Goal: Transaction & Acquisition: Purchase product/service

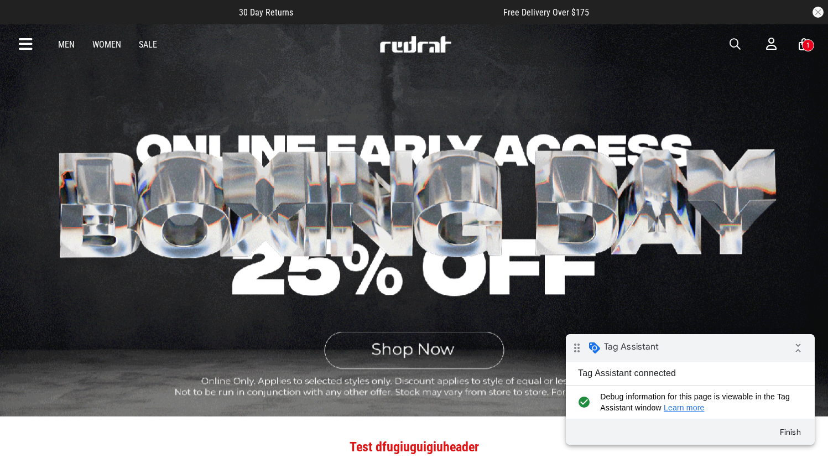
click at [64, 45] on link "Men" at bounding box center [66, 44] width 17 height 11
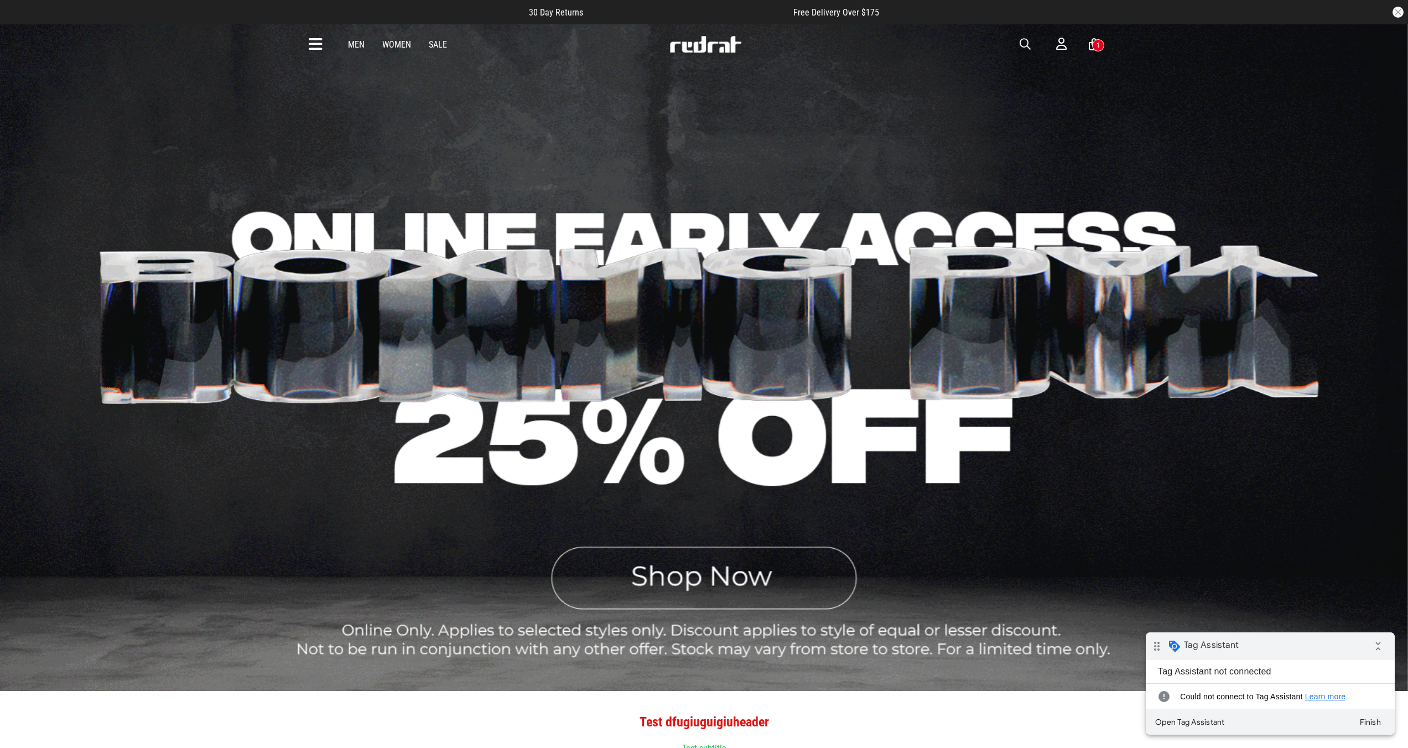
click at [356, 44] on link "Men" at bounding box center [356, 44] width 17 height 11
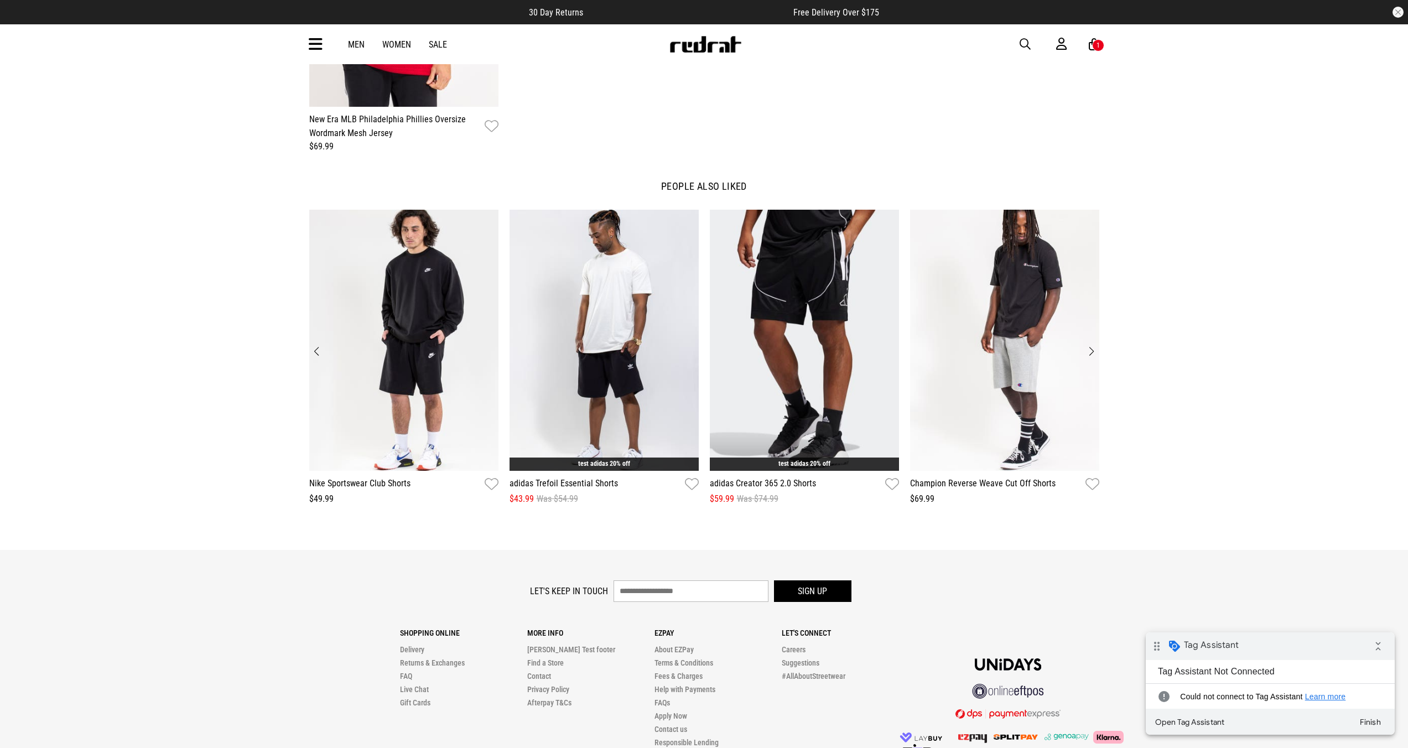
scroll to position [1690, 0]
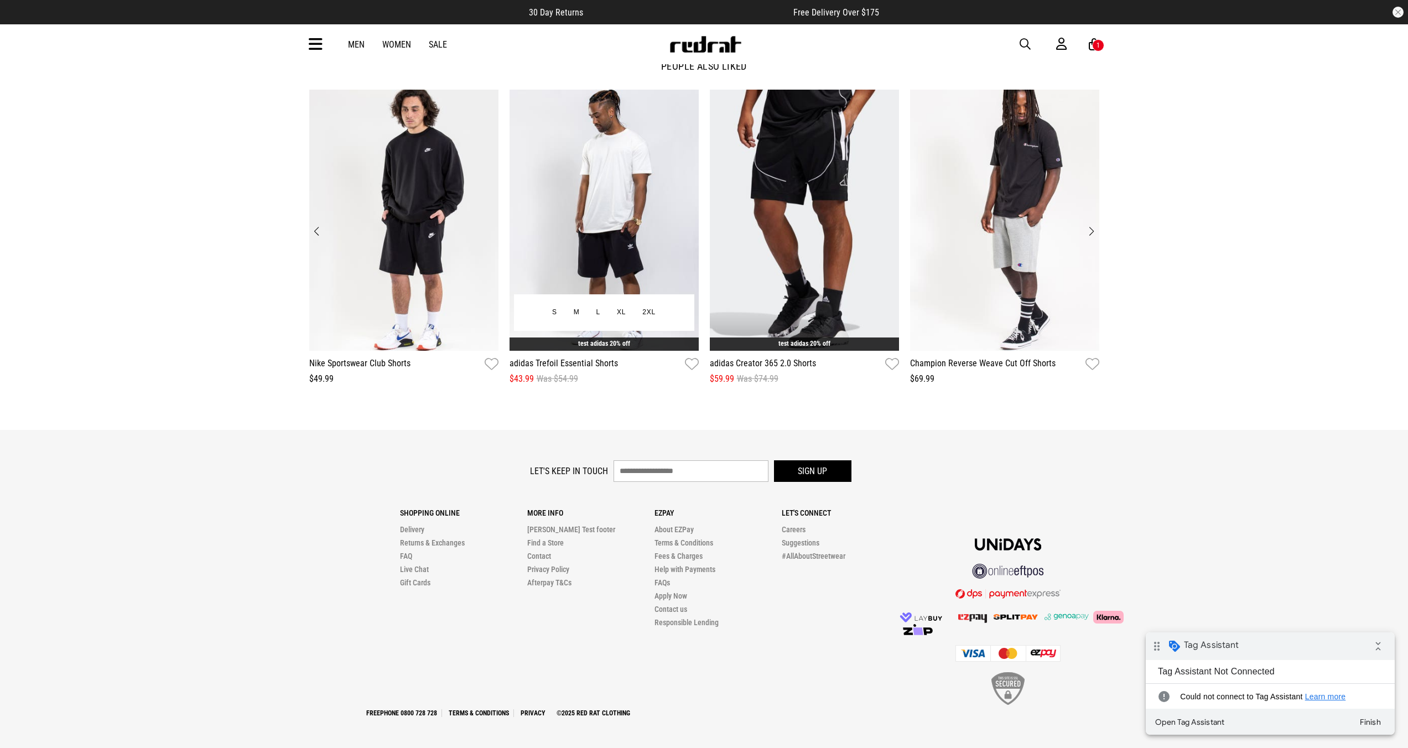
click at [611, 191] on img "2 / 12" at bounding box center [604, 220] width 189 height 261
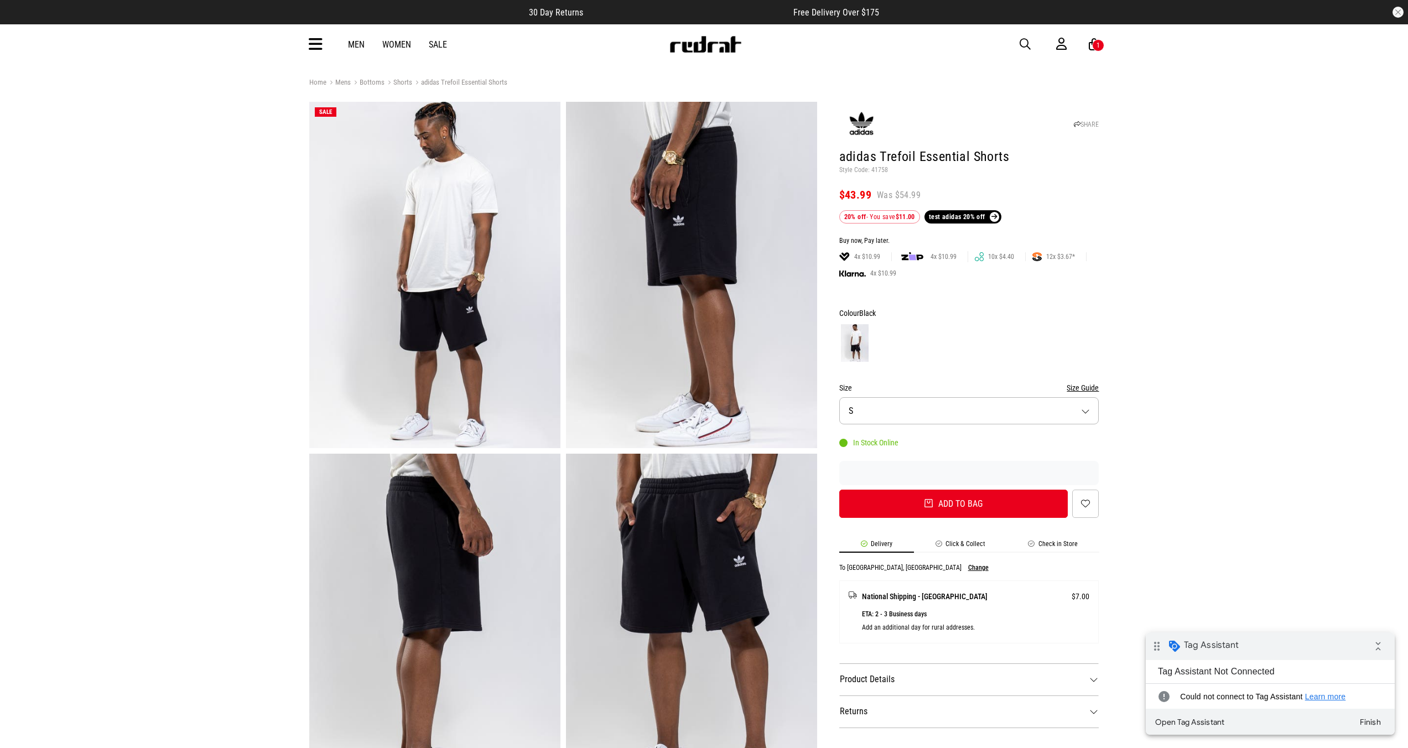
scroll to position [737, 0]
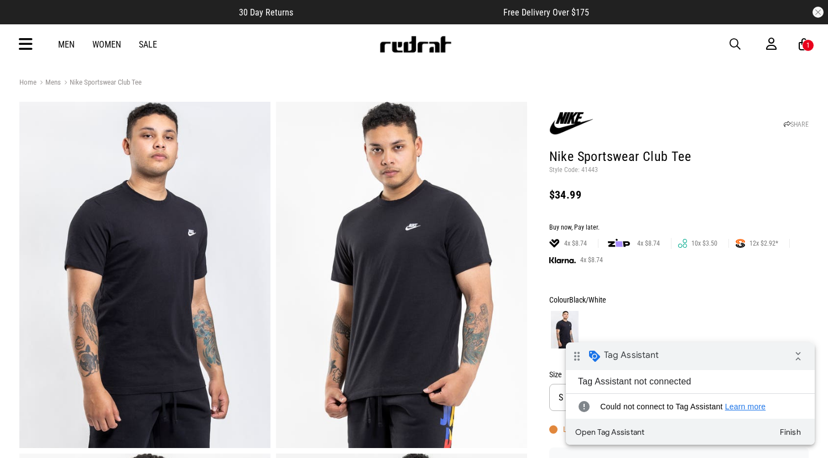
click at [406, 45] on img at bounding box center [415, 44] width 73 height 17
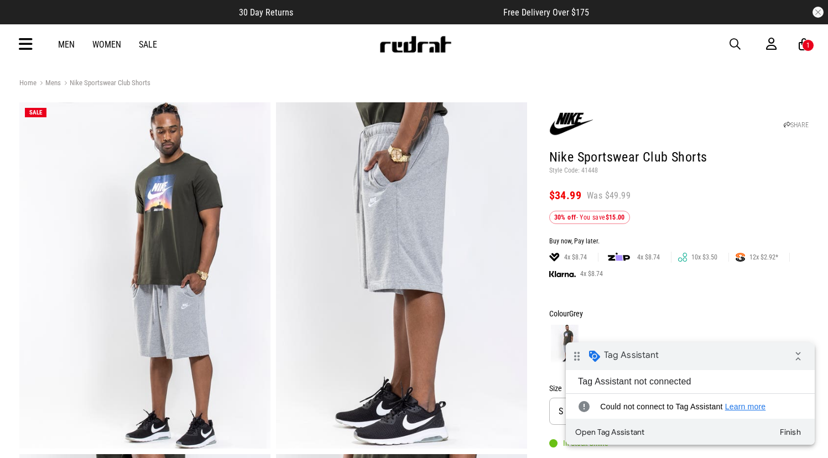
click at [63, 44] on link "Men" at bounding box center [66, 44] width 17 height 11
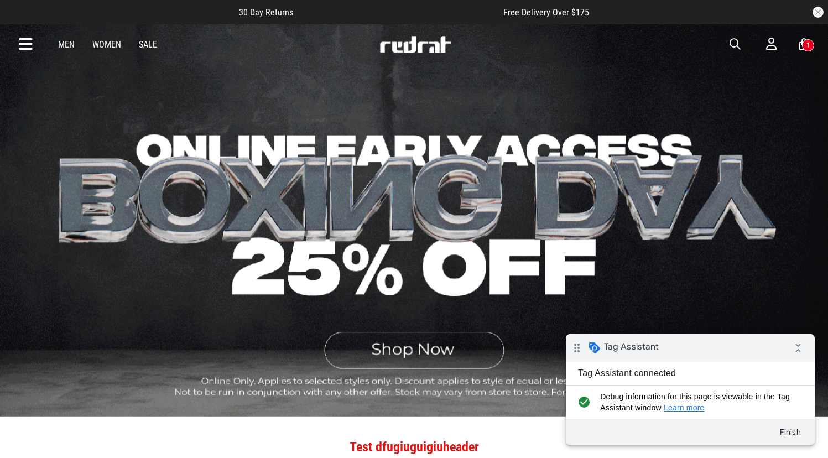
click at [56, 45] on div "Men Women Sale" at bounding box center [107, 44] width 117 height 11
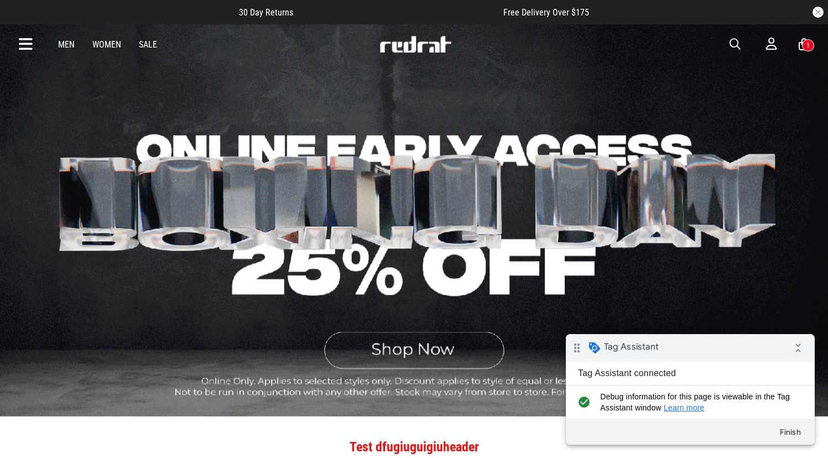
click at [82, 43] on div "Men Women Sale" at bounding box center [107, 44] width 117 height 11
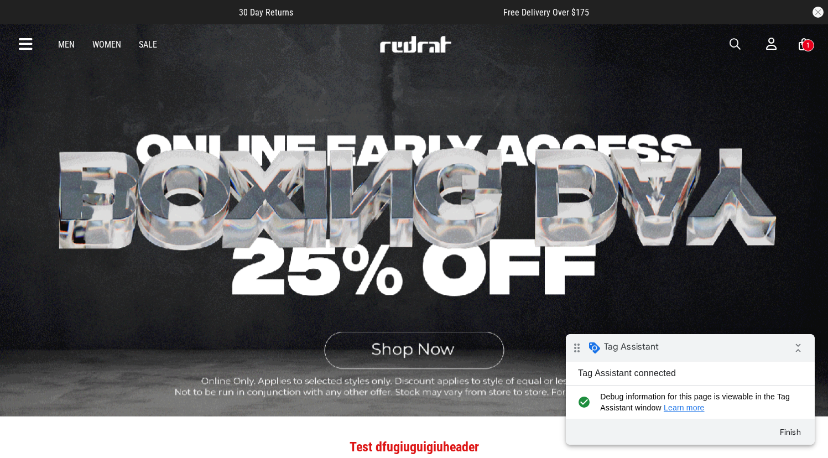
click at [69, 44] on link "Men" at bounding box center [66, 44] width 17 height 11
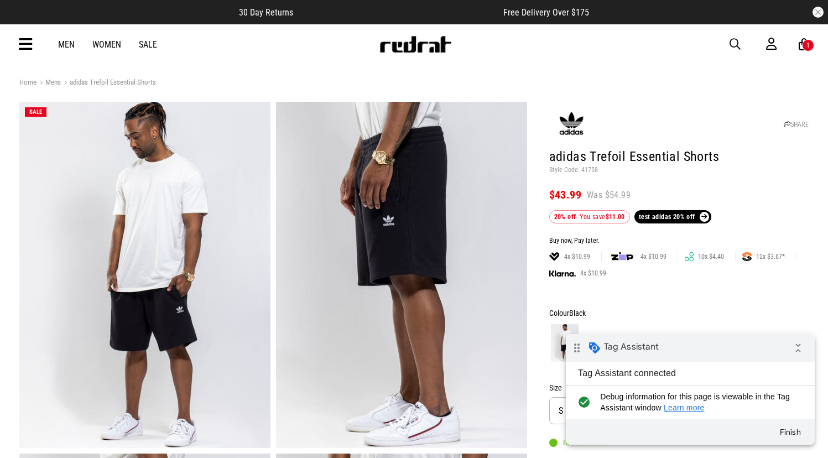
click at [72, 39] on link "Men" at bounding box center [66, 44] width 17 height 11
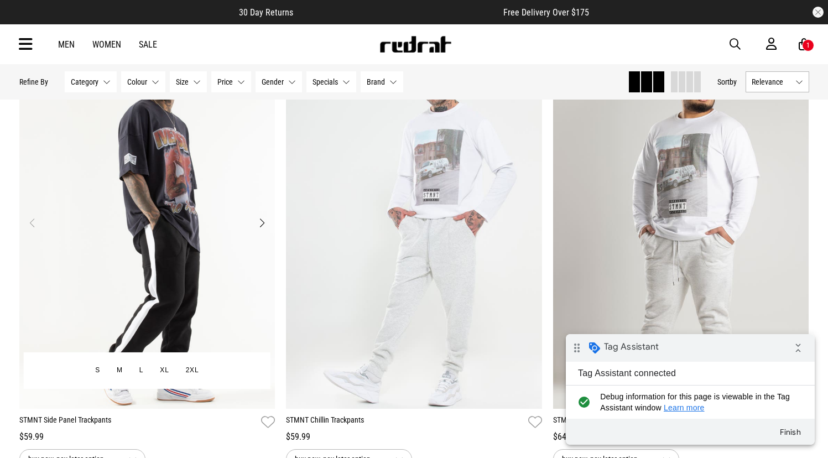
click at [226, 228] on img "1 / 4" at bounding box center [147, 229] width 256 height 359
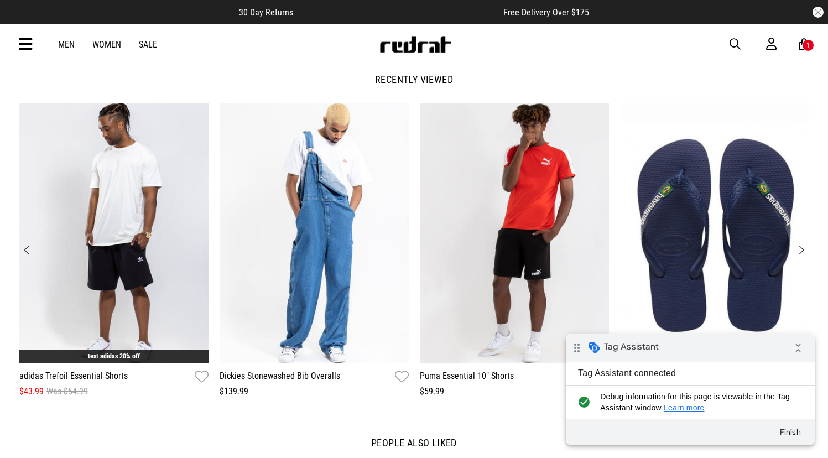
scroll to position [1115, 0]
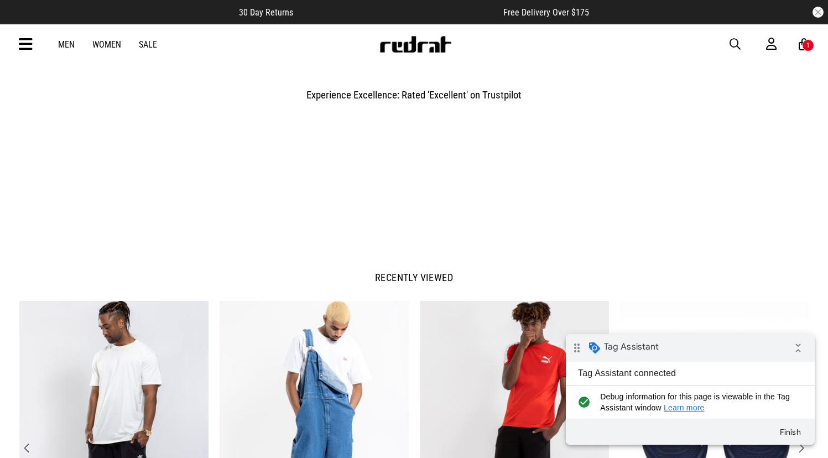
click at [338, 371] on img "2 / 8" at bounding box center [314, 431] width 189 height 261
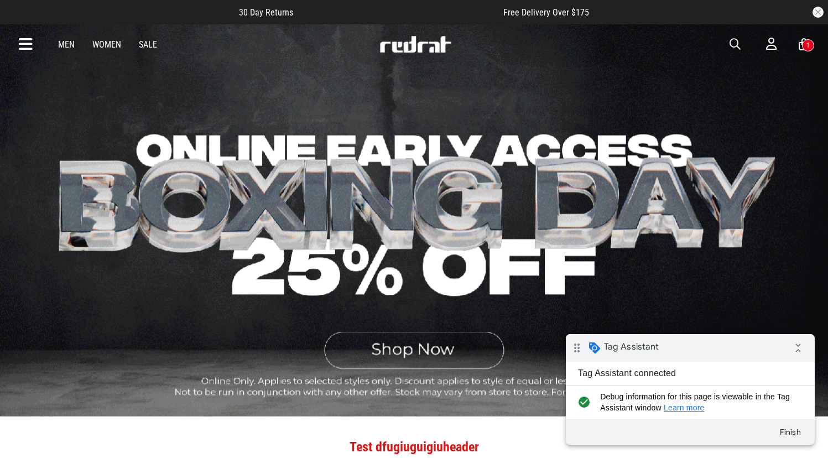
click at [69, 41] on link "Men" at bounding box center [66, 44] width 17 height 11
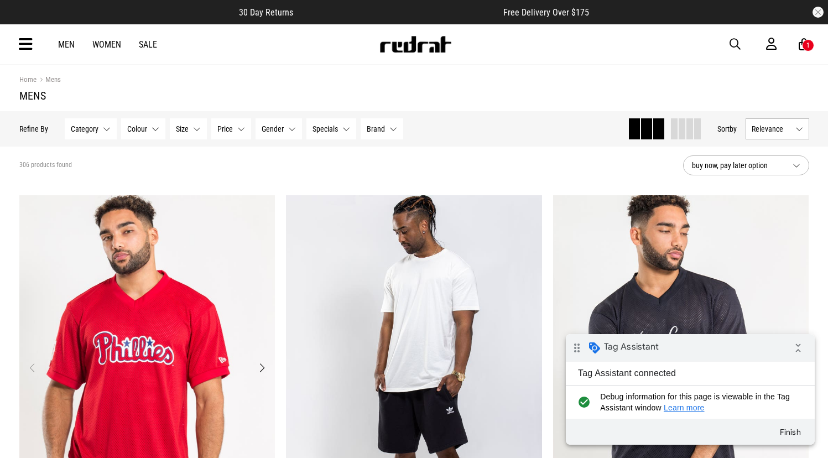
click at [221, 234] on img "1 / 4" at bounding box center [147, 374] width 256 height 359
click at [400, 257] on img "1 / 4" at bounding box center [414, 374] width 256 height 359
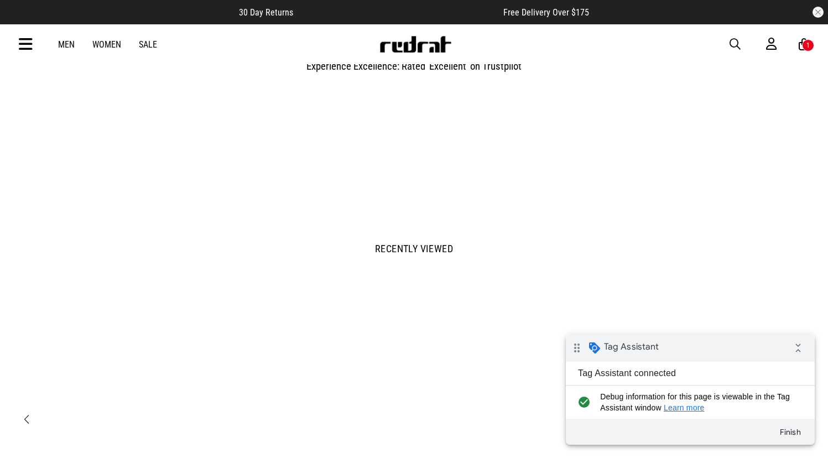
scroll to position [1575, 0]
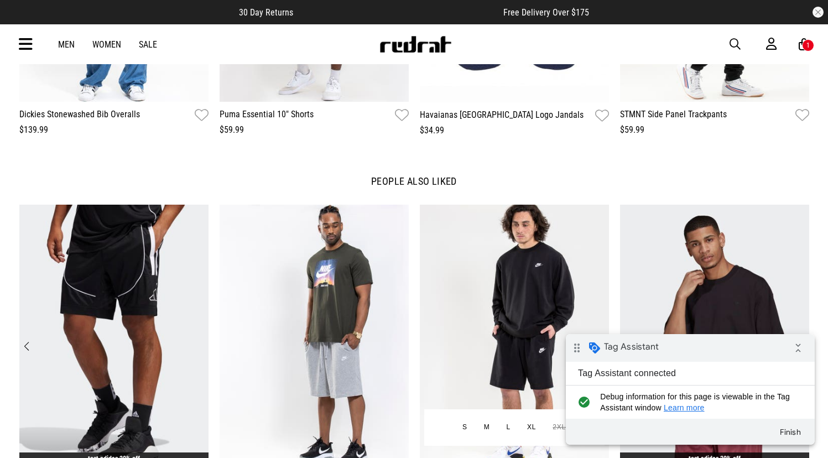
click at [520, 269] on img "3 / 12" at bounding box center [514, 335] width 189 height 261
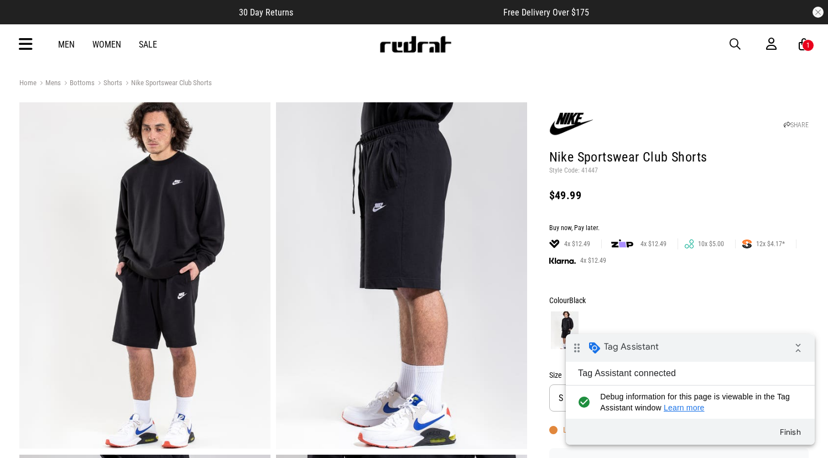
click at [805, 49] on div "1" at bounding box center [808, 45] width 12 height 12
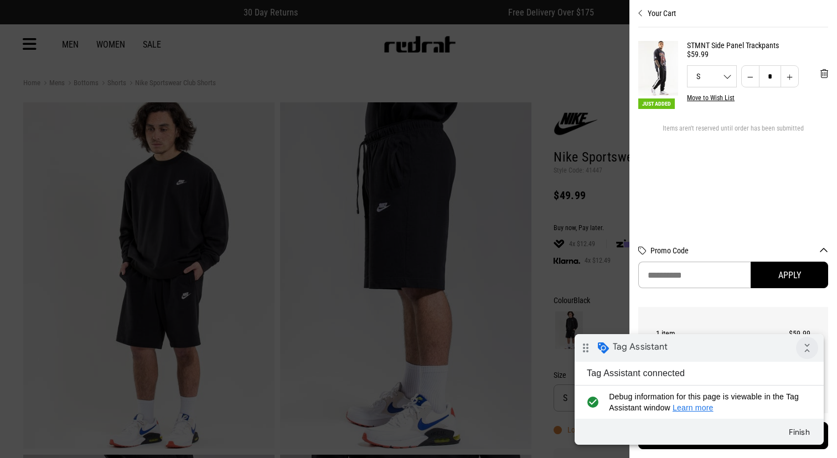
click at [811, 349] on icon "collapse_all" at bounding box center [807, 348] width 22 height 22
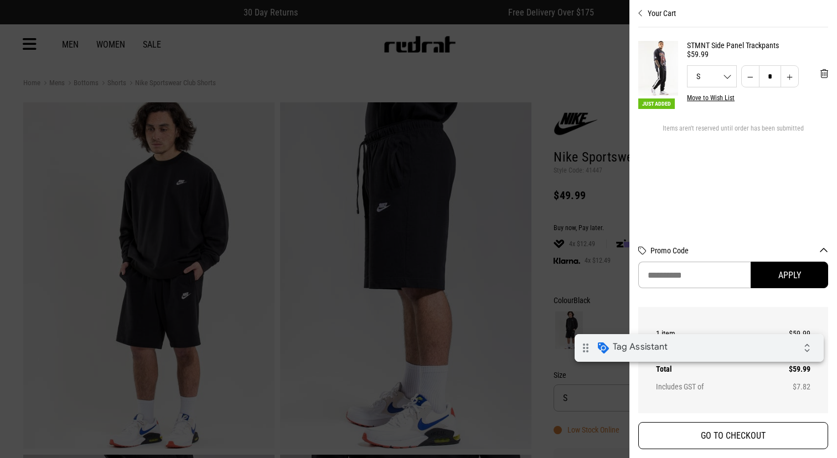
click at [786, 425] on button "GO TO CHECKOUT" at bounding box center [733, 435] width 190 height 27
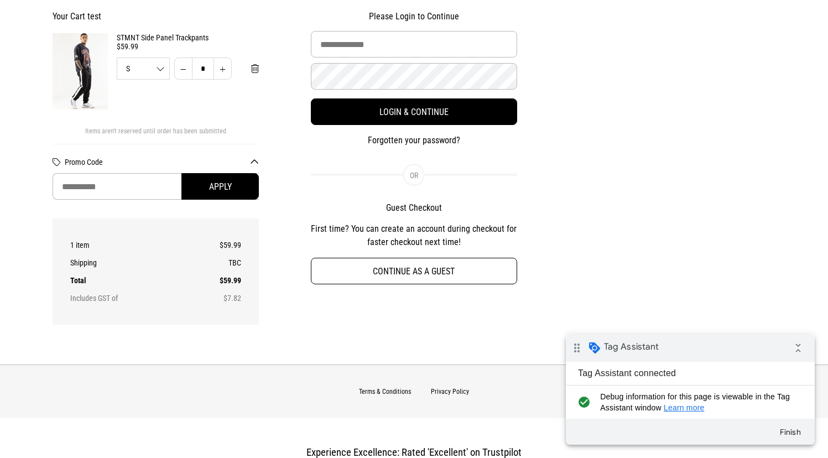
click at [463, 275] on button "Continue as a guest" at bounding box center [414, 271] width 207 height 27
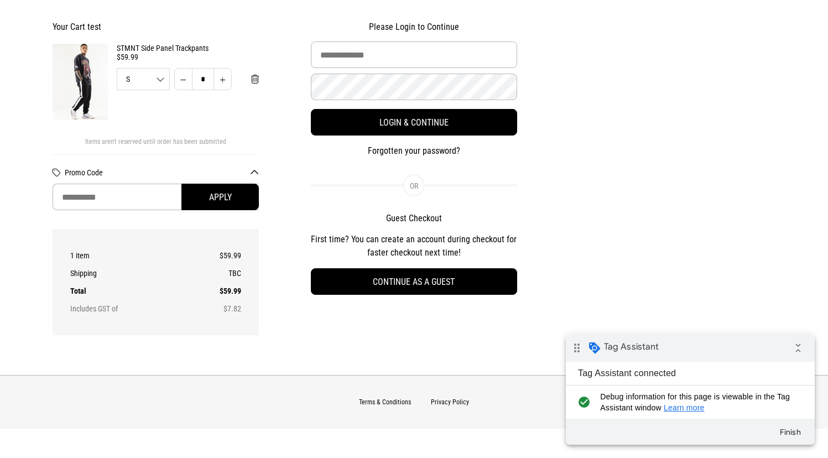
select select "**********"
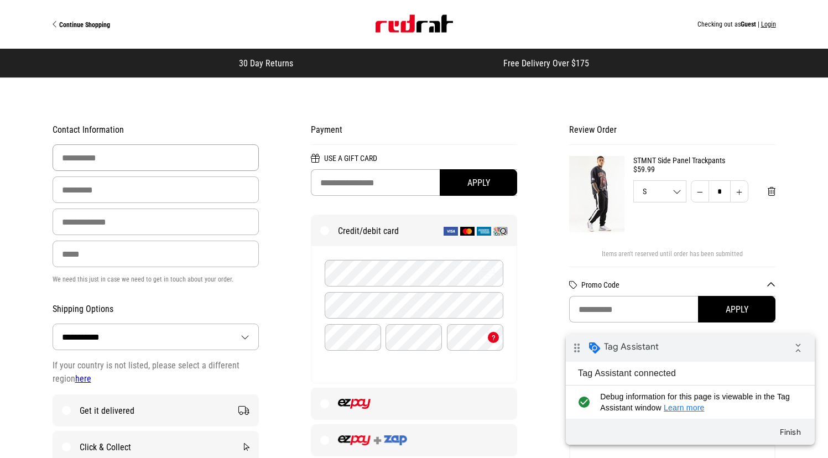
click at [120, 162] on input "First Name" at bounding box center [156, 157] width 207 height 27
type input "******"
click at [108, 188] on input "Last Name" at bounding box center [156, 190] width 207 height 27
type input "****"
click at [86, 220] on input "Email Address" at bounding box center [156, 222] width 207 height 27
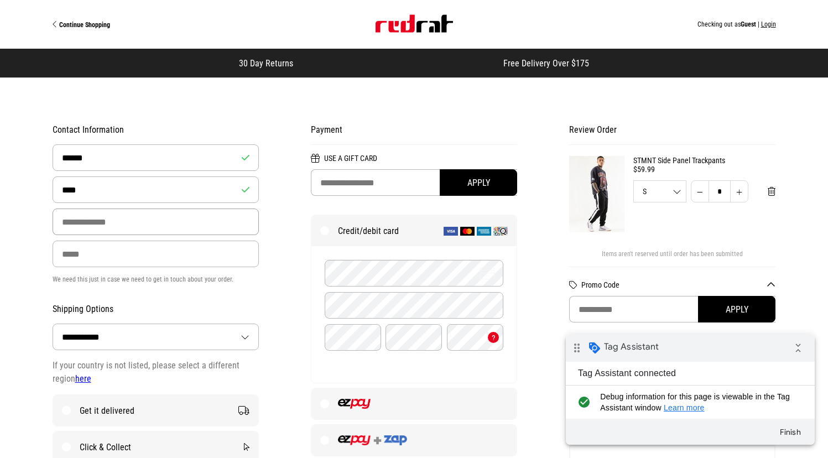
type input "**********"
click at [102, 262] on input "Phone" at bounding box center [156, 254] width 207 height 27
type input "**********"
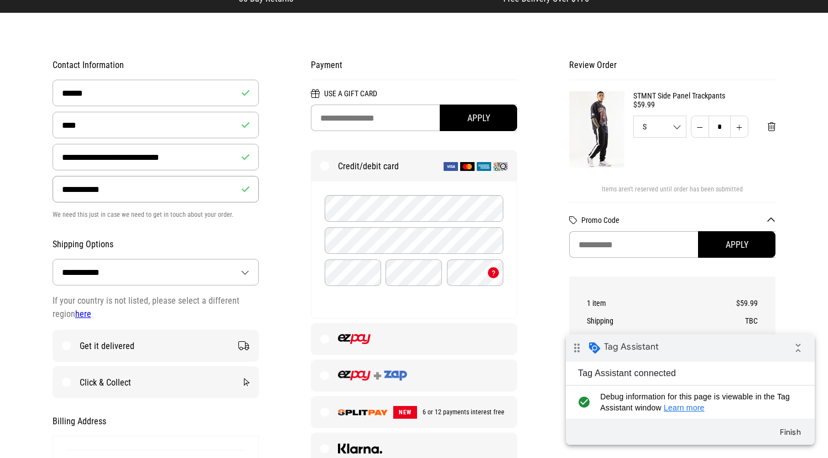
scroll to position [65, 0]
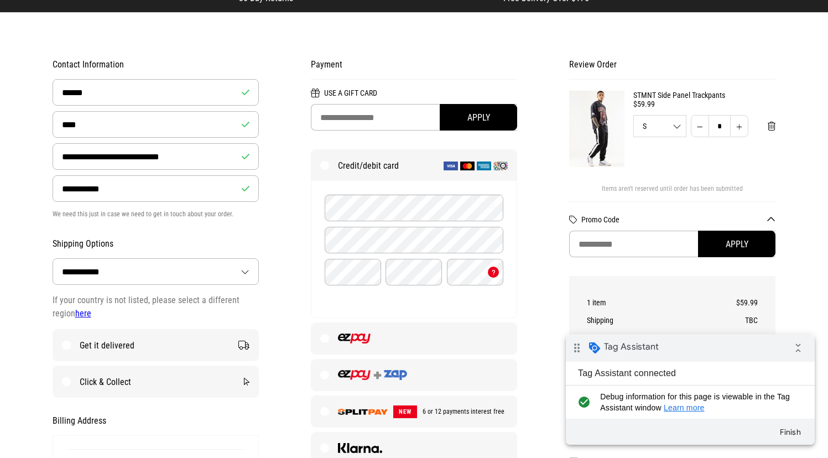
click at [281, 269] on div "**********" at bounding box center [156, 267] width 258 height 435
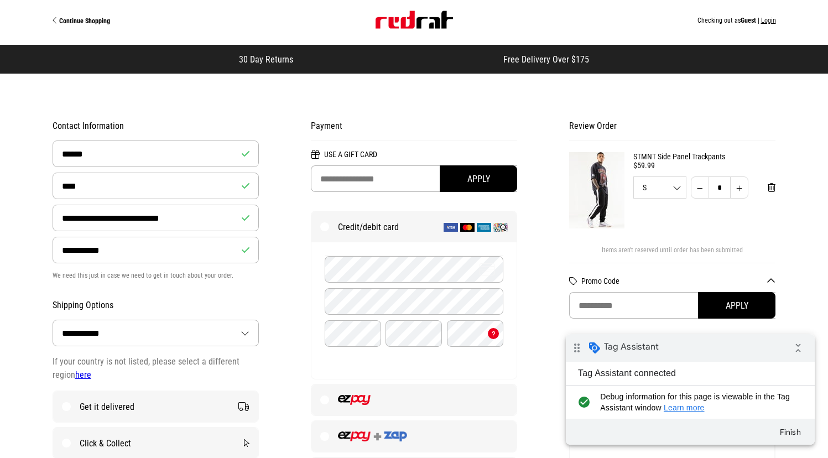
scroll to position [0, 0]
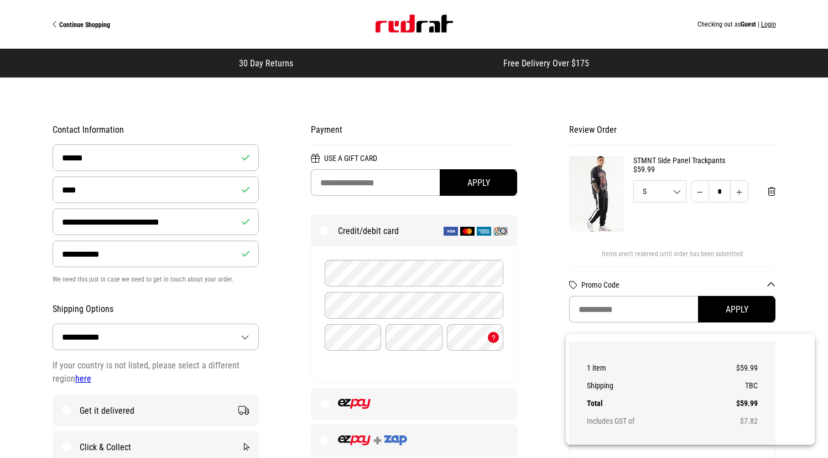
select select "**********"
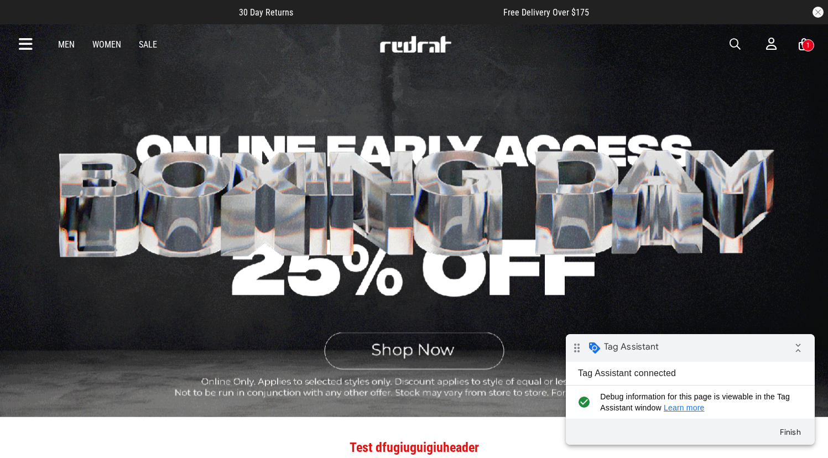
click at [808, 46] on div "1" at bounding box center [808, 45] width 3 height 8
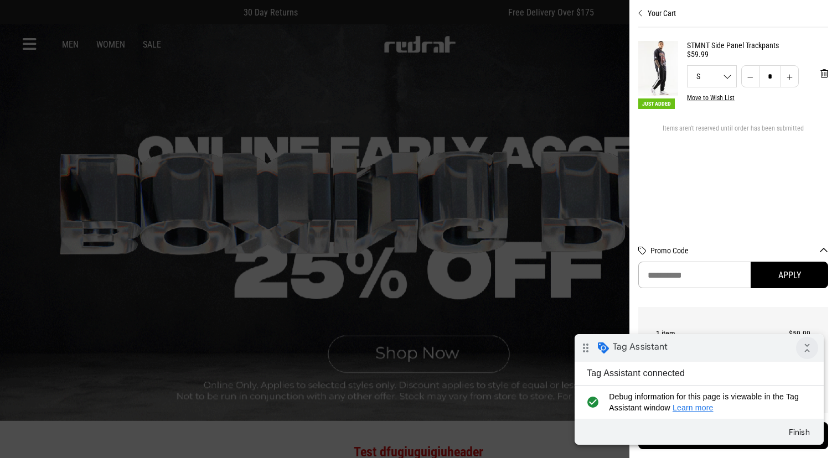
click at [803, 350] on icon "collapse_all" at bounding box center [807, 348] width 22 height 22
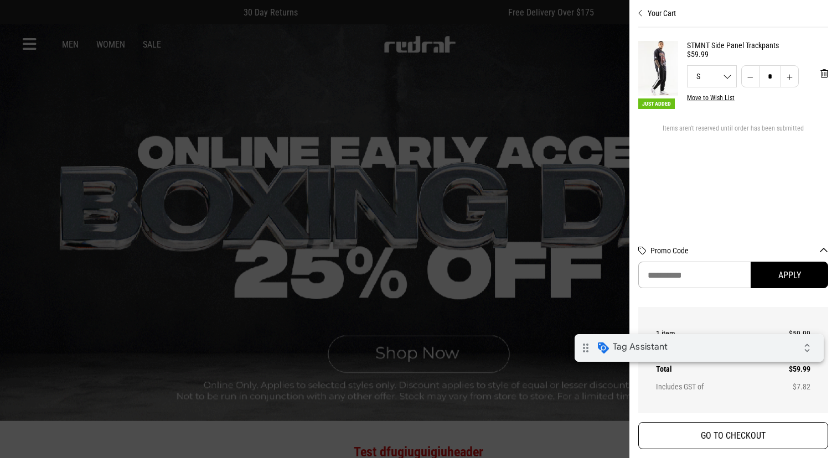
click at [762, 430] on button "GO TO CHECKOUT" at bounding box center [733, 435] width 190 height 27
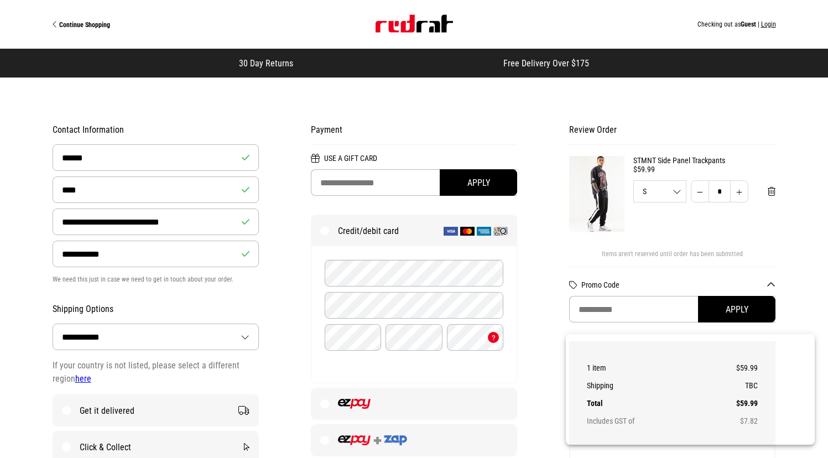
select select "**********"
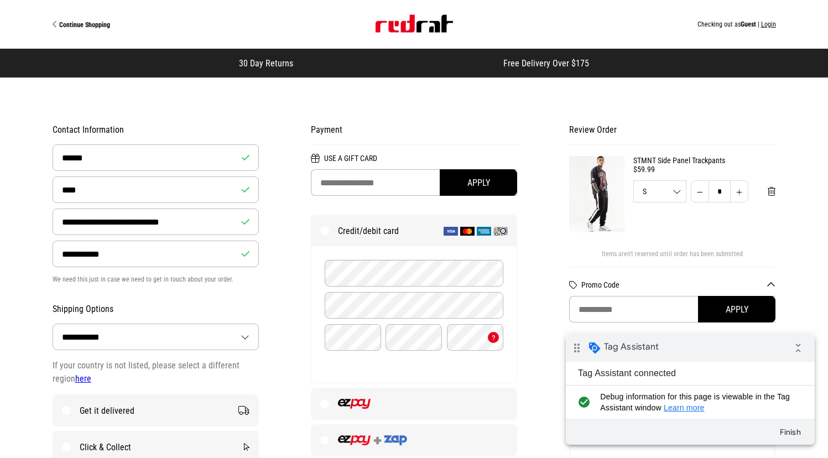
click at [767, 24] on button "Login" at bounding box center [768, 24] width 15 height 8
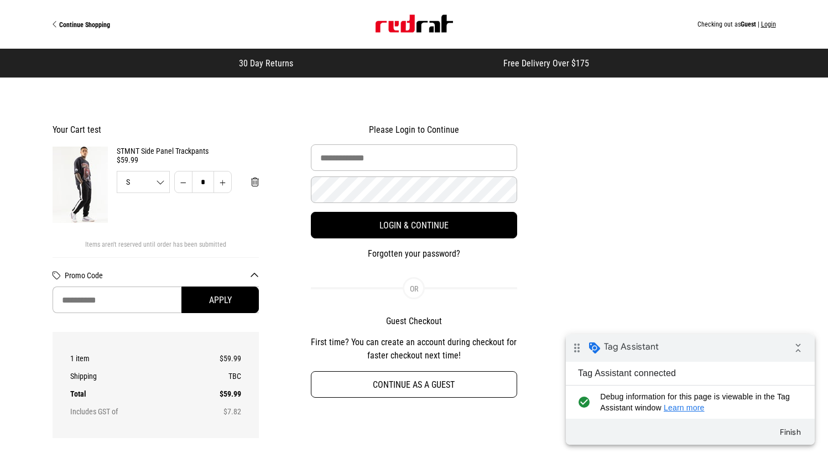
click at [405, 393] on button "Continue as a guest" at bounding box center [414, 384] width 207 height 27
select select "**********"
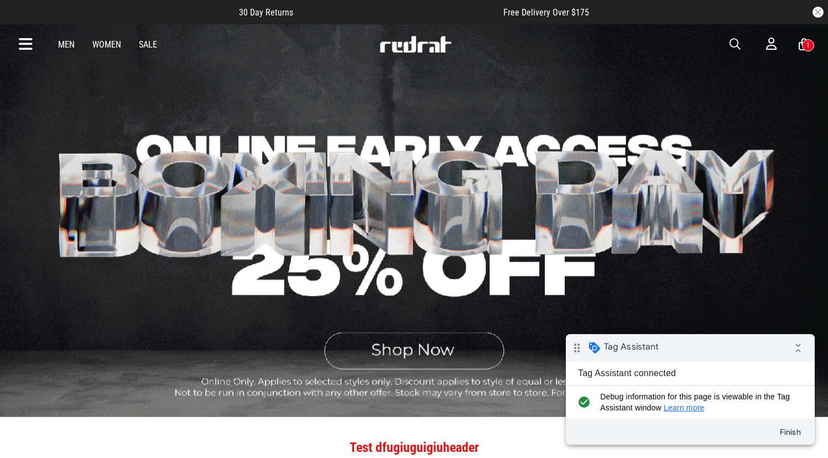
click at [68, 46] on link "Men" at bounding box center [66, 44] width 17 height 11
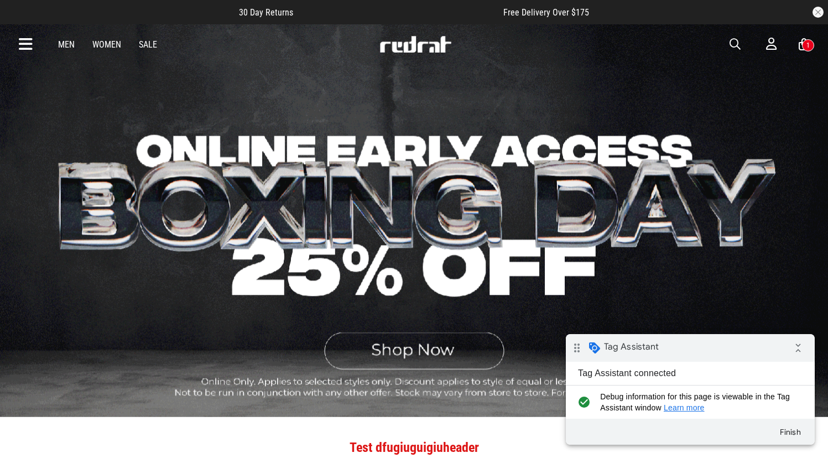
click at [68, 46] on link "Men" at bounding box center [66, 44] width 17 height 11
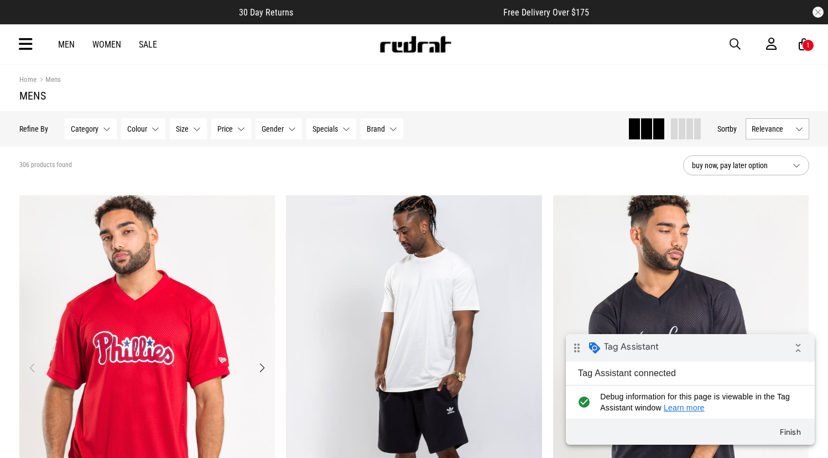
click at [210, 278] on img "1 / 4" at bounding box center [147, 374] width 256 height 359
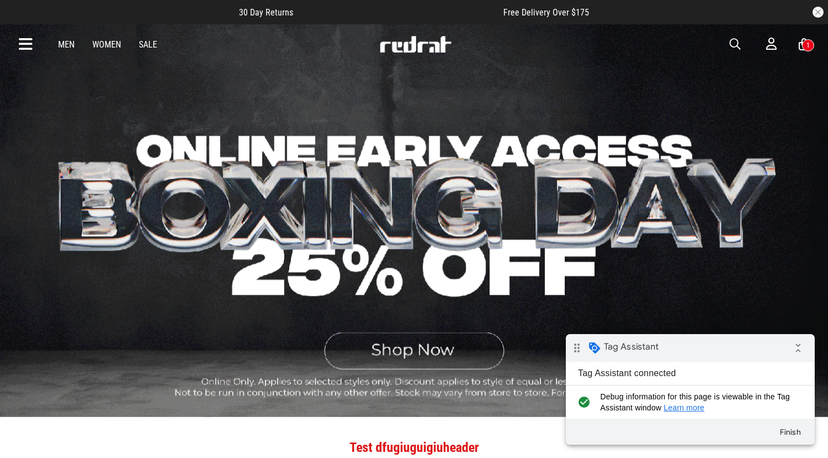
click at [66, 43] on link "Men" at bounding box center [66, 44] width 17 height 11
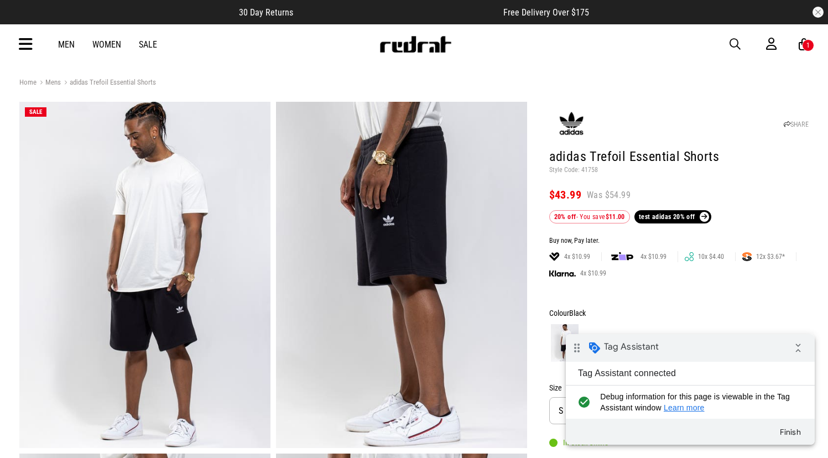
click at [808, 47] on div "1" at bounding box center [808, 45] width 3 height 8
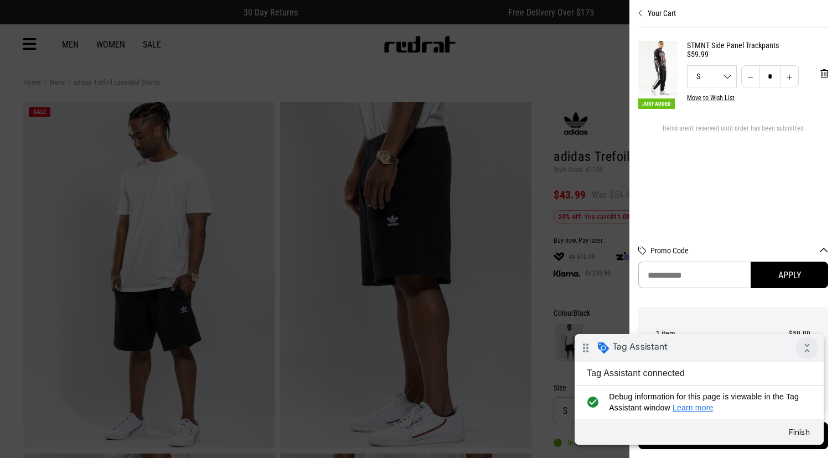
click at [812, 350] on icon "collapse_all" at bounding box center [807, 348] width 22 height 22
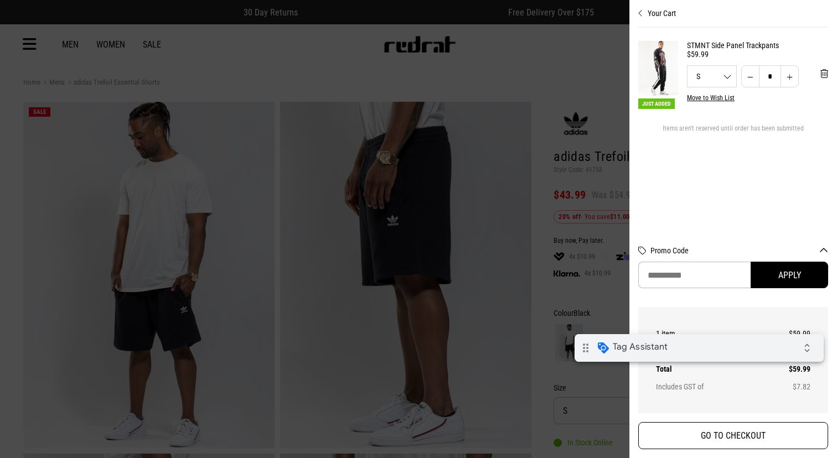
click at [765, 444] on button "GO TO CHECKOUT" at bounding box center [733, 435] width 190 height 27
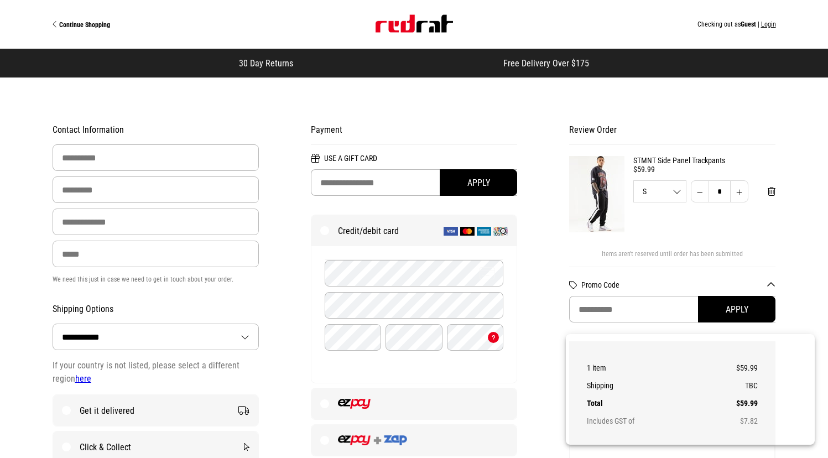
select select "**********"
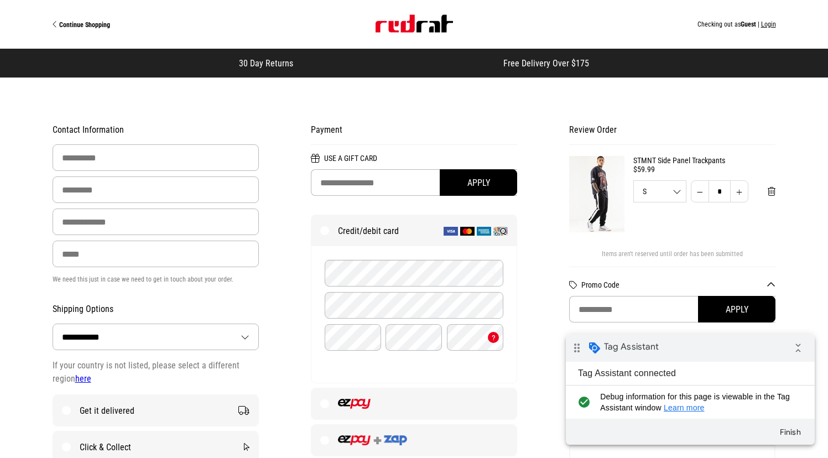
click at [418, 24] on img "Site" at bounding box center [414, 24] width 77 height 18
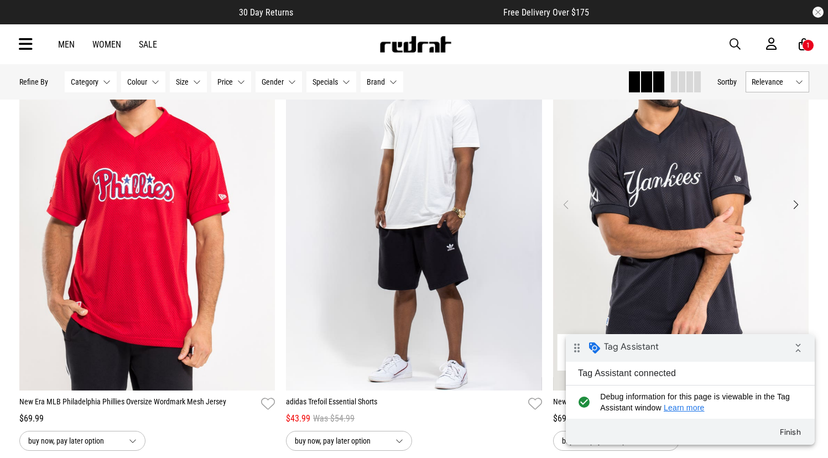
click at [606, 195] on img "1 / 4" at bounding box center [681, 211] width 256 height 359
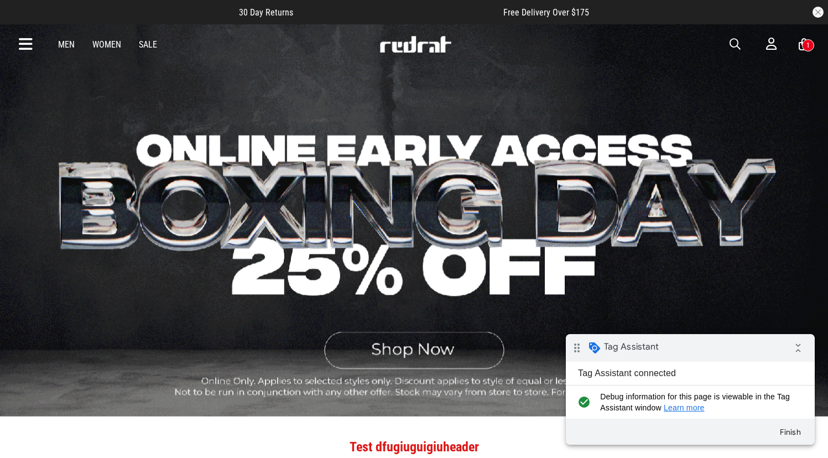
click at [65, 45] on link "Men" at bounding box center [66, 44] width 17 height 11
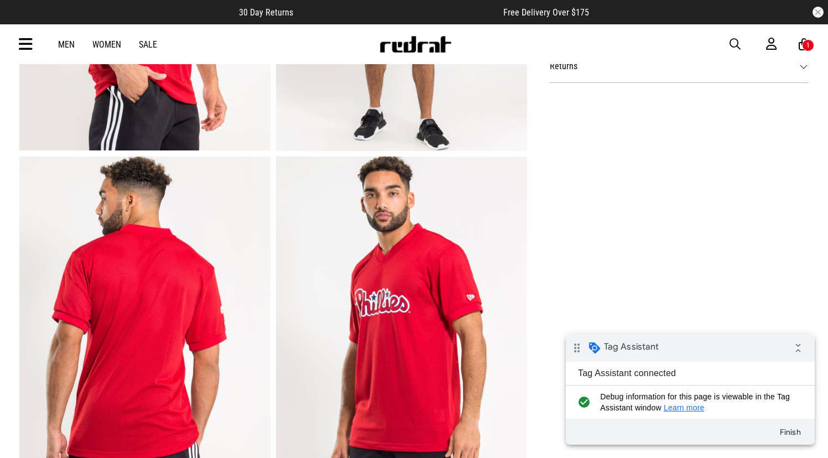
scroll to position [1067, 0]
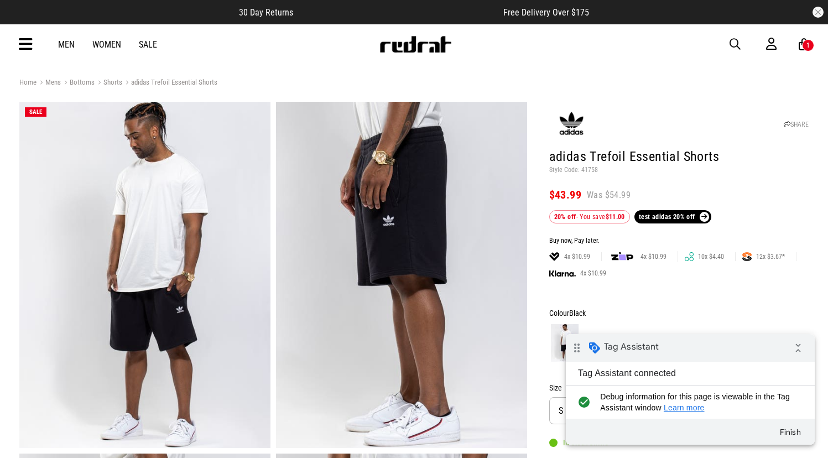
click at [803, 50] on icon at bounding box center [804, 45] width 11 height 14
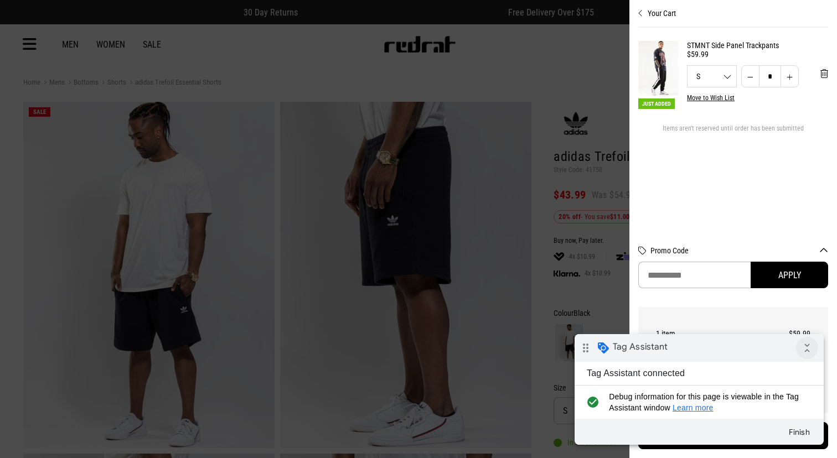
click at [808, 349] on icon "collapse_all" at bounding box center [807, 348] width 22 height 22
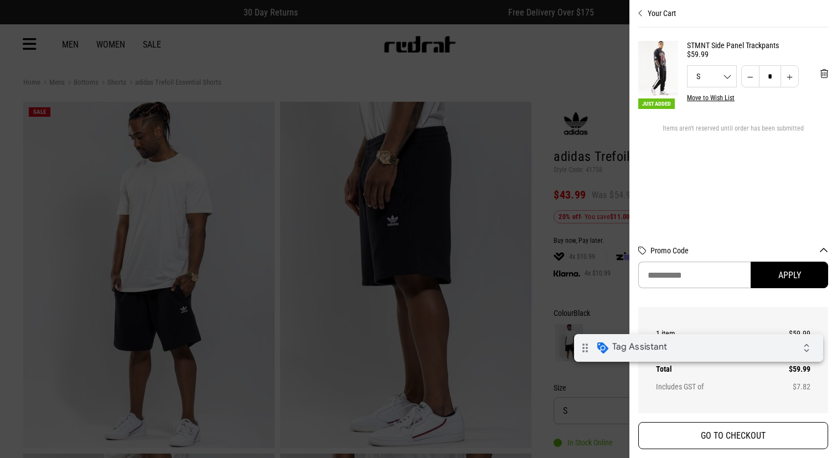
click at [743, 440] on button "GO TO CHECKOUT" at bounding box center [733, 435] width 190 height 27
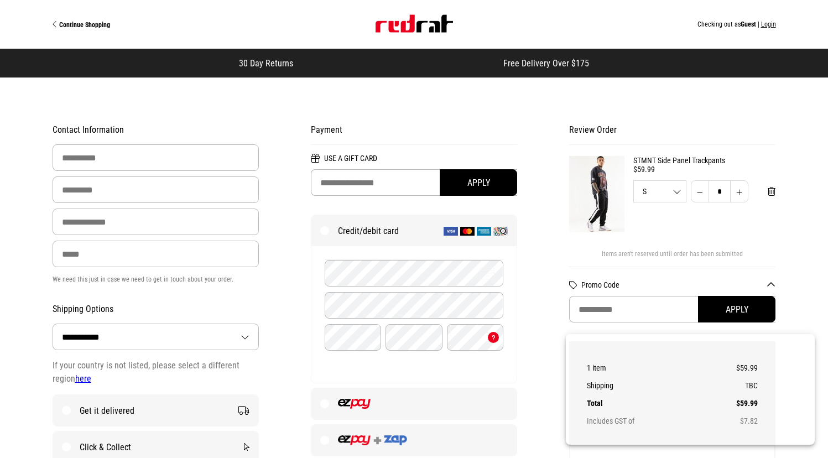
select select "**********"
type input "******"
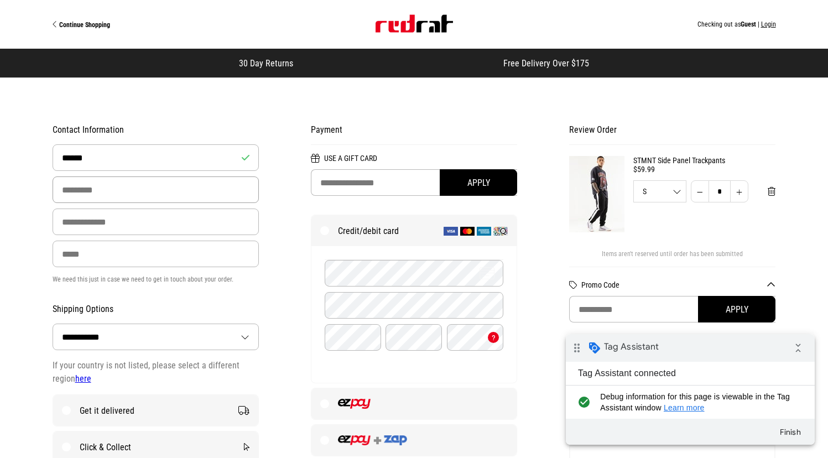
click at [64, 180] on input "Last Name" at bounding box center [156, 190] width 207 height 27
type input "****"
click at [71, 220] on input "Email Address" at bounding box center [156, 222] width 207 height 27
type input "**********"
click at [79, 256] on input "Phone" at bounding box center [156, 254] width 207 height 27
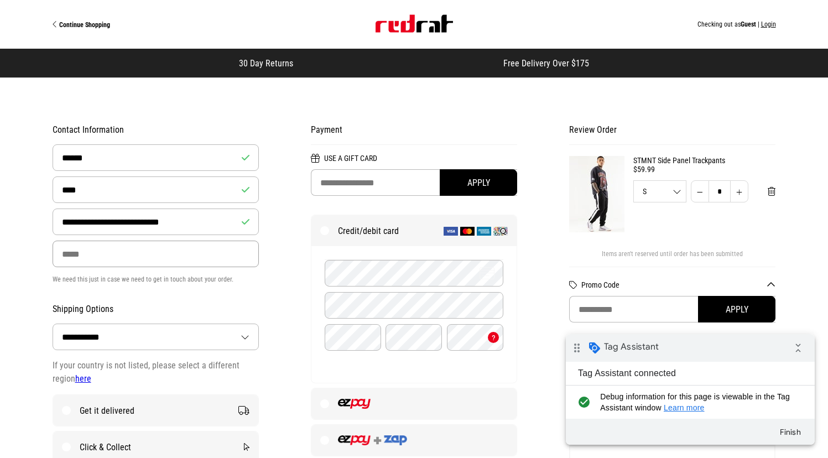
type input "**********"
click at [226, 297] on div "**********" at bounding box center [156, 333] width 258 height 435
click at [386, 28] on img "Site" at bounding box center [414, 24] width 77 height 18
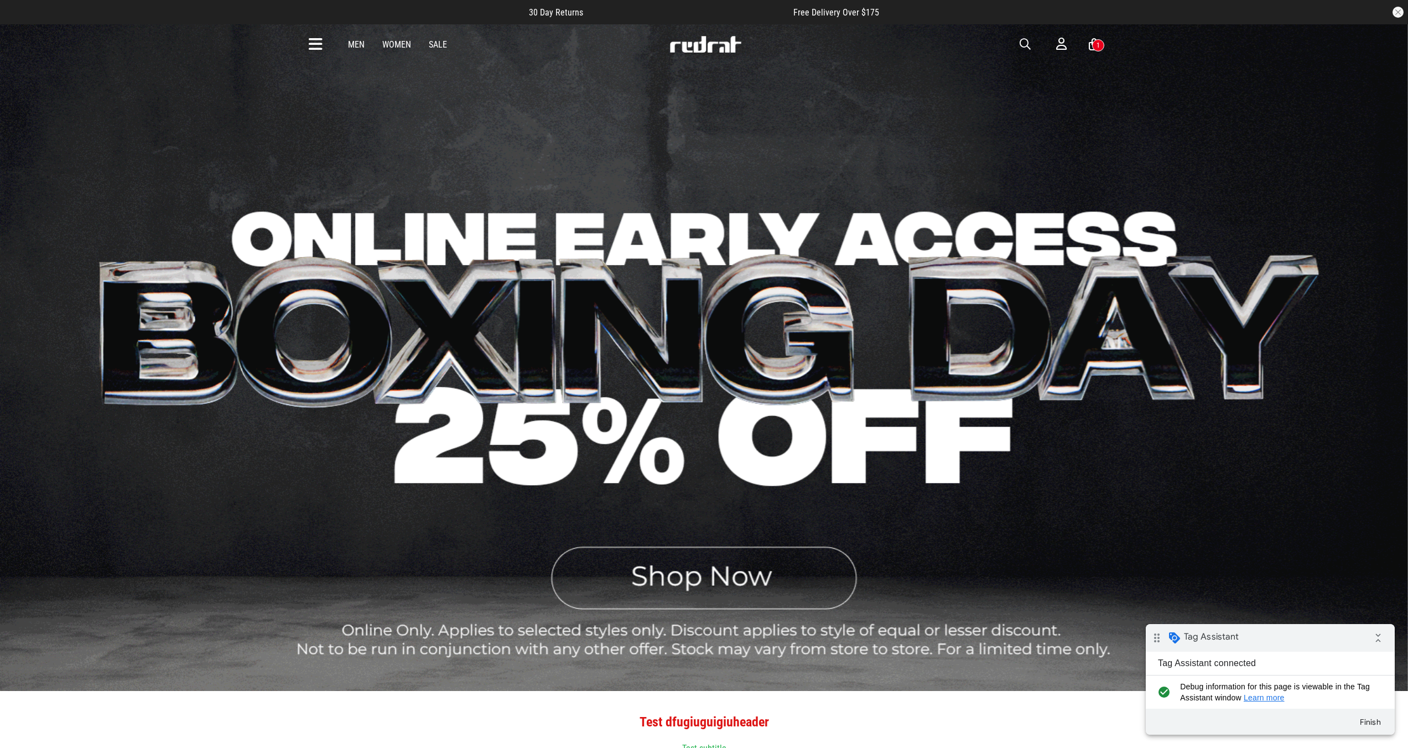
click at [828, 52] on div "Men Women Sale Sign in New Back Mens Back Womens Back Youth & Kids Back Footwea…" at bounding box center [704, 44] width 808 height 40
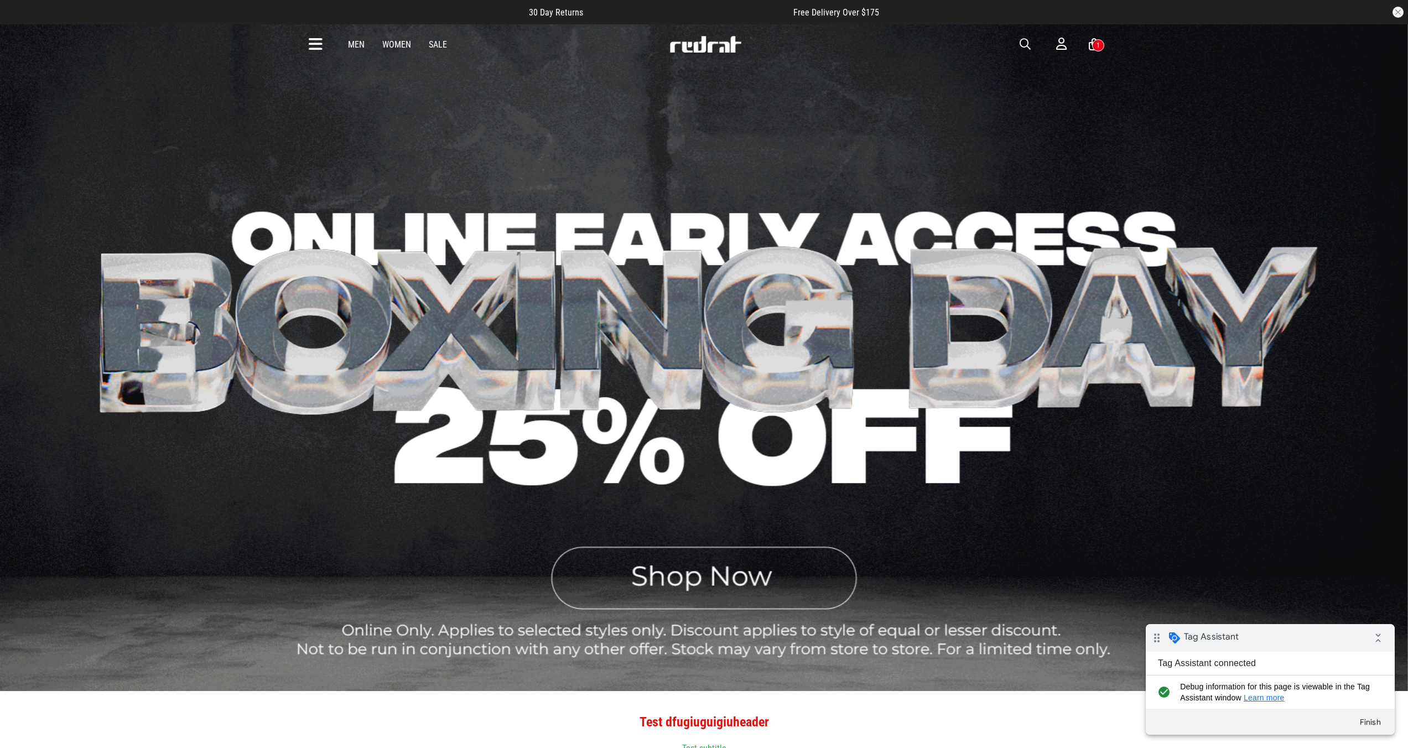
click at [828, 49] on div "1" at bounding box center [1098, 45] width 12 height 12
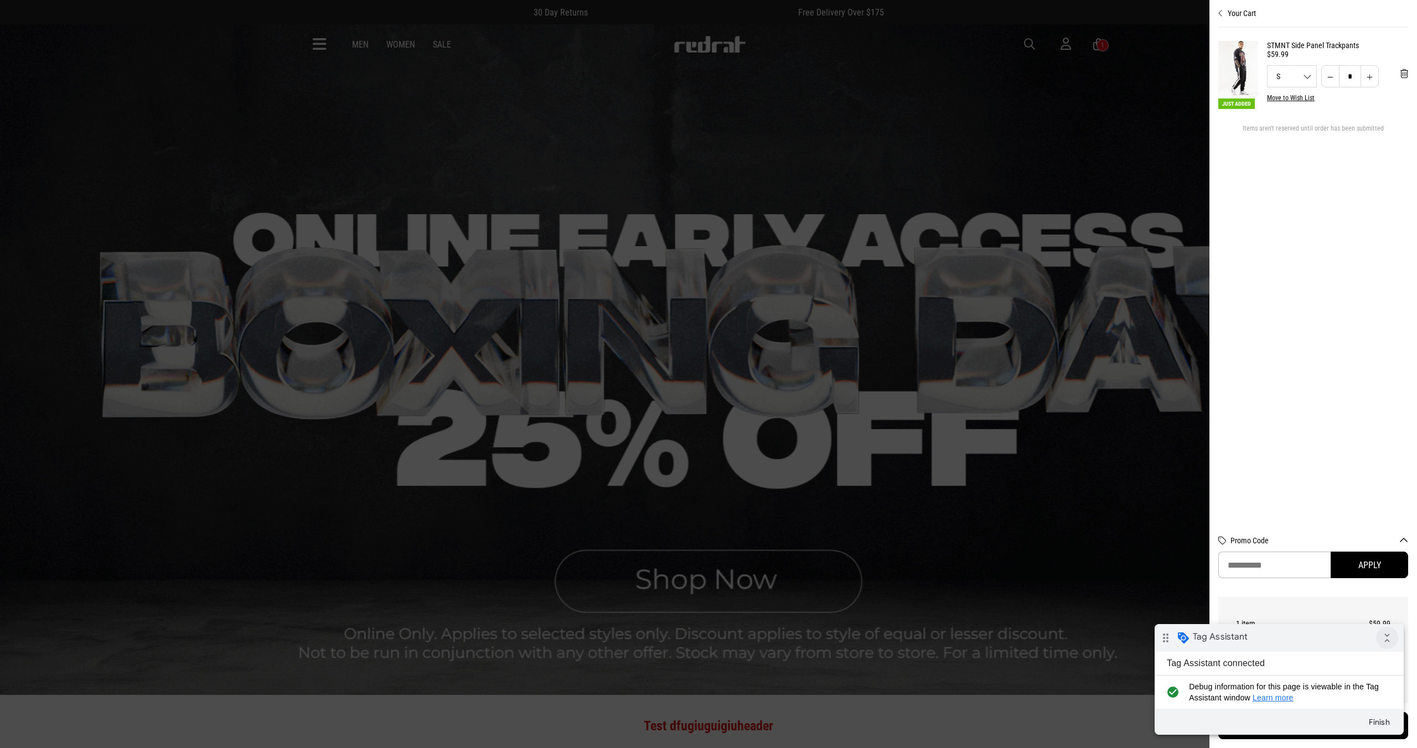
click at [828, 458] on icon "collapse_all" at bounding box center [1387, 638] width 22 height 22
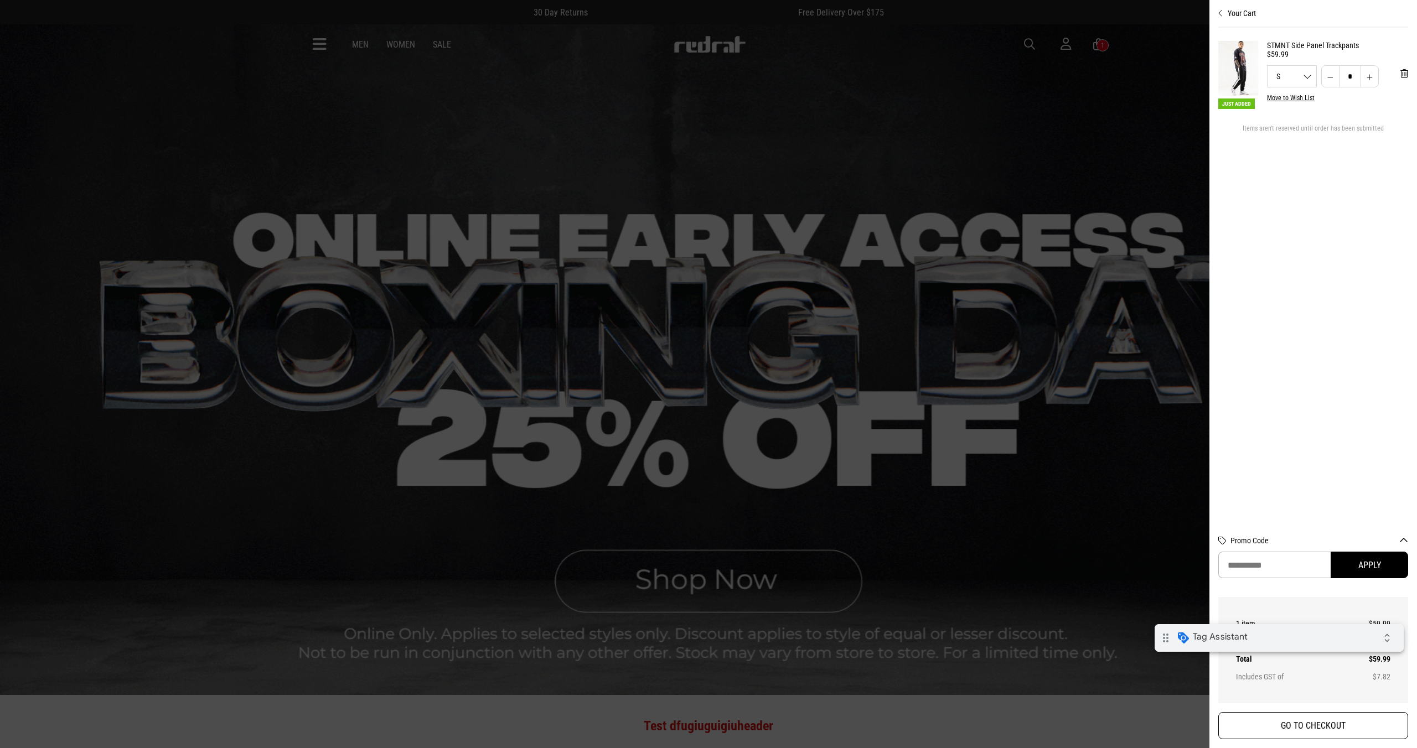
click at [828, 458] on button "GO TO CHECKOUT" at bounding box center [1313, 725] width 190 height 27
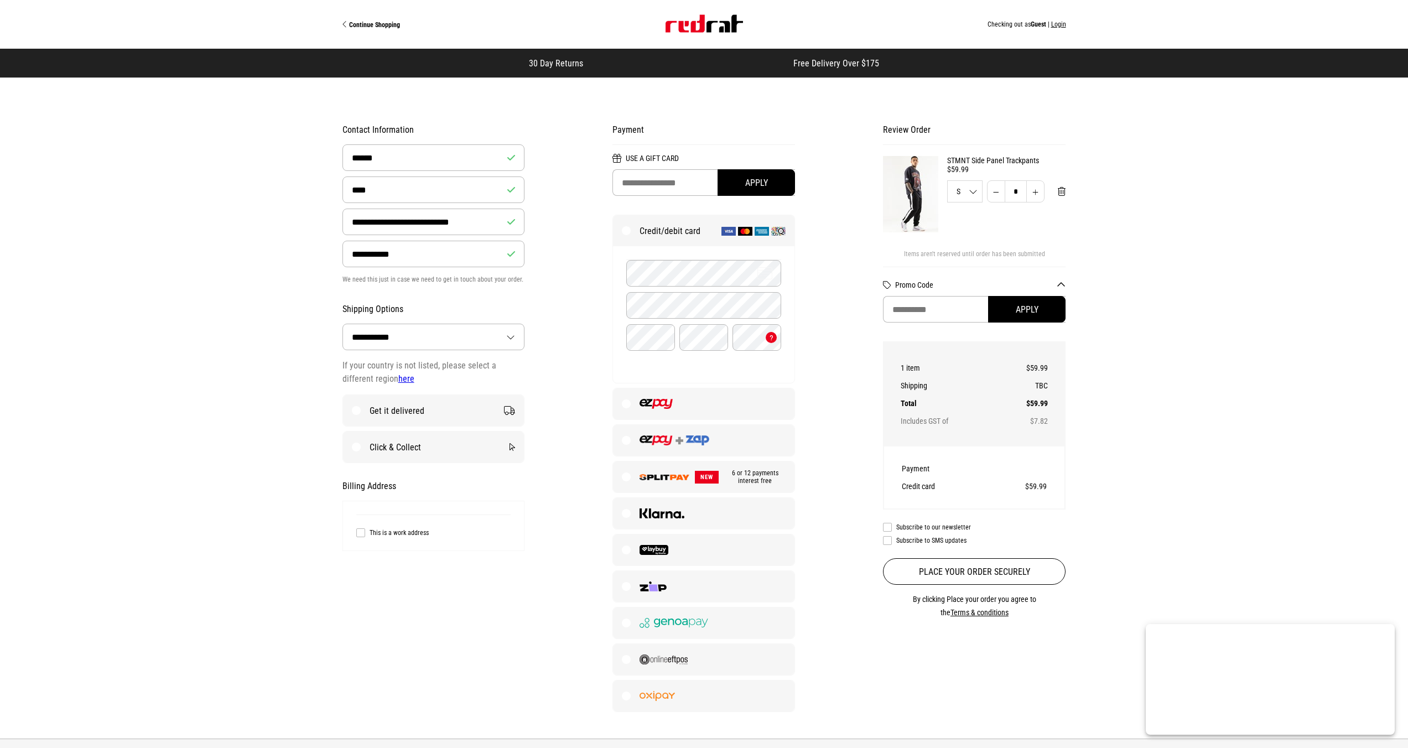
select select "**********"
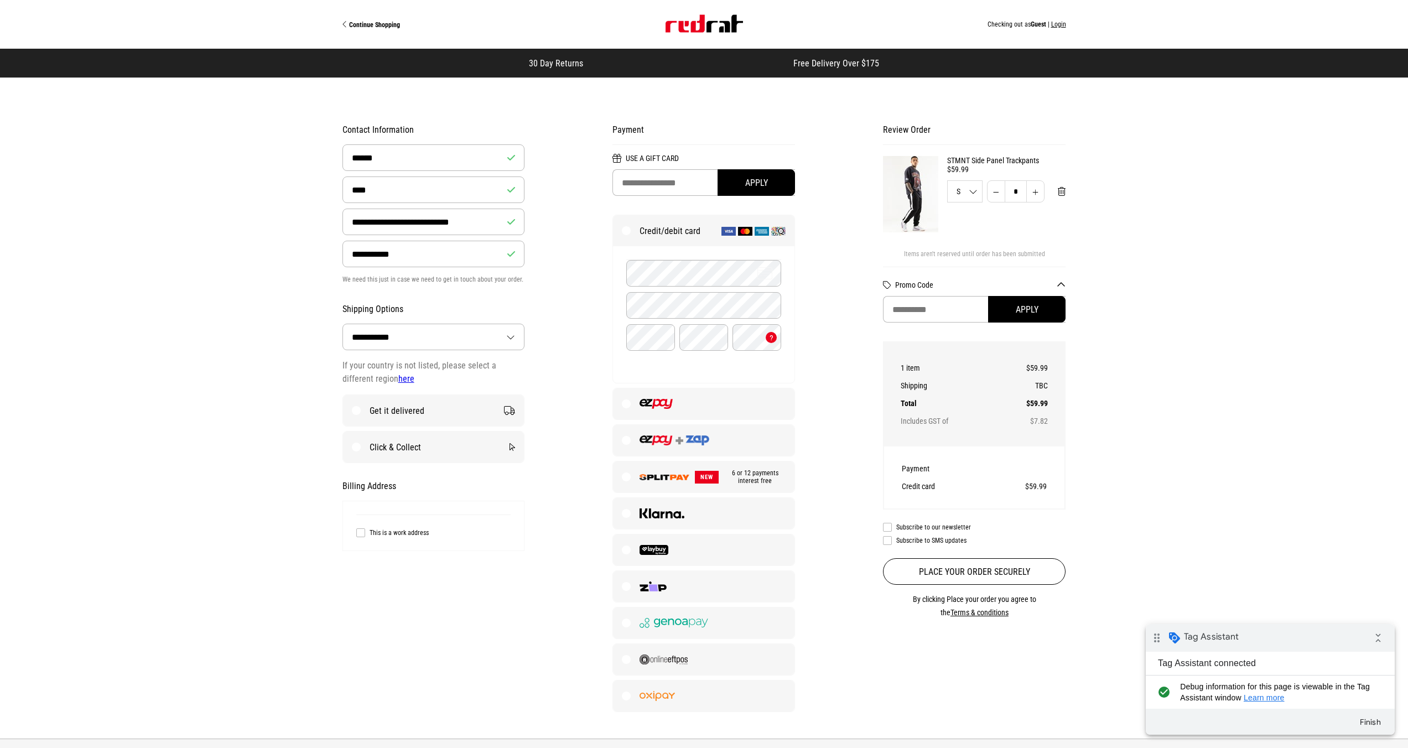
click at [1039, 26] on span "Guest" at bounding box center [1038, 24] width 15 height 8
click at [1064, 24] on button "Login" at bounding box center [1058, 24] width 15 height 8
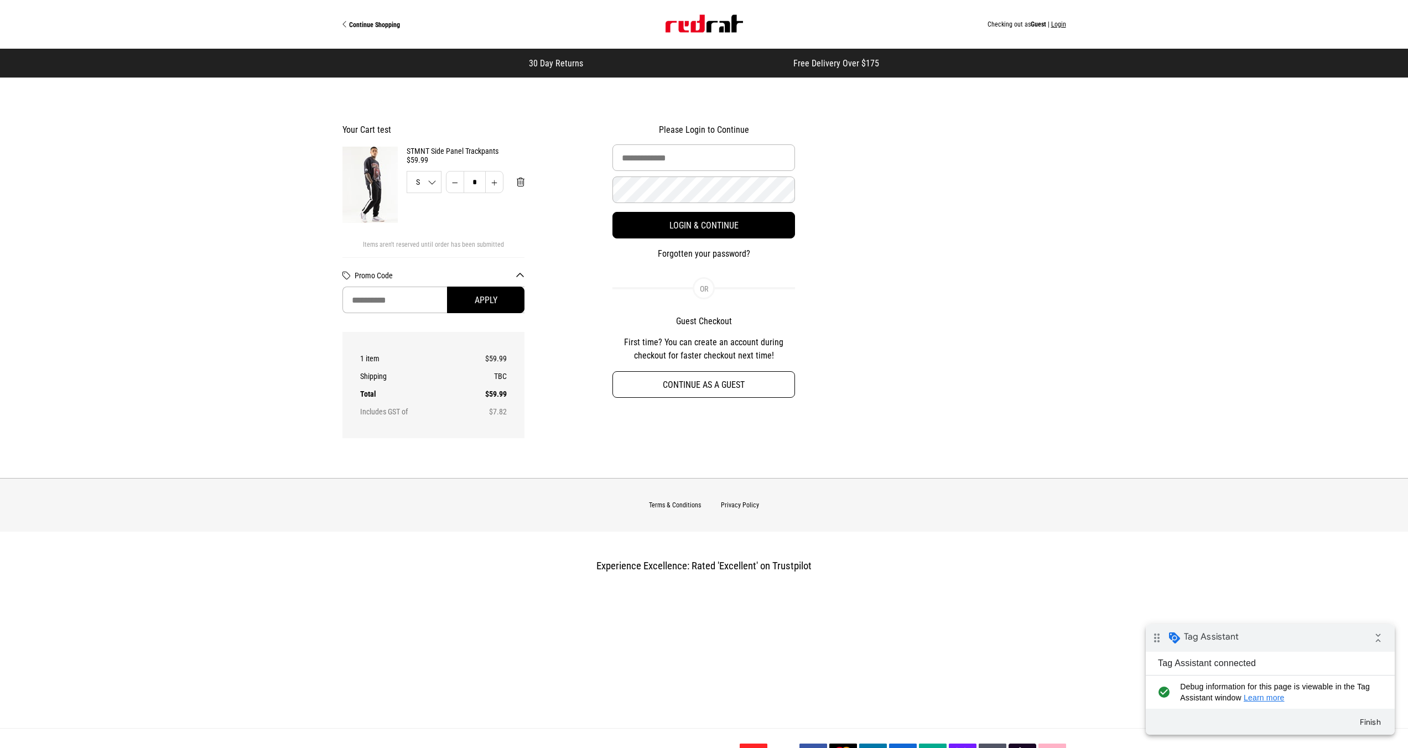
click at [686, 383] on button "Continue as a guest" at bounding box center [704, 384] width 183 height 27
select select "**********"
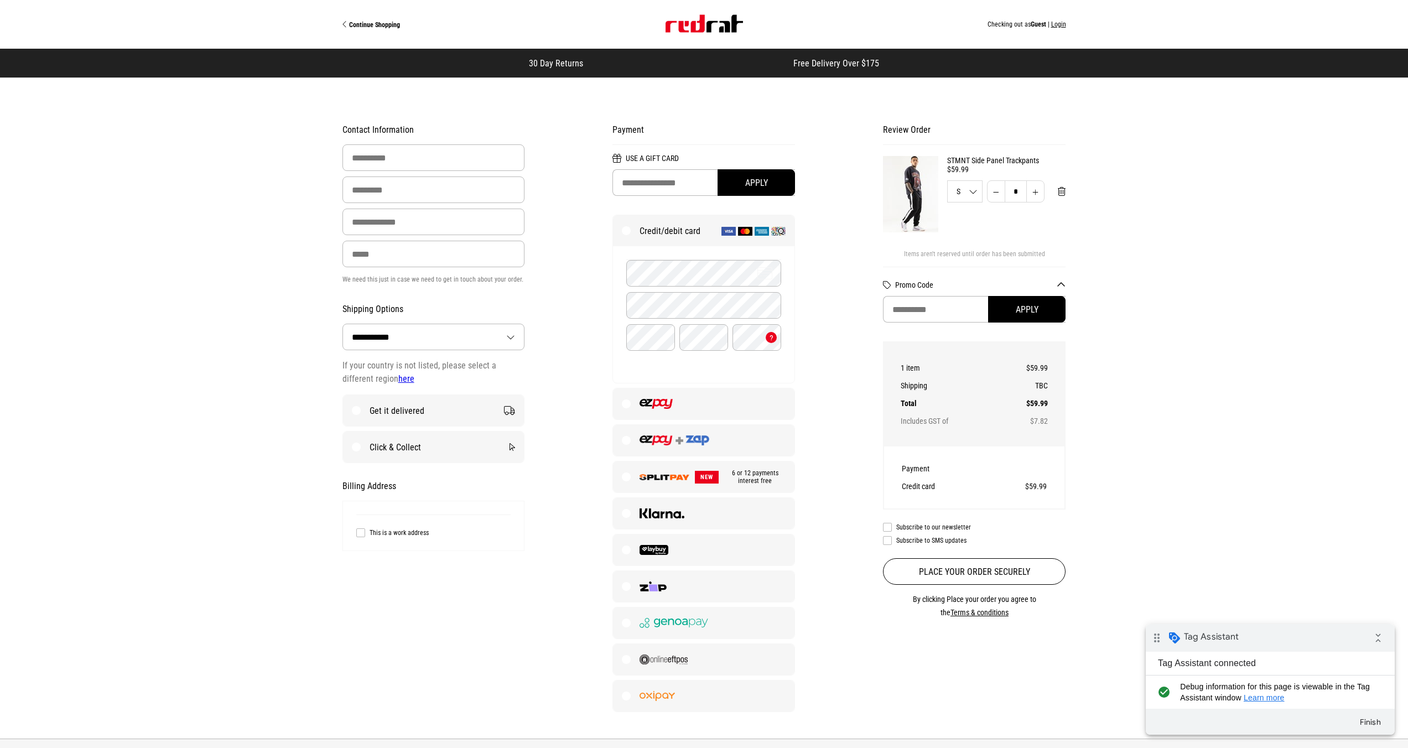
click at [691, 25] on img "Site" at bounding box center [704, 24] width 77 height 18
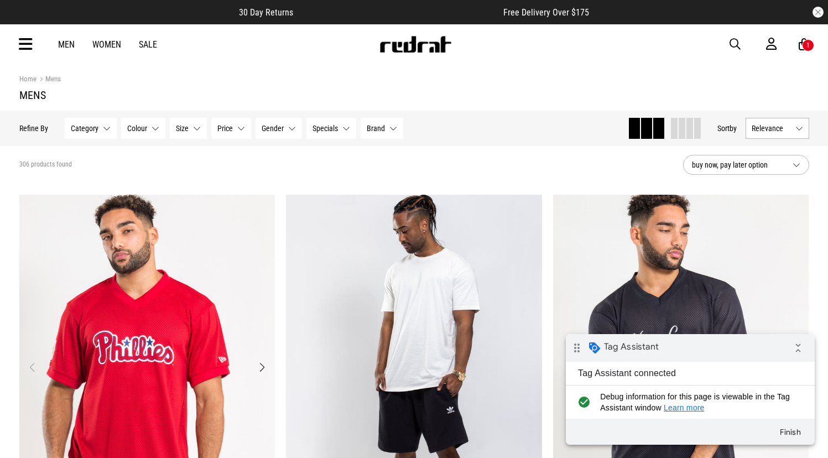
click at [180, 302] on img "1 / 4" at bounding box center [147, 374] width 256 height 359
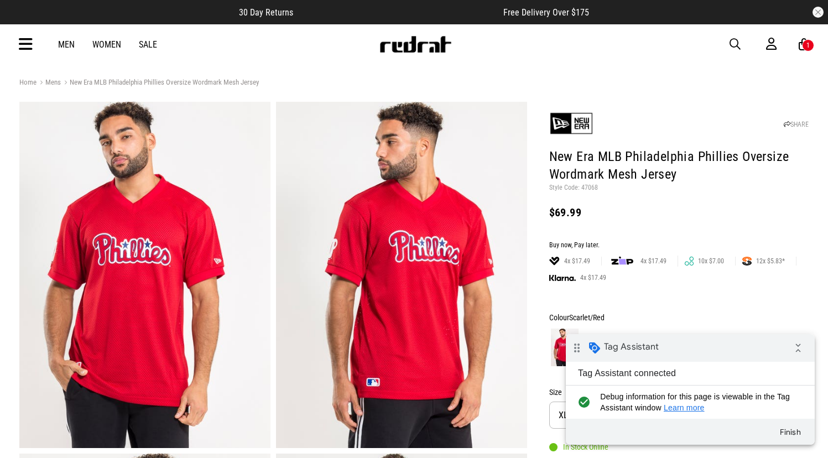
click at [806, 46] on div "1" at bounding box center [808, 45] width 12 height 12
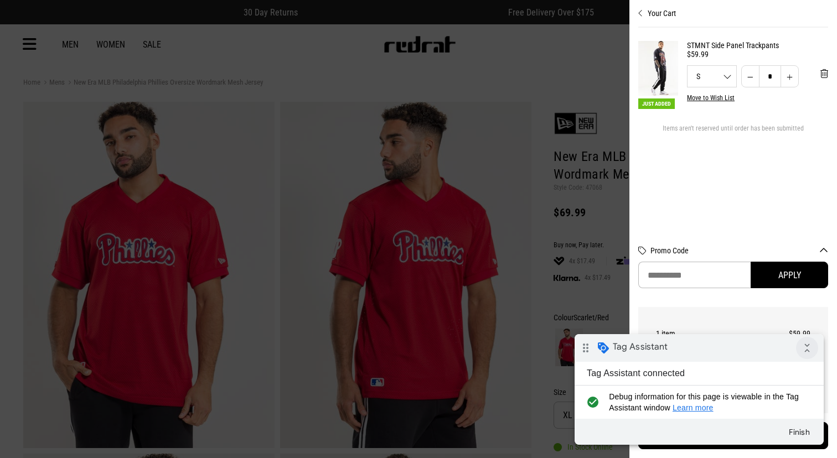
click at [806, 347] on icon "collapse_all" at bounding box center [807, 348] width 22 height 22
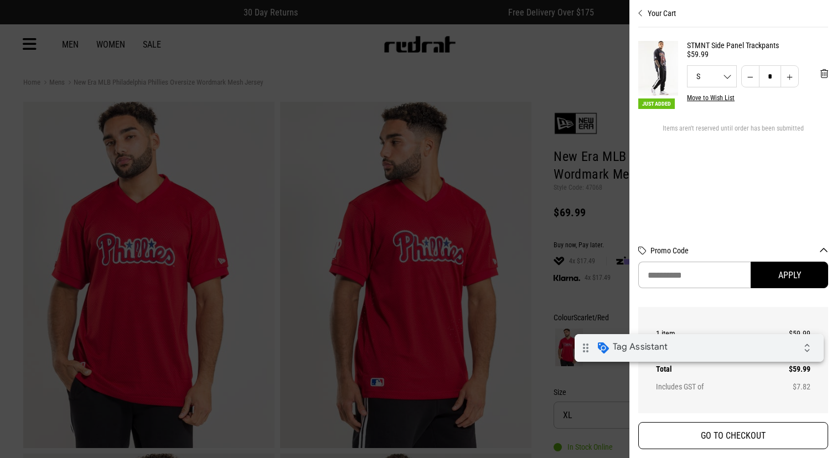
click at [730, 439] on button "GO TO CHECKOUT" at bounding box center [733, 435] width 190 height 27
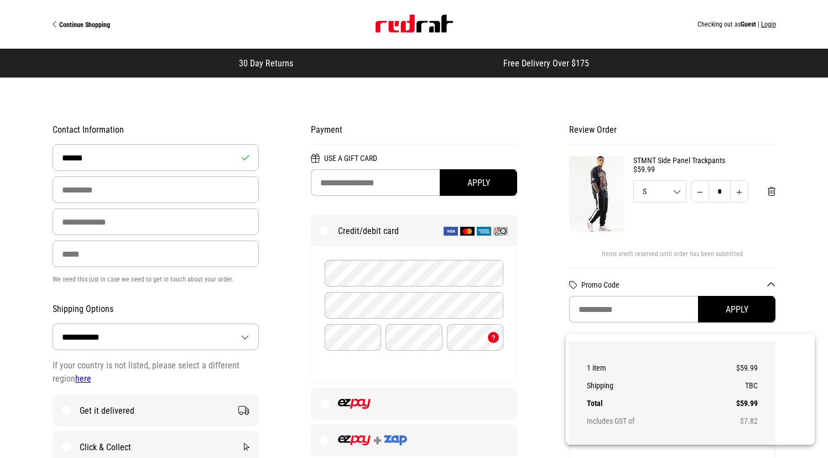
select select "**********"
click at [129, 194] on input "Last Name" at bounding box center [156, 190] width 207 height 27
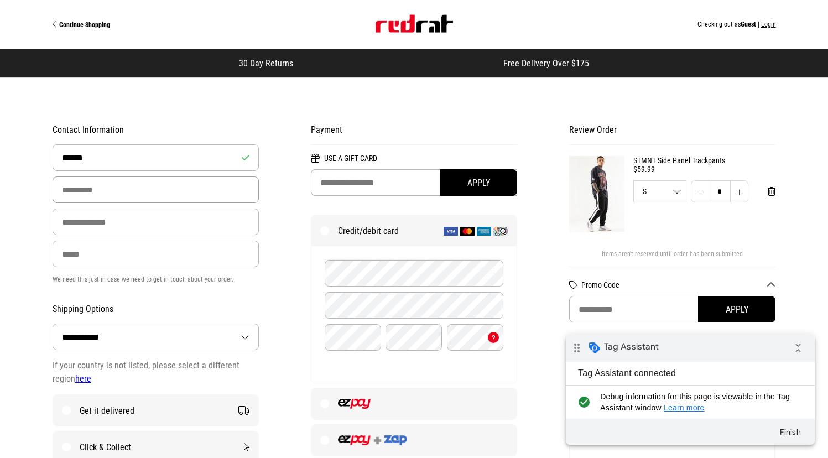
type input "****"
click at [112, 225] on input "Email Address" at bounding box center [156, 222] width 207 height 27
type input "**********"
click at [118, 255] on input "Phone" at bounding box center [156, 254] width 207 height 27
type input "**********"
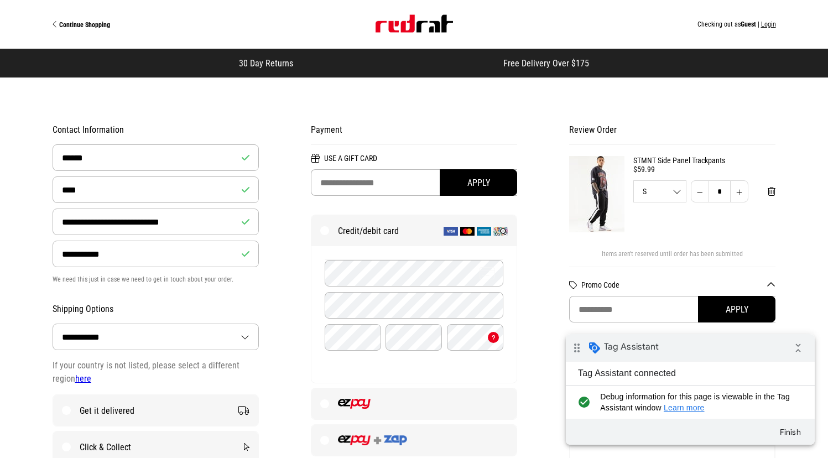
click at [407, 27] on img "Site" at bounding box center [414, 24] width 77 height 18
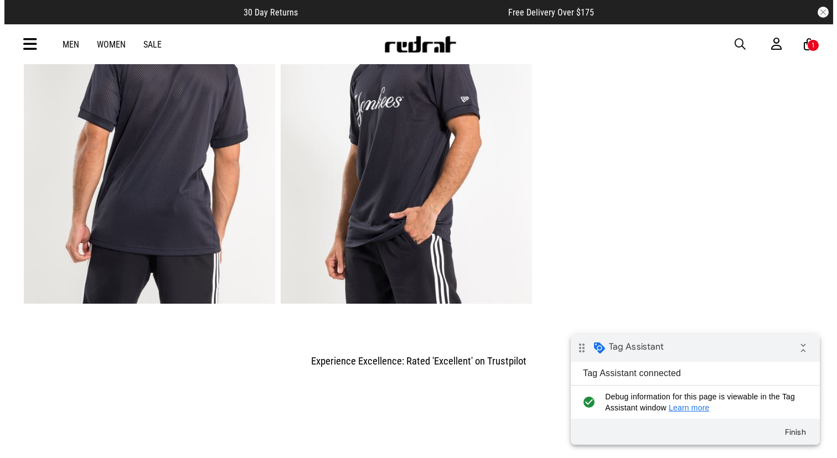
scroll to position [848, 0]
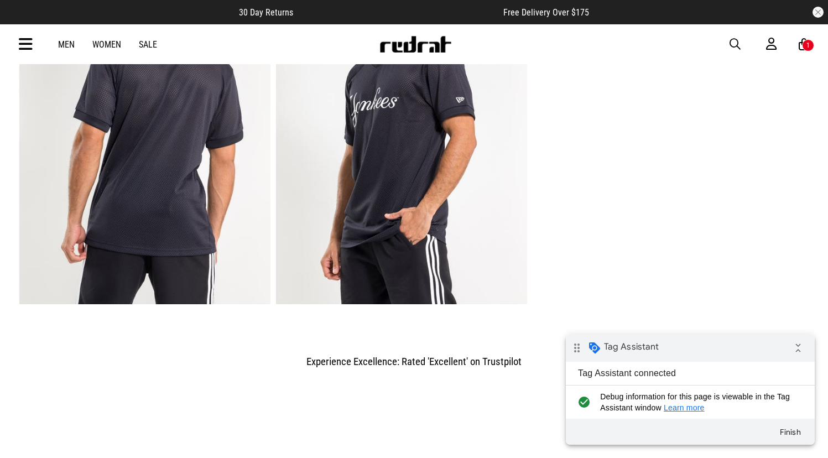
click at [802, 45] on div "1" at bounding box center [808, 45] width 12 height 12
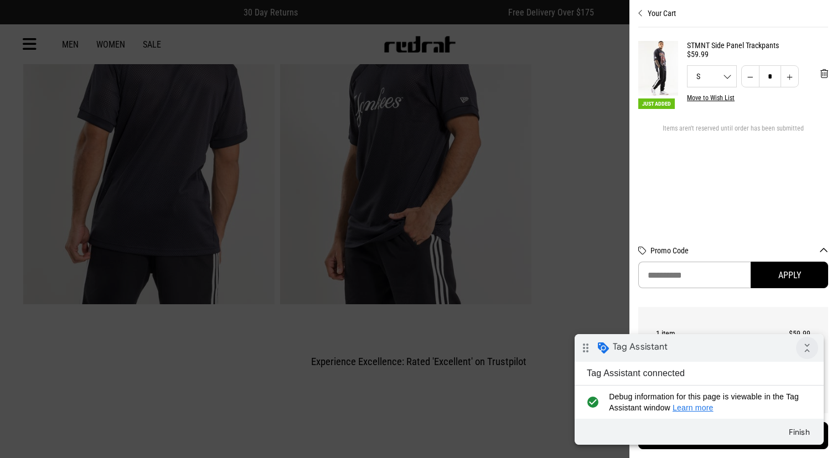
click at [800, 347] on icon "collapse_all" at bounding box center [807, 348] width 22 height 22
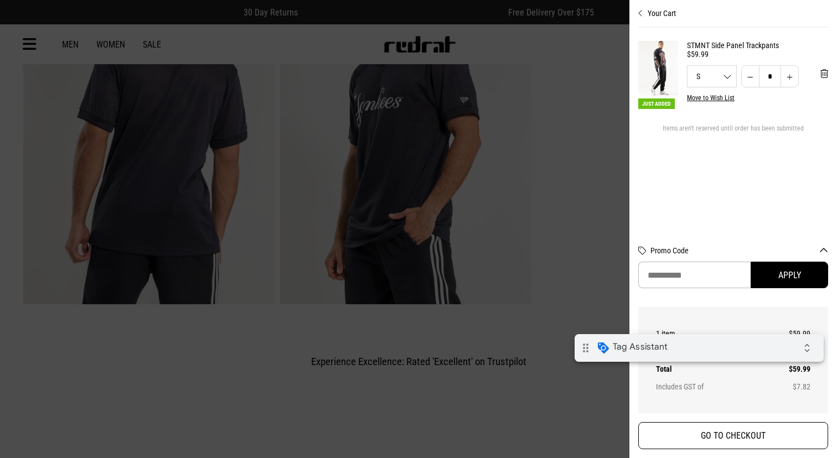
click at [753, 440] on button "GO TO CHECKOUT" at bounding box center [733, 435] width 190 height 27
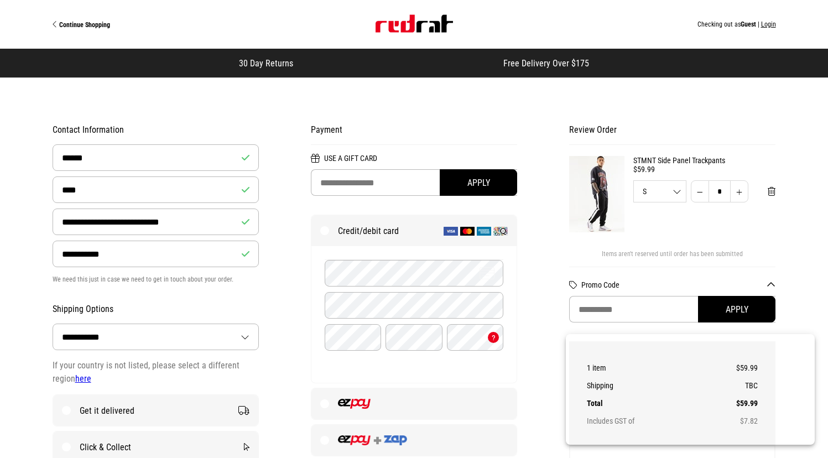
select select "**********"
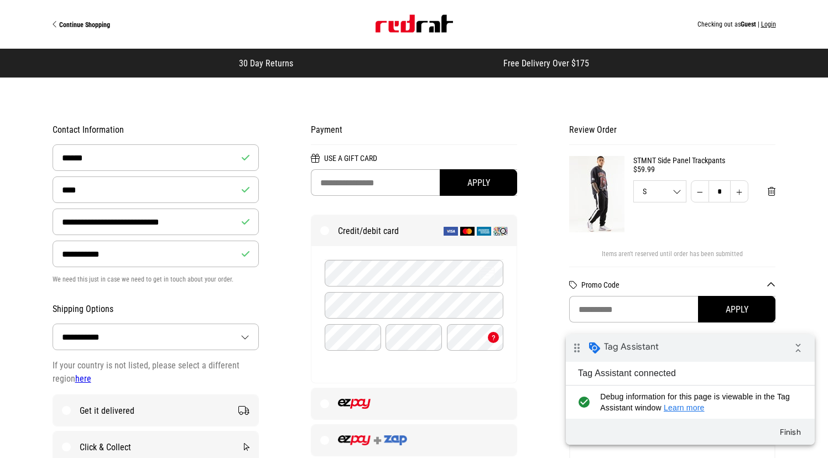
click at [769, 26] on button "Login" at bounding box center [768, 24] width 15 height 8
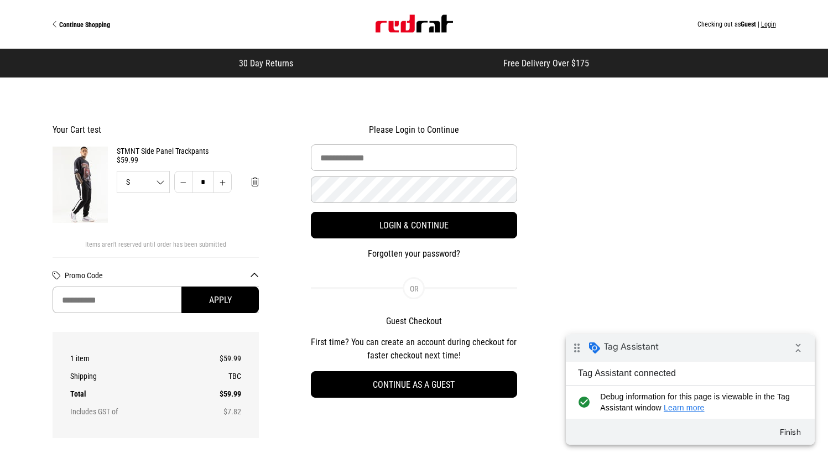
click at [378, 29] on img "Site" at bounding box center [414, 24] width 77 height 18
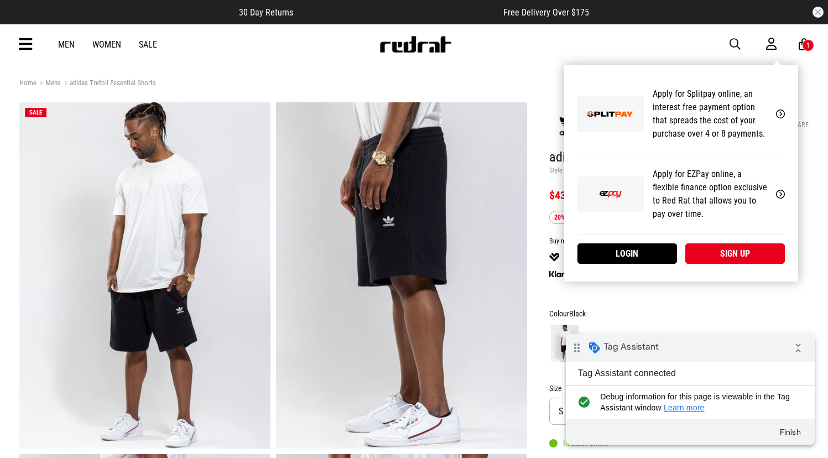
click at [798, 65] on div "My Account Apply for Splitpay online, an interest free payment option that spre…" at bounding box center [681, 173] width 234 height 216
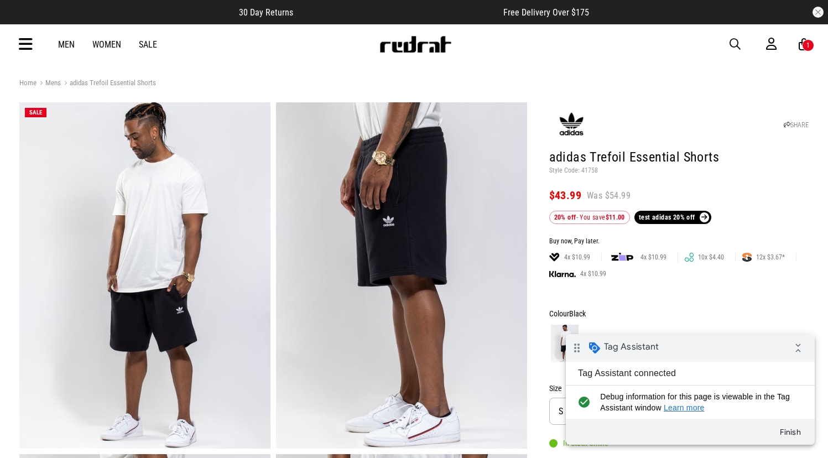
click at [799, 44] on icon at bounding box center [804, 45] width 11 height 14
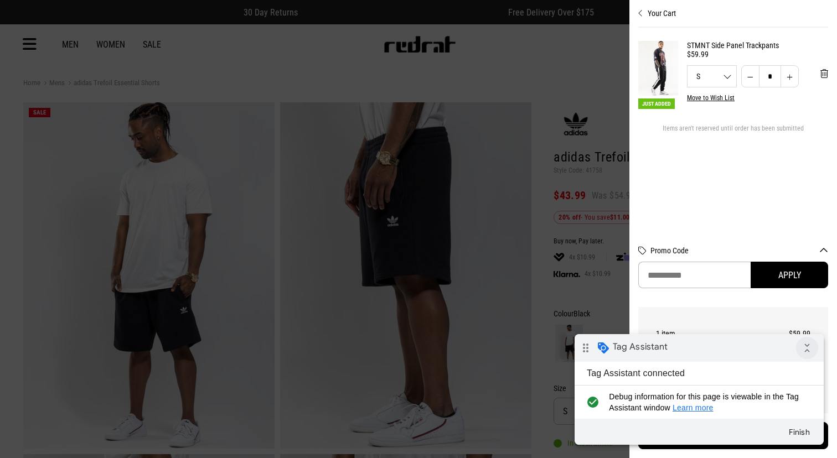
click at [803, 344] on icon "collapse_all" at bounding box center [807, 348] width 22 height 22
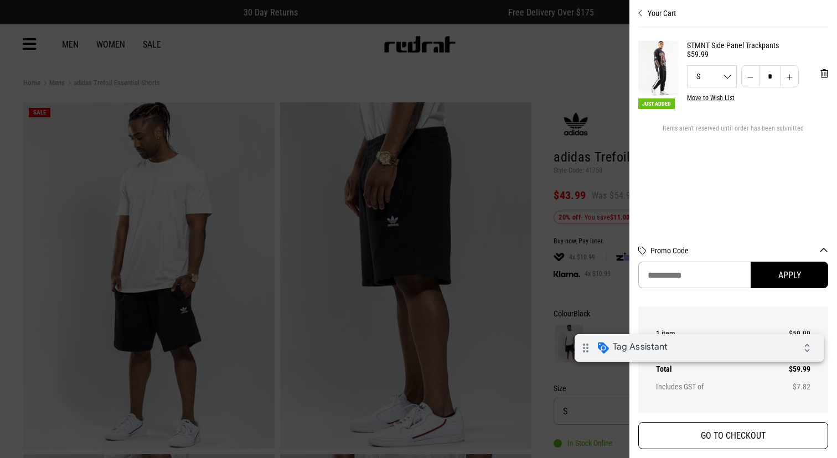
click at [744, 429] on button "GO TO CHECKOUT" at bounding box center [733, 435] width 190 height 27
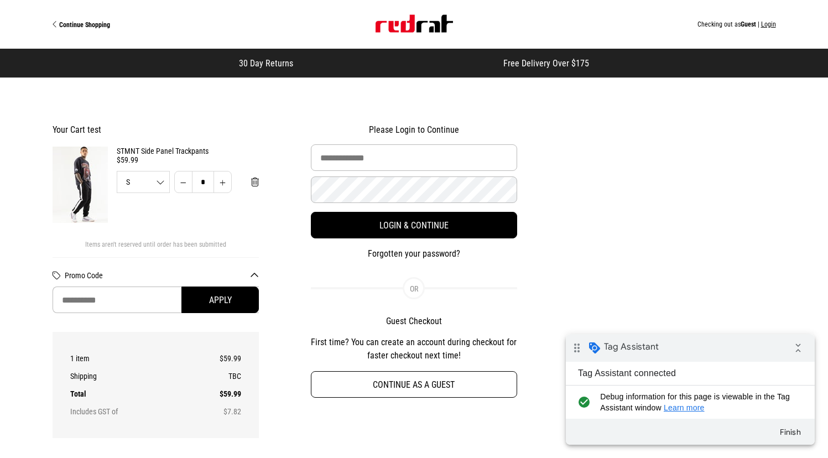
click at [373, 381] on button "Continue as a guest" at bounding box center [414, 384] width 207 height 27
select select "**********"
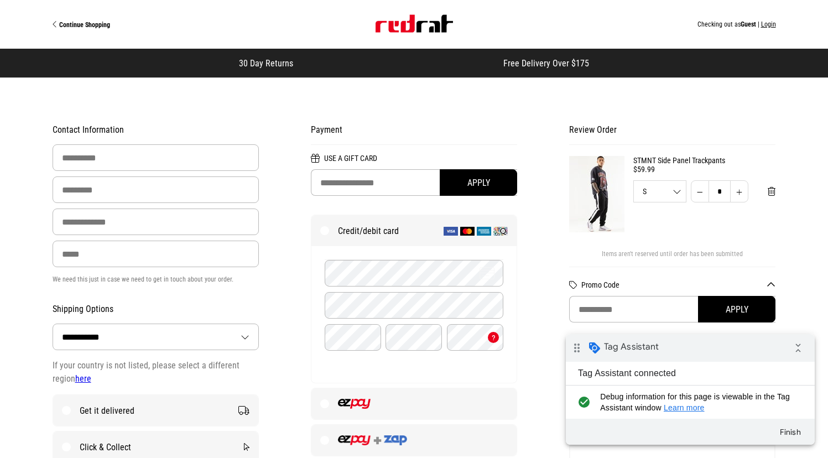
click at [599, 190] on img at bounding box center [596, 194] width 55 height 76
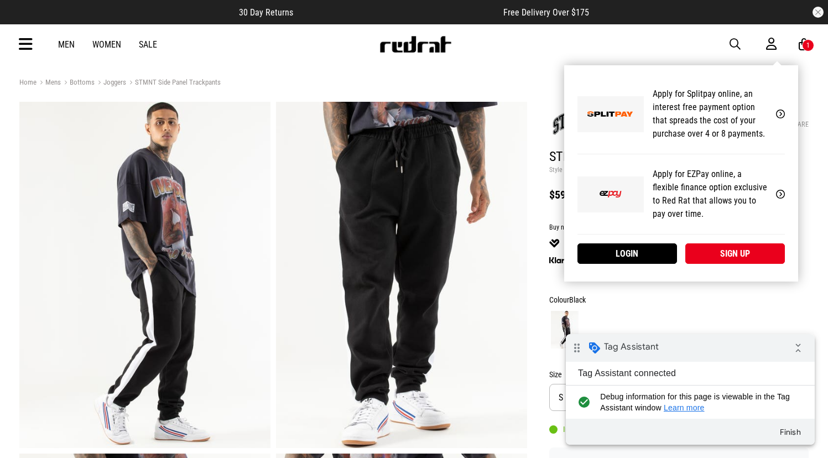
click at [770, 44] on icon at bounding box center [771, 44] width 11 height 14
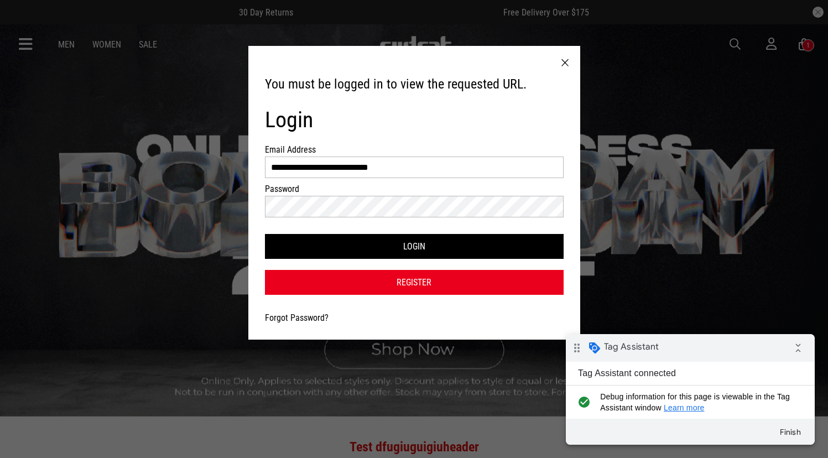
click at [265, 234] on button "Login" at bounding box center [414, 246] width 299 height 25
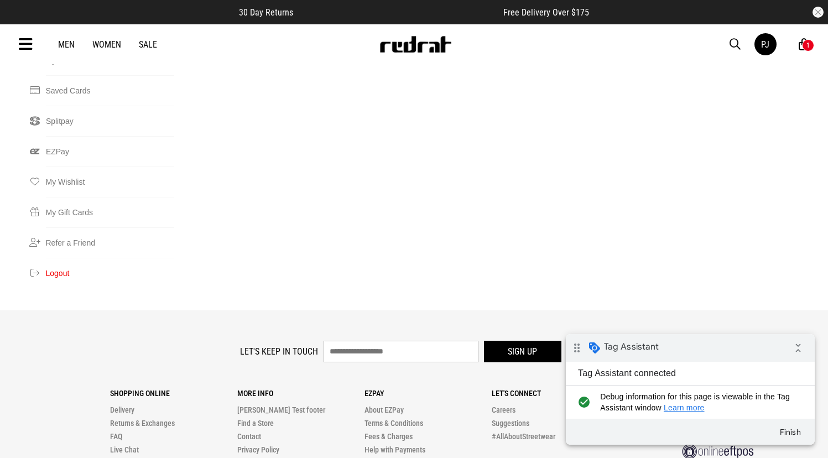
scroll to position [269, 0]
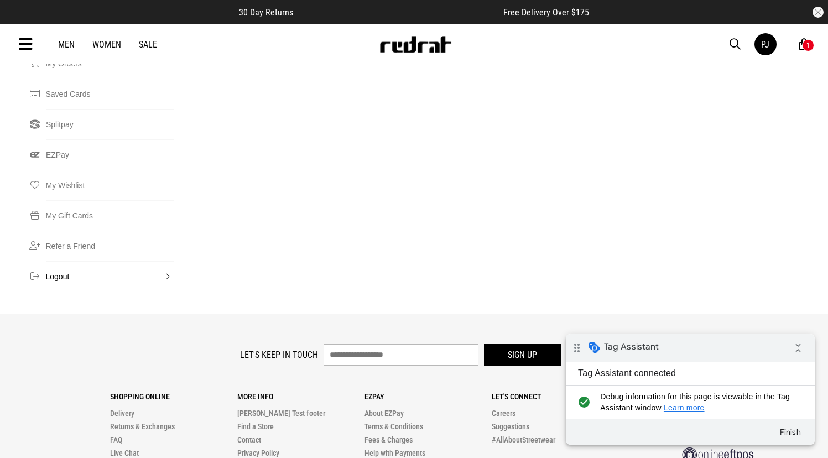
click at [63, 261] on button "Logout" at bounding box center [110, 276] width 129 height 30
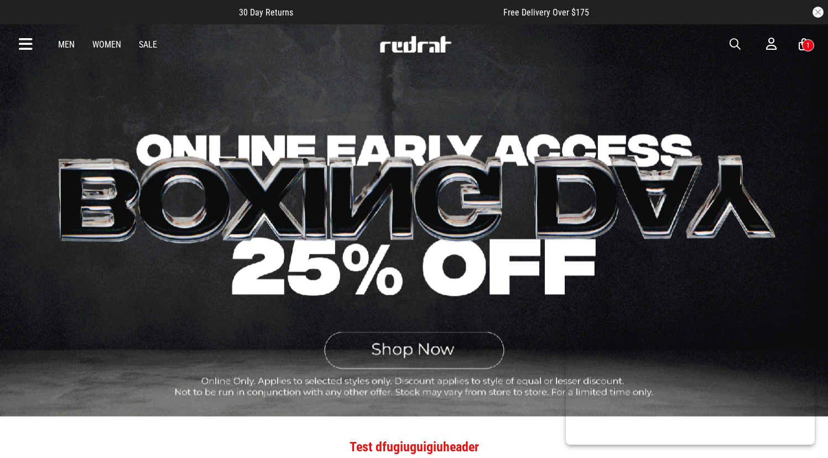
click at [64, 45] on link "Men" at bounding box center [66, 44] width 17 height 11
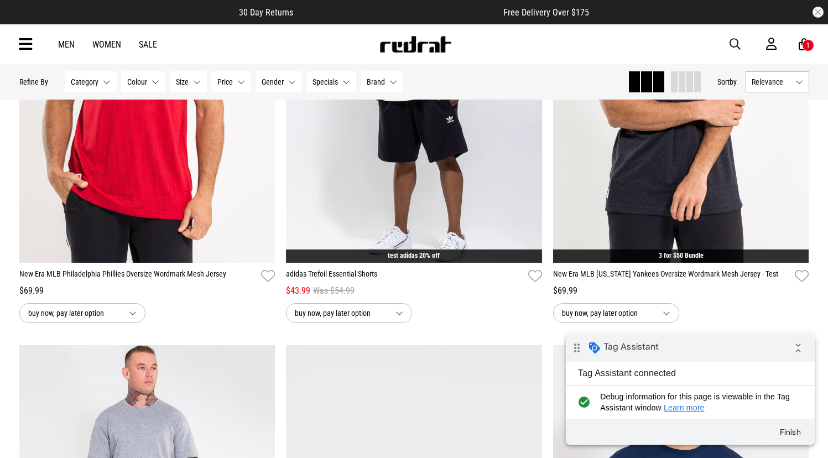
scroll to position [292, 0]
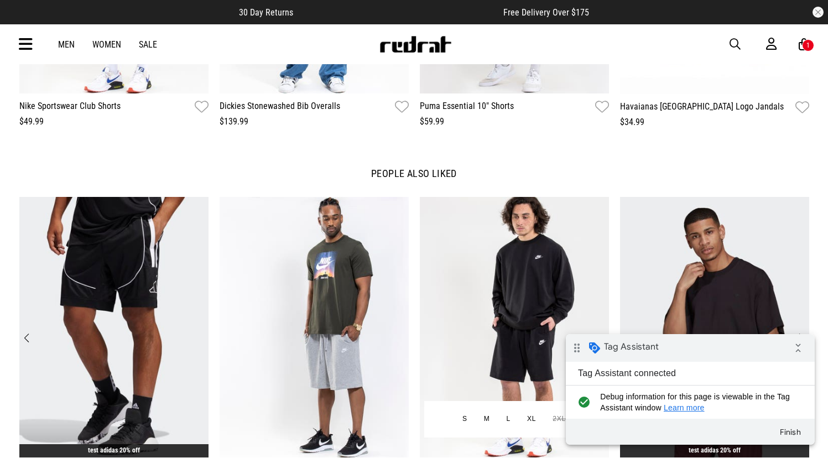
click at [552, 236] on img "3 / 12" at bounding box center [514, 327] width 189 height 261
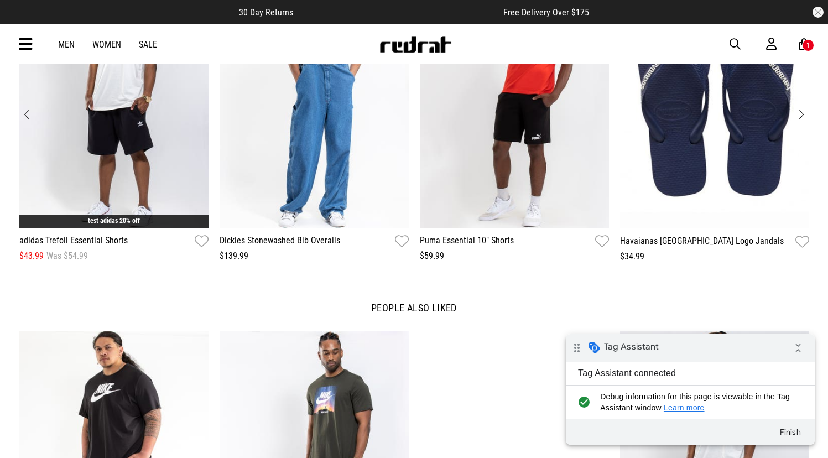
scroll to position [1457, 0]
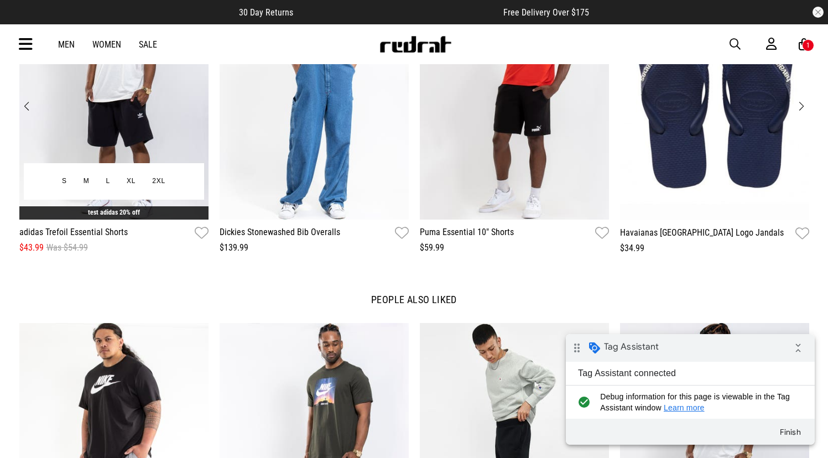
click at [128, 111] on img "1 / 8" at bounding box center [113, 89] width 189 height 261
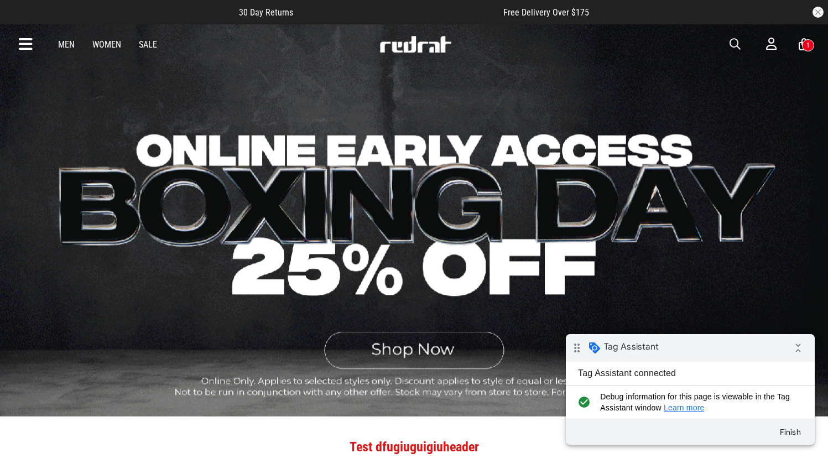
click at [72, 50] on div "Men Women Sale Sign in New Back Mens Back Womens Back Youth & Kids Back Footwea…" at bounding box center [415, 44] width 808 height 40
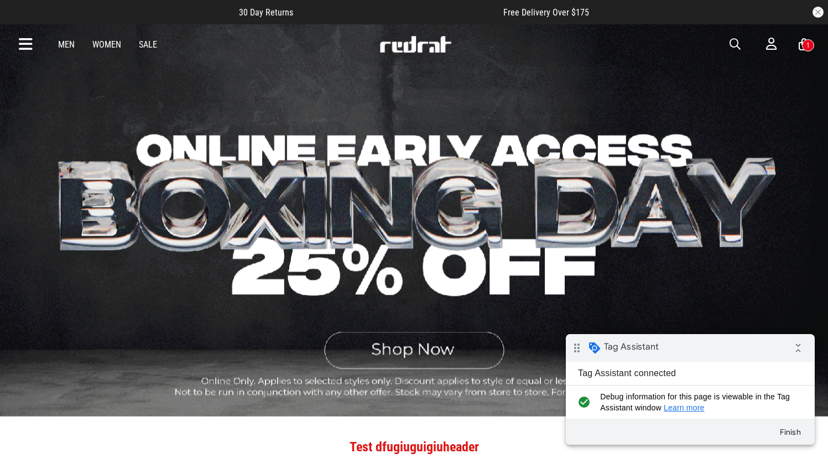
click at [72, 48] on link "Men" at bounding box center [66, 44] width 17 height 11
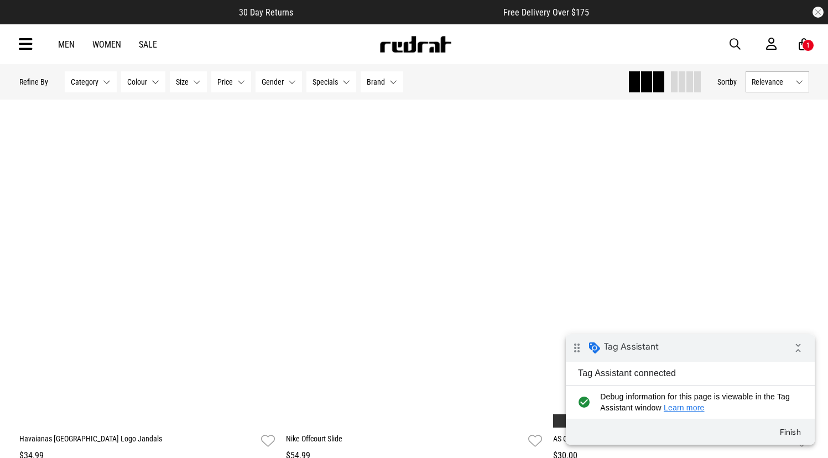
scroll to position [1881, 0]
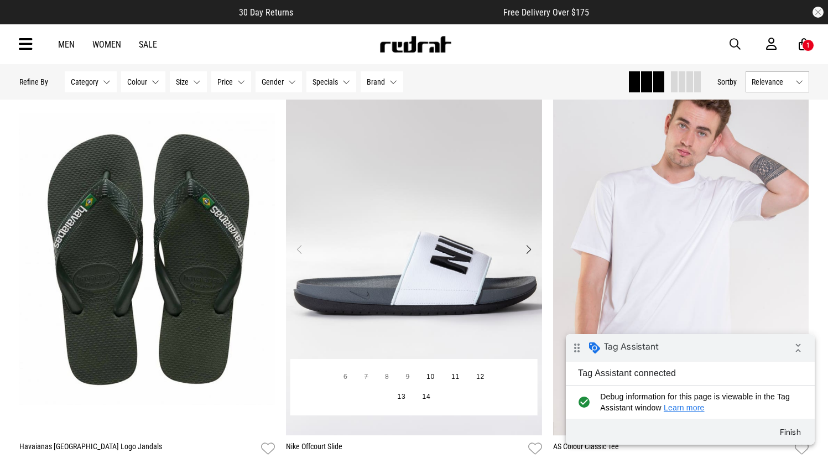
click at [479, 232] on img "1 / 4" at bounding box center [414, 256] width 256 height 359
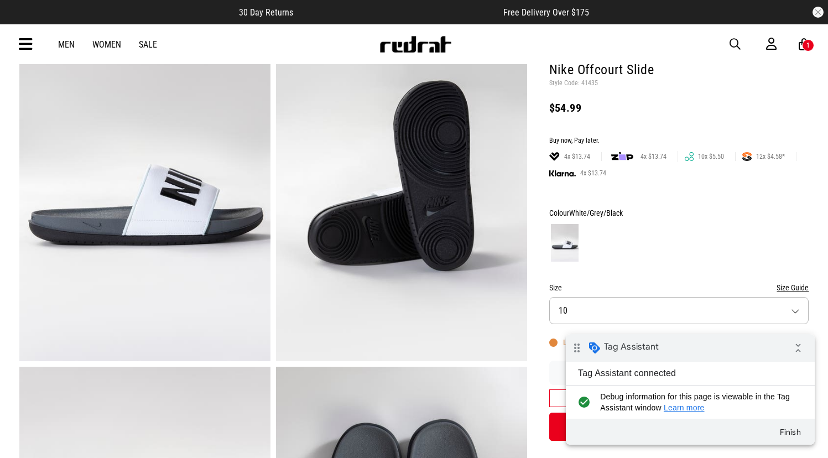
scroll to position [94, 0]
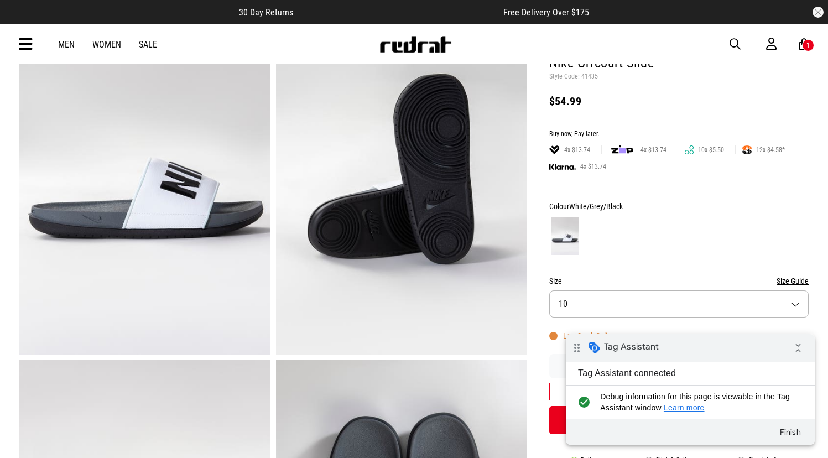
click at [66, 42] on link "Men" at bounding box center [66, 44] width 17 height 11
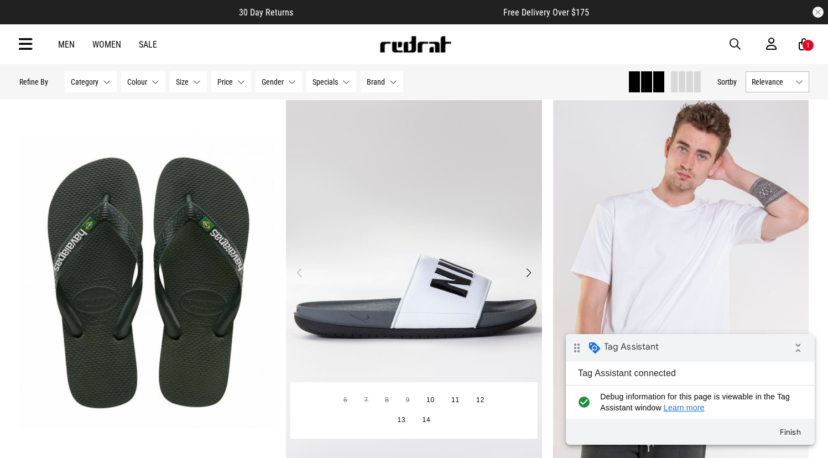
click at [452, 196] on img "1 / 4" at bounding box center [414, 279] width 256 height 359
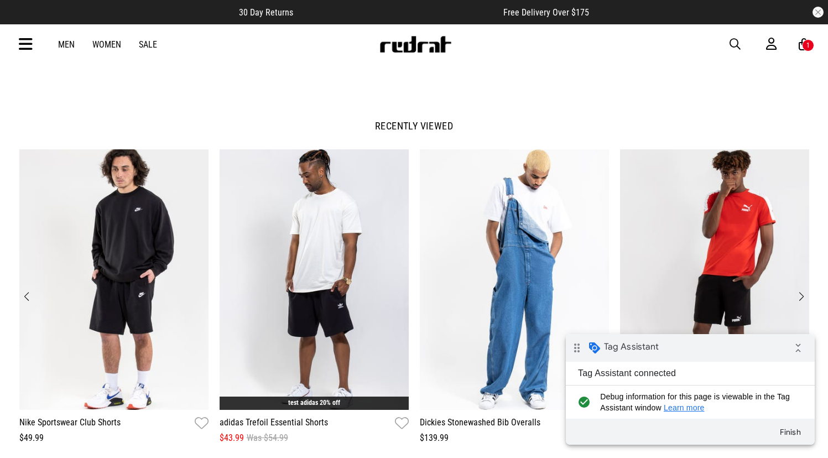
scroll to position [1345, 0]
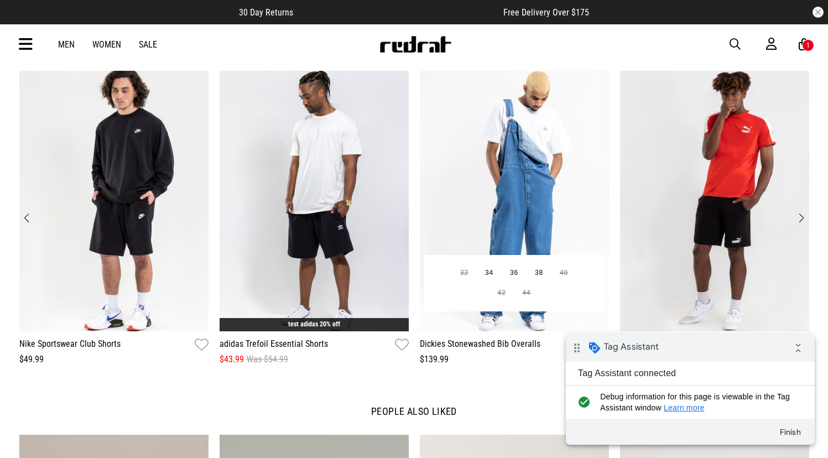
click at [526, 140] on img "3 / 8" at bounding box center [514, 201] width 189 height 261
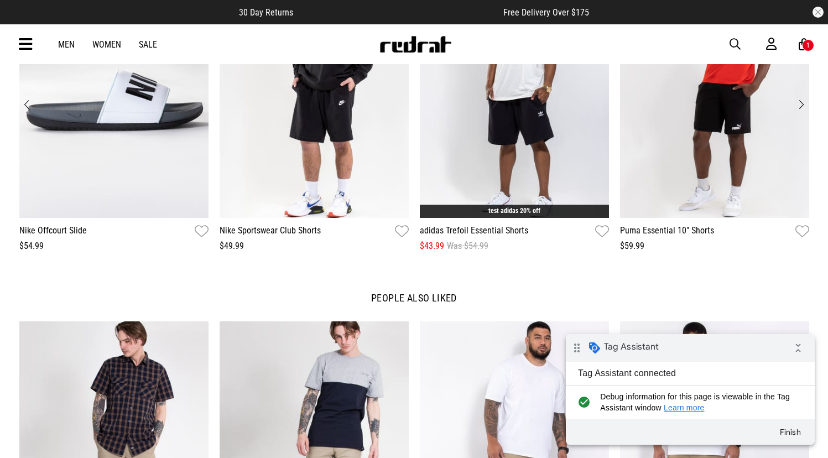
scroll to position [1564, 0]
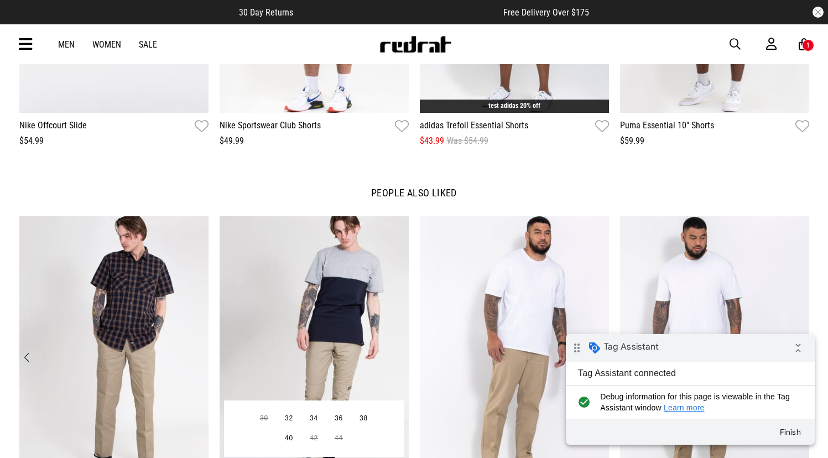
click at [368, 262] on img "2 / 12" at bounding box center [314, 346] width 189 height 261
click at [369, 262] on img "2 / 12" at bounding box center [314, 346] width 189 height 261
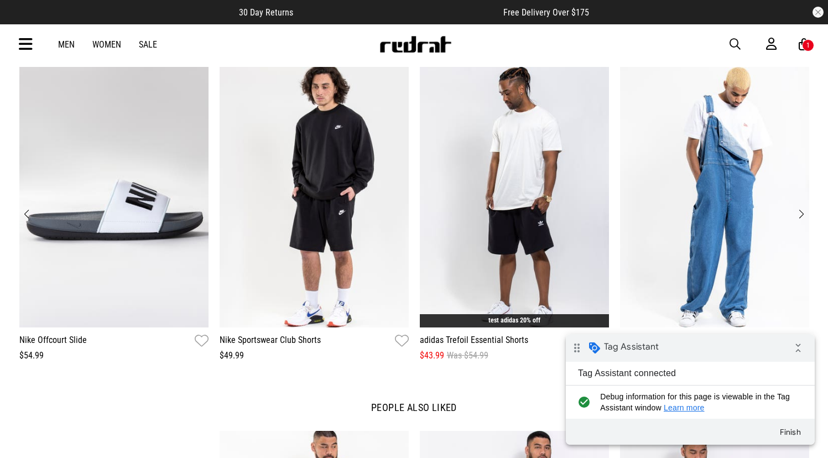
scroll to position [1374, 0]
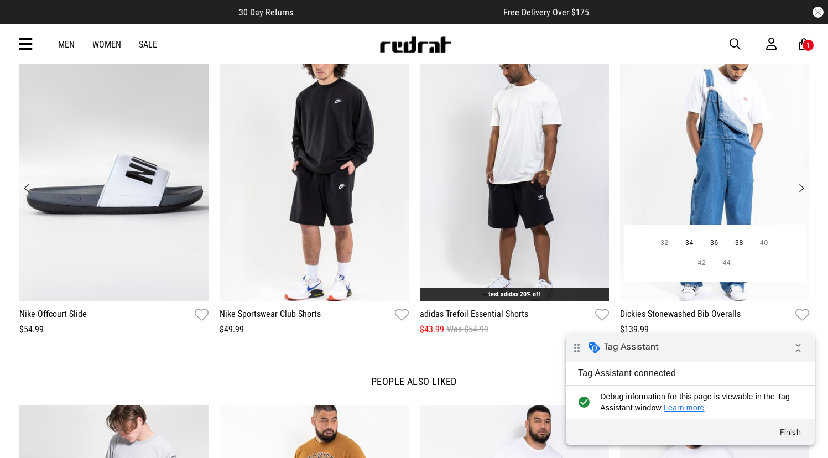
click at [697, 185] on img "4 / 12" at bounding box center [714, 171] width 189 height 261
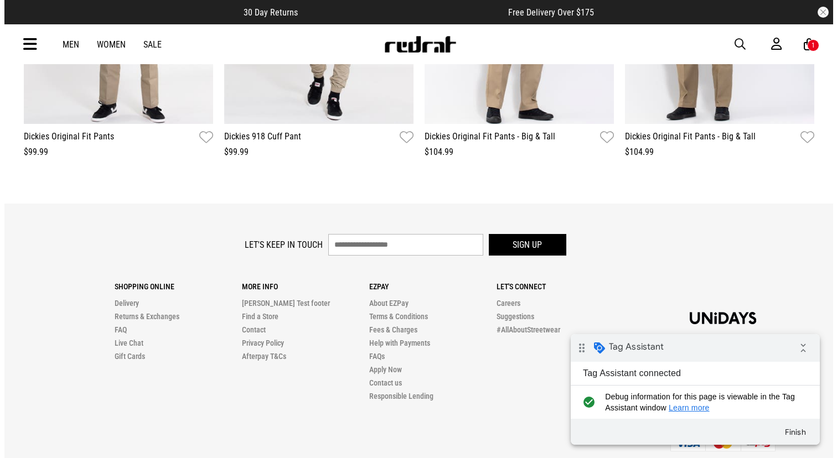
scroll to position [1917, 0]
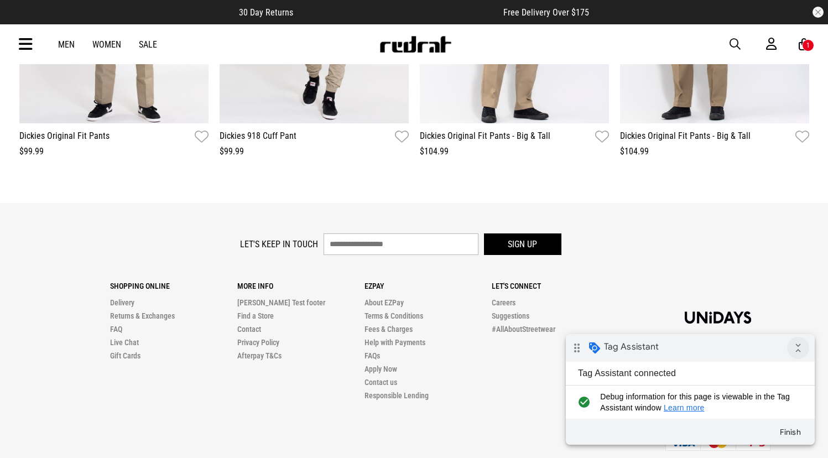
click at [797, 347] on icon "collapse_all" at bounding box center [798, 348] width 22 height 22
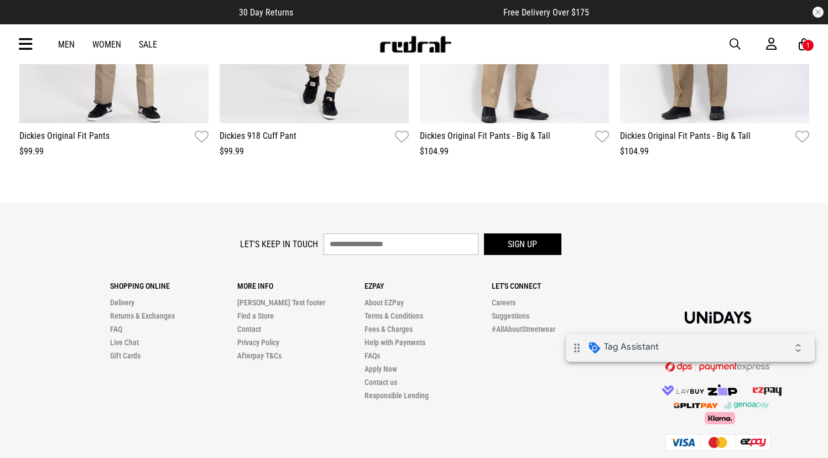
click at [803, 45] on div "1" at bounding box center [808, 45] width 12 height 12
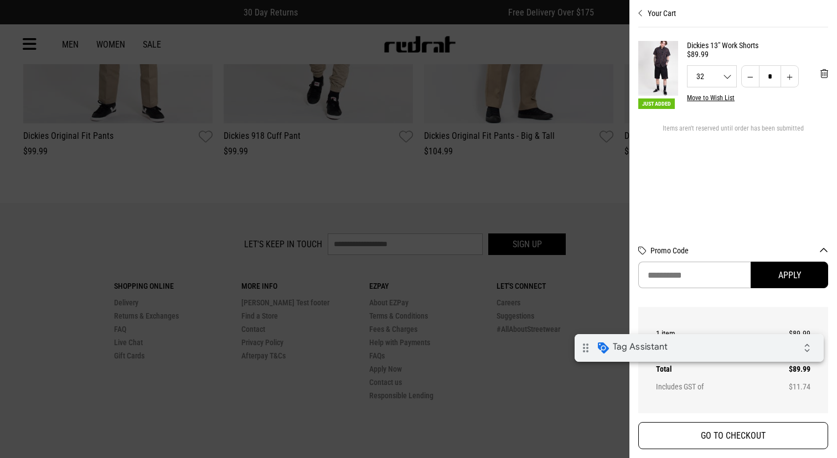
click at [715, 439] on button "GO TO CHECKOUT" at bounding box center [733, 435] width 190 height 27
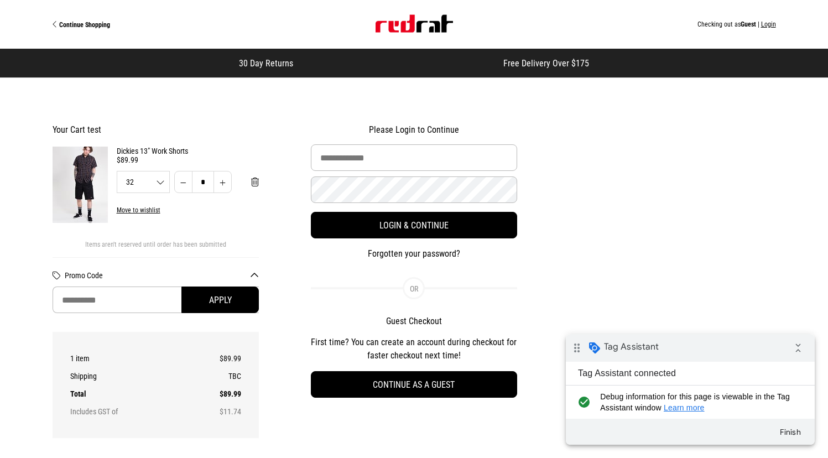
drag, startPoint x: 412, startPoint y: 378, endPoint x: 403, endPoint y: 369, distance: 13.7
click at [412, 378] on button "Continue as a guest" at bounding box center [414, 384] width 207 height 27
select select "**********"
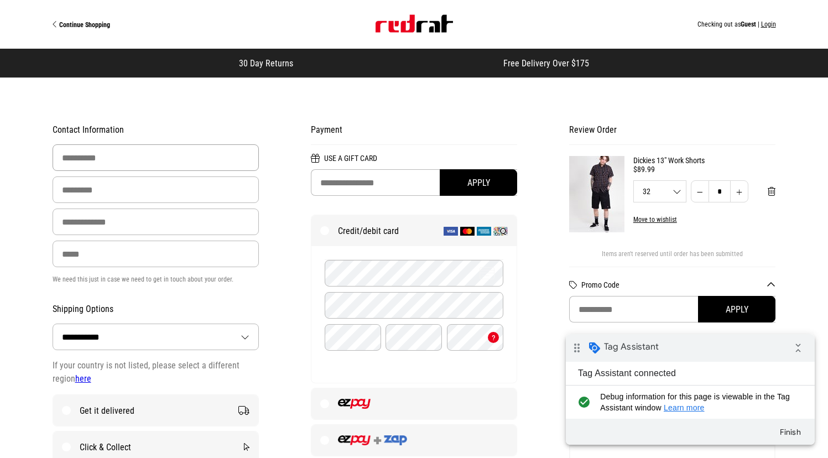
click at [118, 162] on input "First Name" at bounding box center [156, 157] width 207 height 27
type input "******"
click at [106, 191] on input "Last Name" at bounding box center [156, 190] width 207 height 27
type input "****"
click at [105, 221] on input "Email Address" at bounding box center [156, 222] width 207 height 27
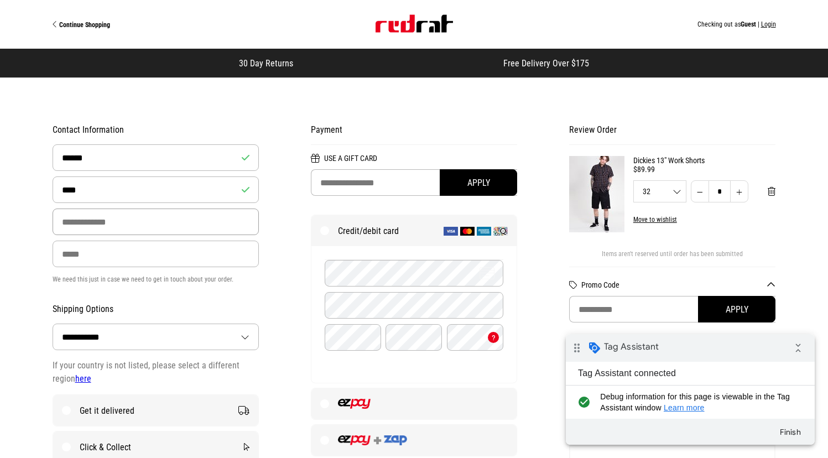
type input "**********"
click at [121, 250] on input "Phone" at bounding box center [156, 254] width 207 height 27
type input "**********"
click at [237, 114] on div "**********" at bounding box center [415, 414] width 776 height 650
click at [407, 29] on img "Site" at bounding box center [414, 24] width 77 height 18
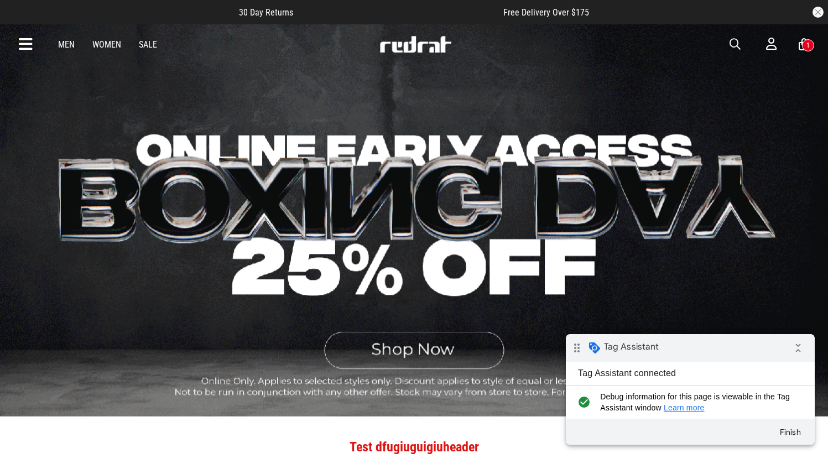
click at [803, 48] on div "1" at bounding box center [808, 45] width 12 height 12
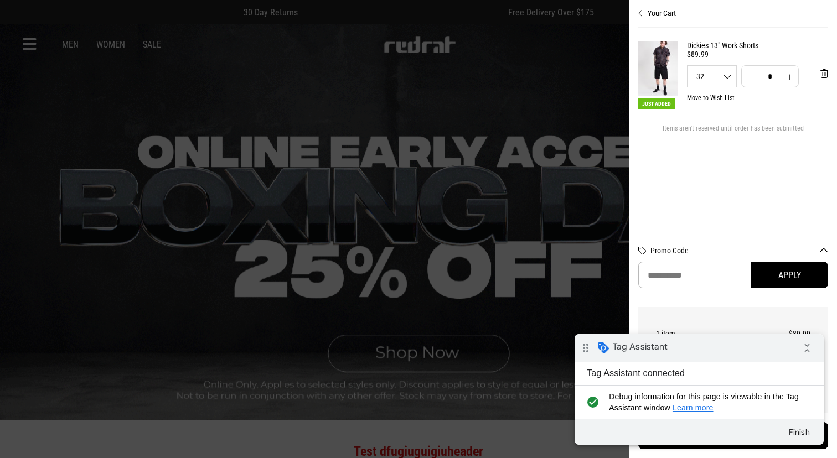
click at [541, 53] on div at bounding box center [418, 229] width 837 height 458
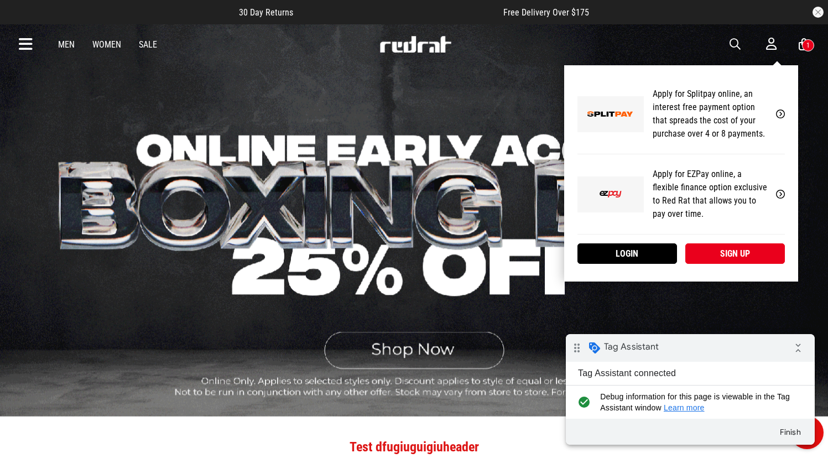
click at [772, 46] on icon at bounding box center [771, 44] width 11 height 14
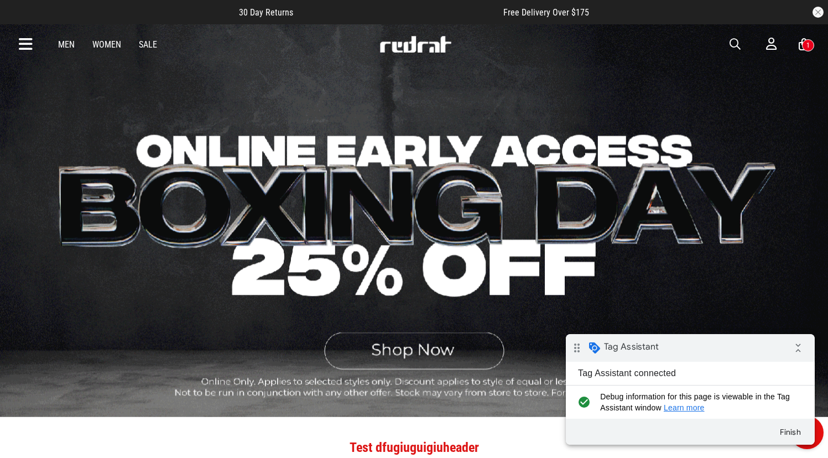
click at [71, 43] on link "Men" at bounding box center [66, 44] width 17 height 11
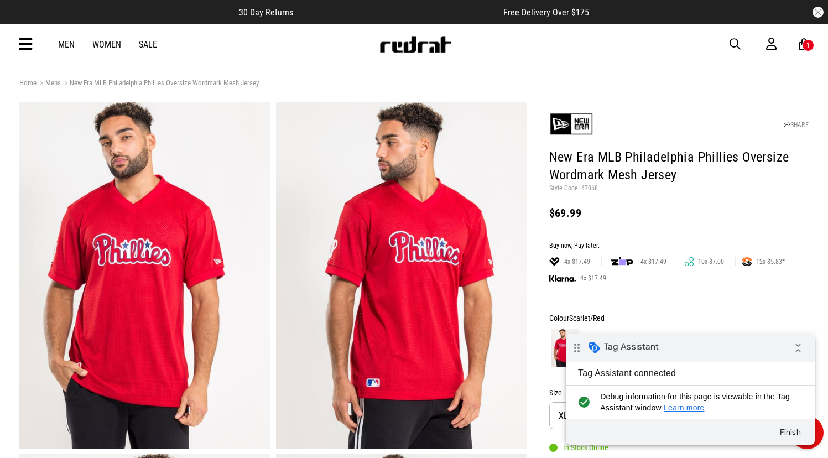
click at [800, 50] on icon at bounding box center [804, 45] width 11 height 14
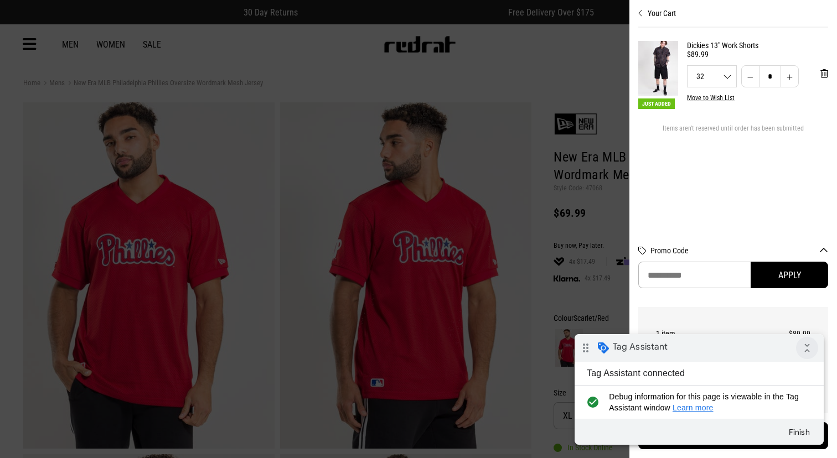
click at [806, 349] on icon "collapse_all" at bounding box center [807, 348] width 22 height 22
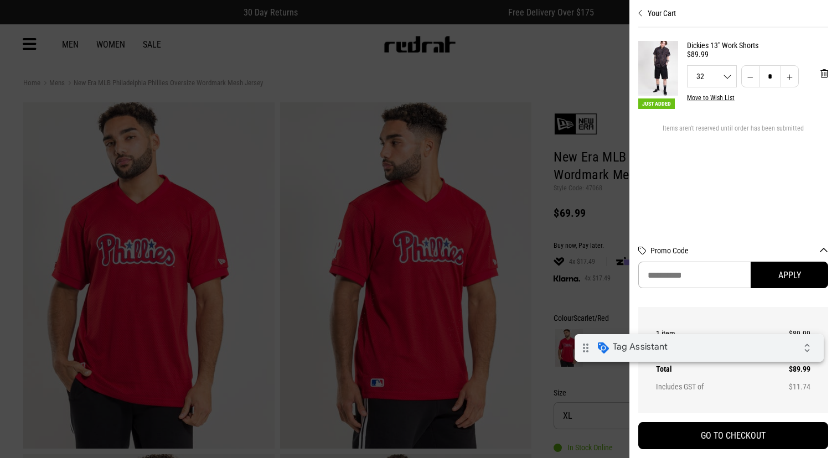
click at [756, 452] on div "Your Cart Just Added Dickies 13" Work Shorts $89.99 32 32 34 36 38 40 ** ** ** …" at bounding box center [733, 229] width 190 height 458
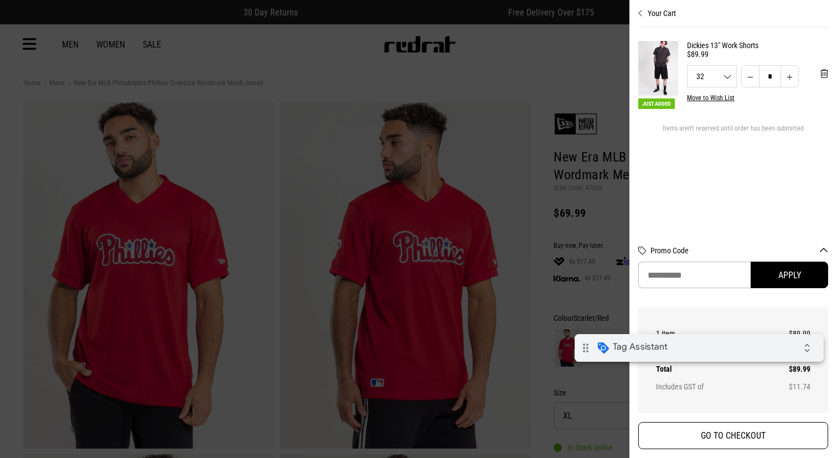
click at [760, 443] on button "GO TO CHECKOUT" at bounding box center [733, 435] width 190 height 27
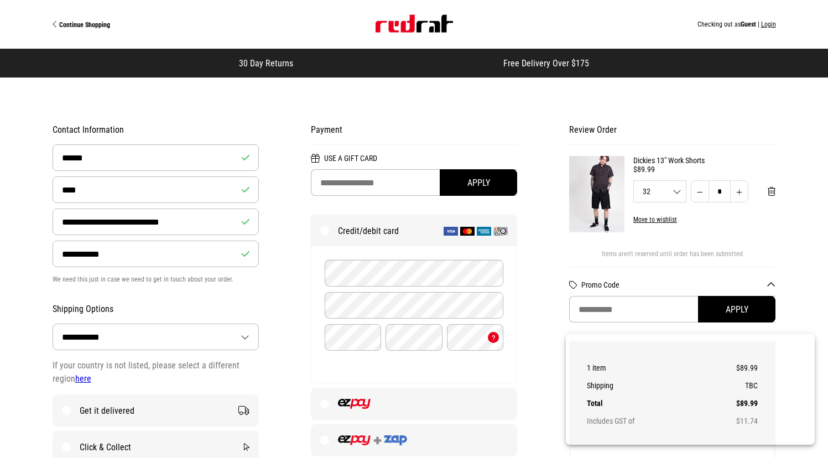
select select "**********"
click at [745, 24] on span "Guest" at bounding box center [748, 24] width 15 height 8
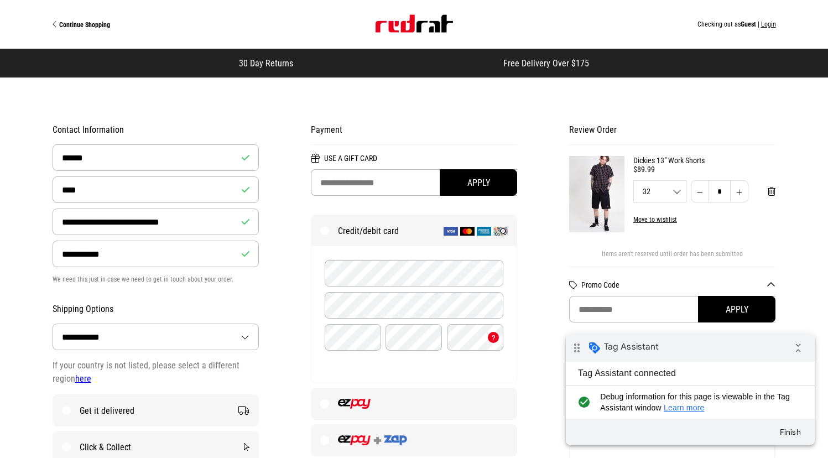
click at [767, 24] on button "Login" at bounding box center [768, 24] width 15 height 8
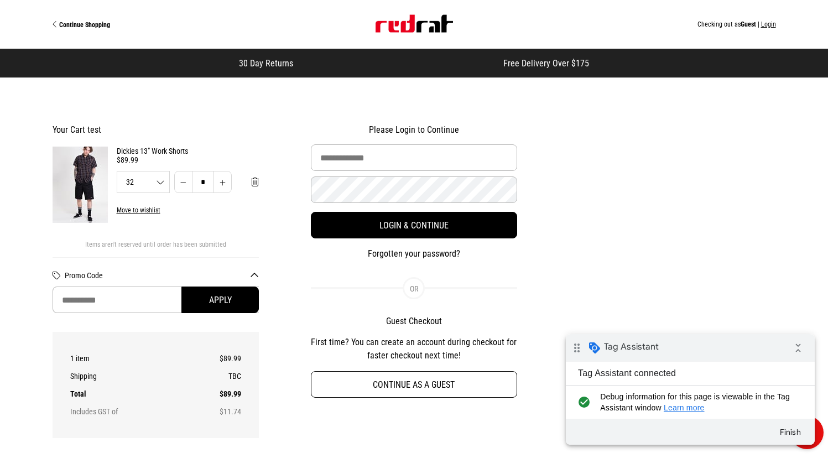
click at [404, 383] on button "Continue as a guest" at bounding box center [414, 384] width 207 height 27
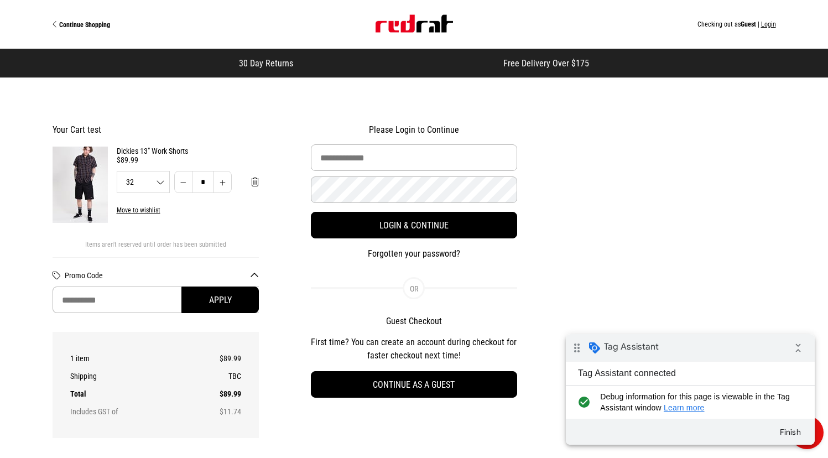
select select "**********"
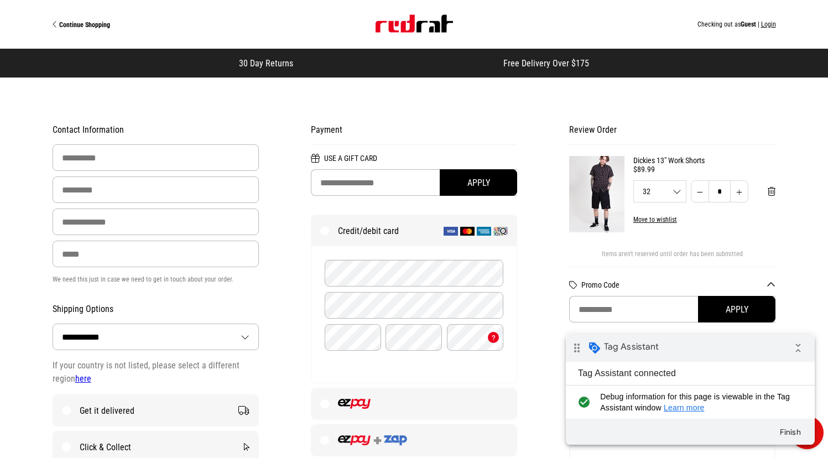
click at [386, 23] on img "Site" at bounding box center [414, 24] width 77 height 18
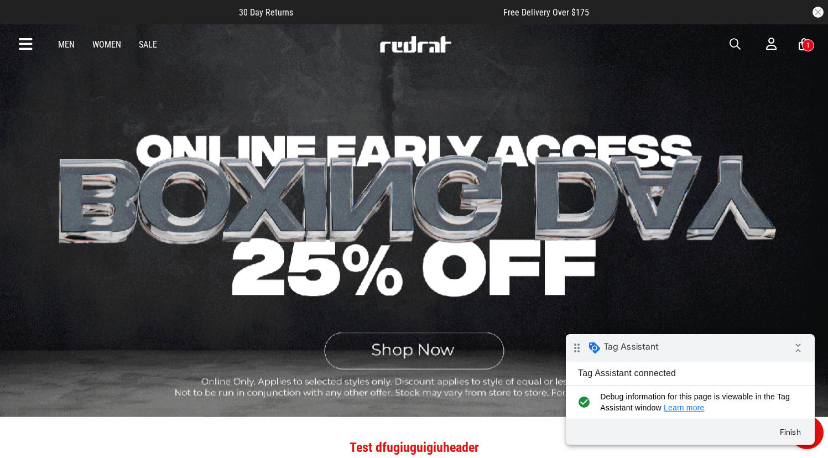
click at [63, 44] on link "Men" at bounding box center [66, 44] width 17 height 11
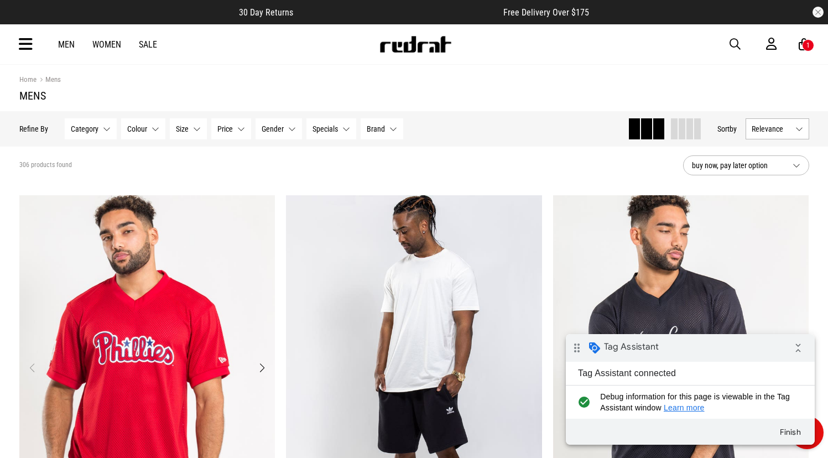
click at [167, 285] on img "1 / 4" at bounding box center [147, 374] width 256 height 359
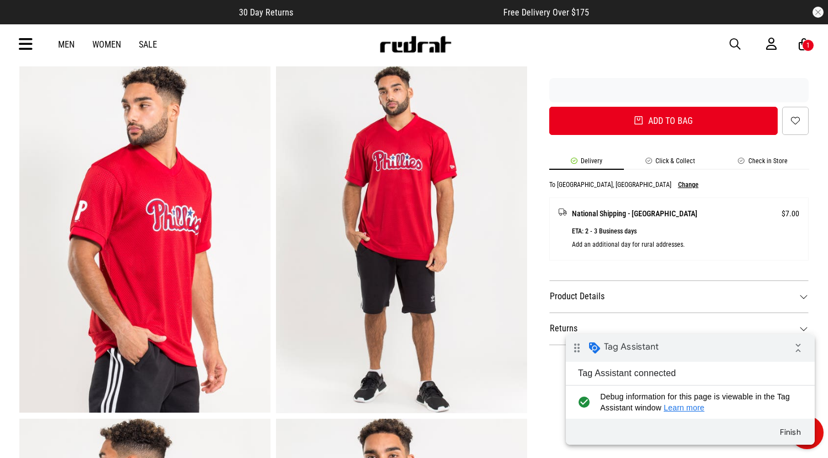
scroll to position [396, 0]
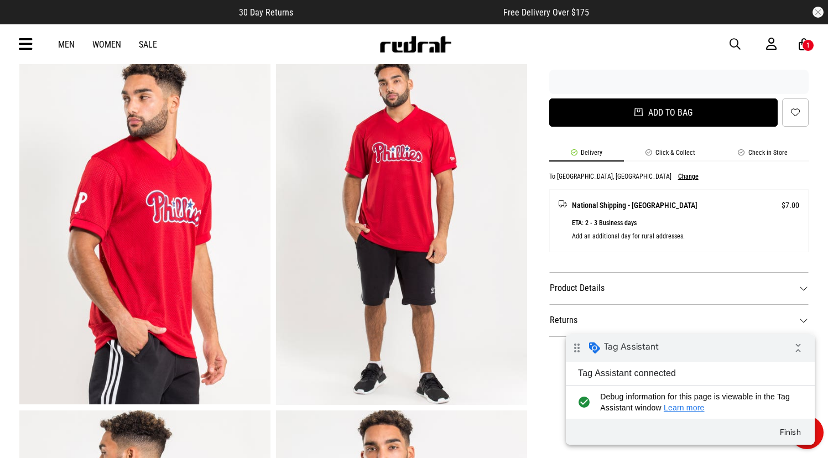
click at [693, 120] on button "Add to bag" at bounding box center [663, 112] width 229 height 28
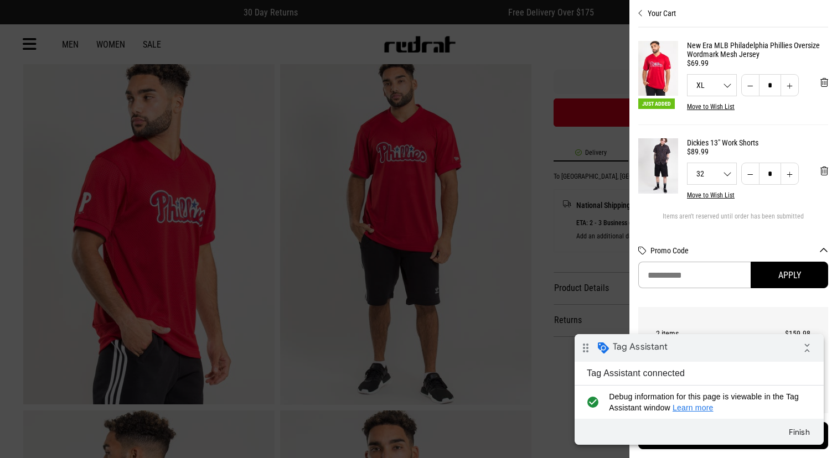
click at [410, 180] on div at bounding box center [418, 229] width 837 height 458
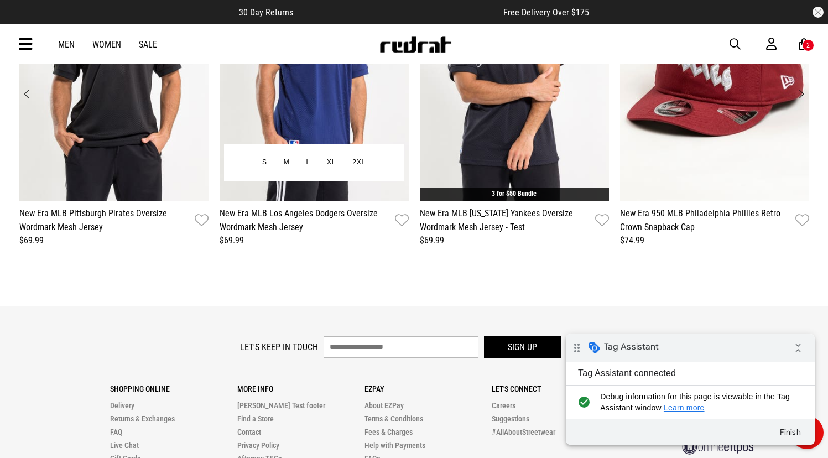
scroll to position [1843, 0]
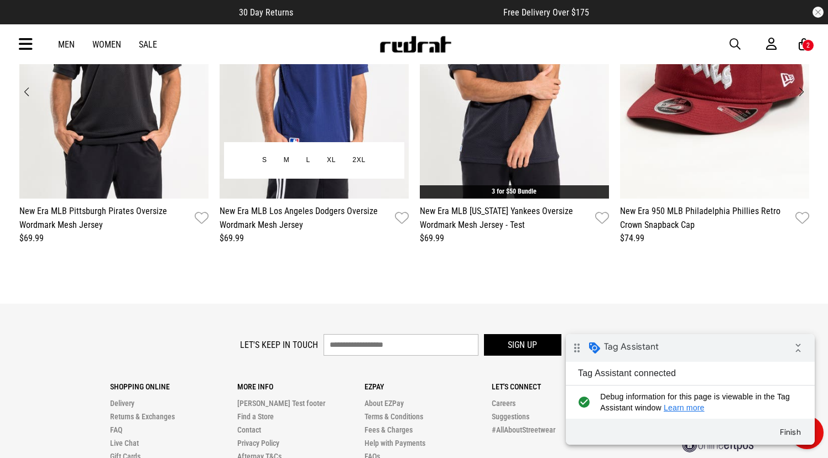
click at [338, 101] on img "2 / 12" at bounding box center [314, 68] width 189 height 261
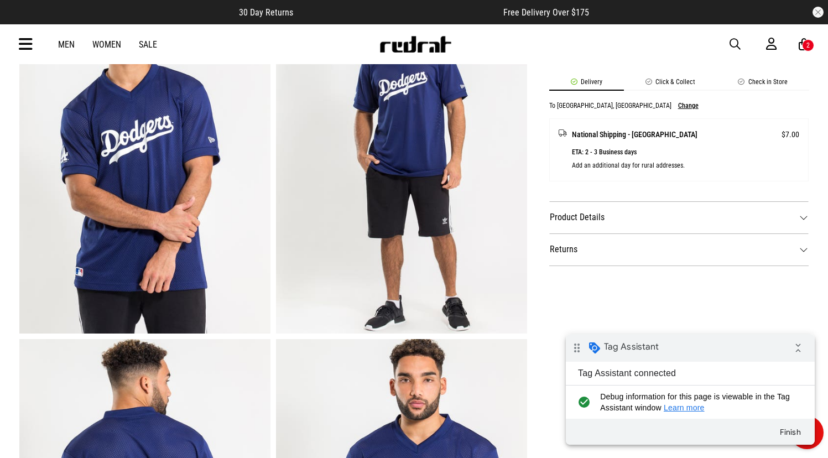
scroll to position [373, 0]
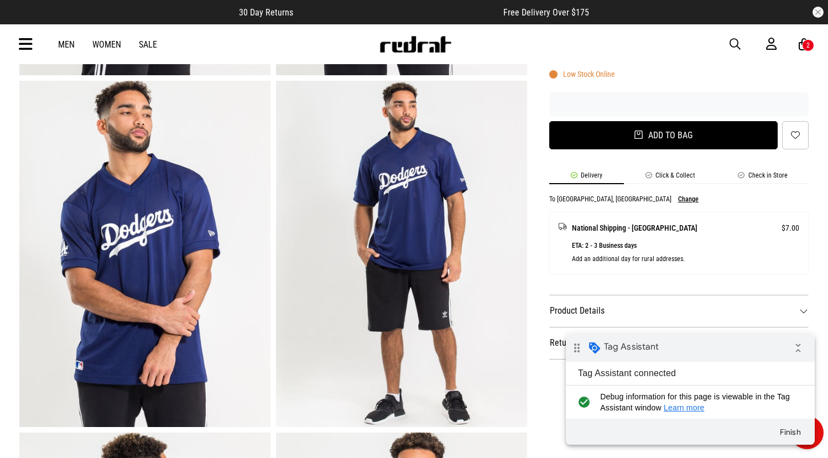
click at [661, 143] on button "Add to bag" at bounding box center [663, 135] width 229 height 28
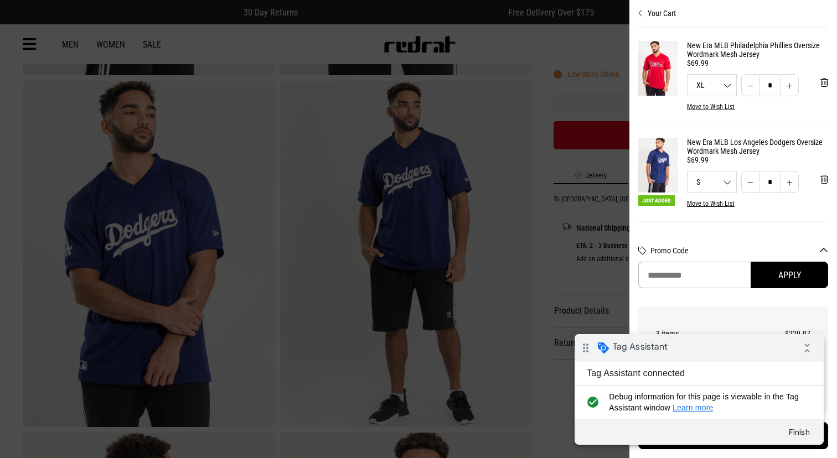
click at [241, 228] on div at bounding box center [418, 229] width 837 height 458
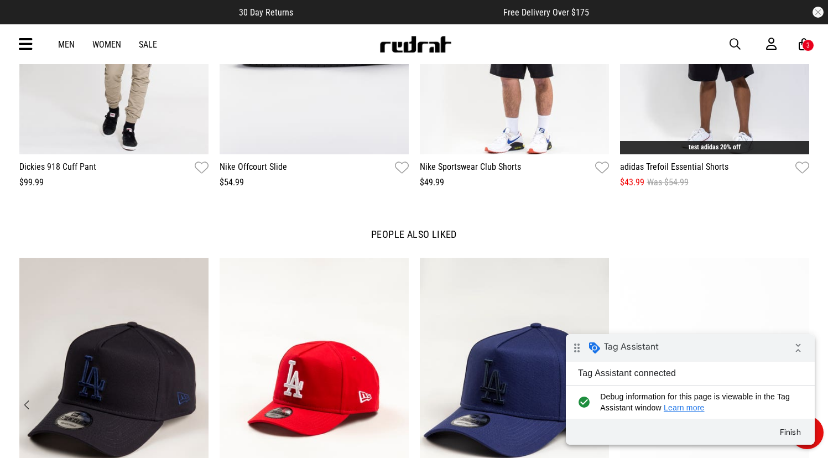
scroll to position [1550, 0]
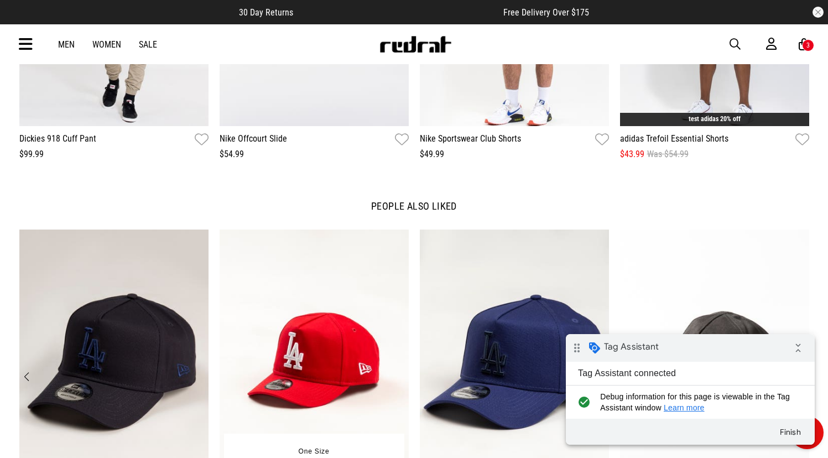
click at [293, 319] on img "2 / 12" at bounding box center [314, 360] width 189 height 261
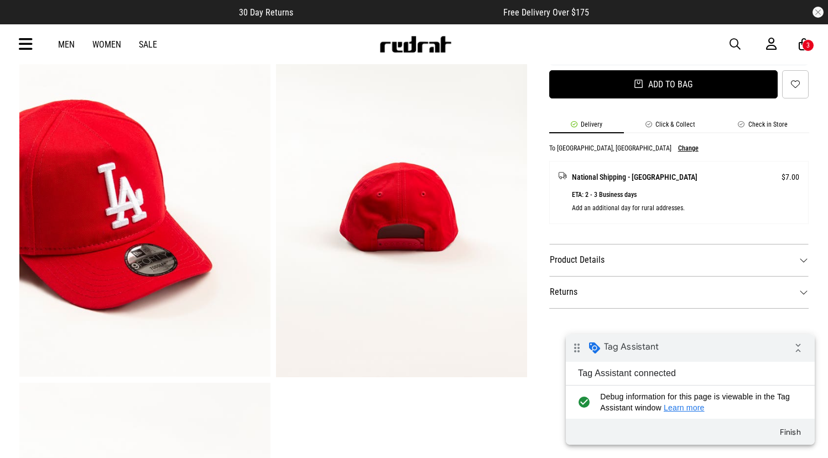
click at [671, 80] on button "Add to bag" at bounding box center [663, 84] width 229 height 28
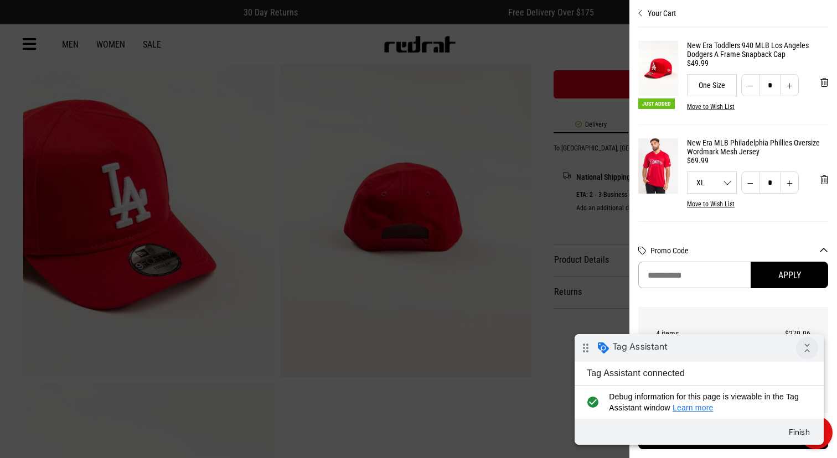
click at [809, 356] on icon "collapse_all" at bounding box center [807, 348] width 22 height 22
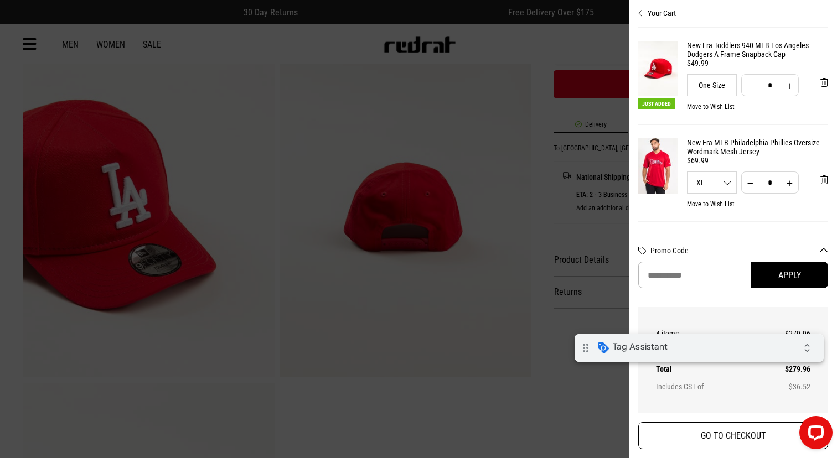
click at [730, 432] on button "GO TO CHECKOUT" at bounding box center [733, 435] width 190 height 27
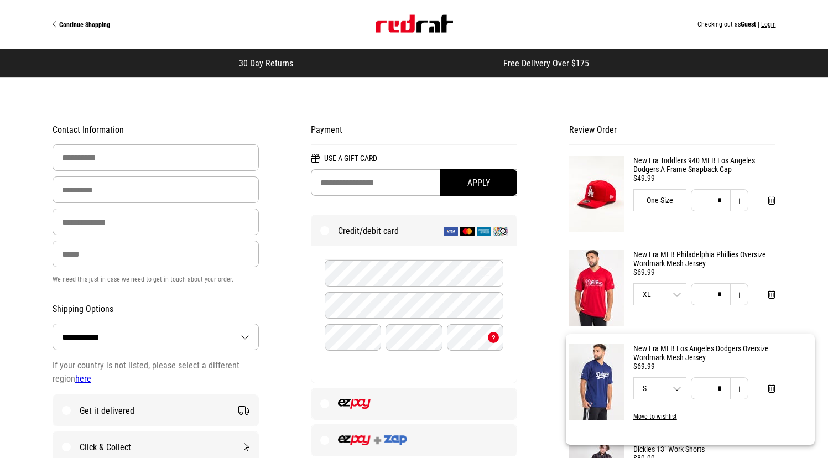
select select "**********"
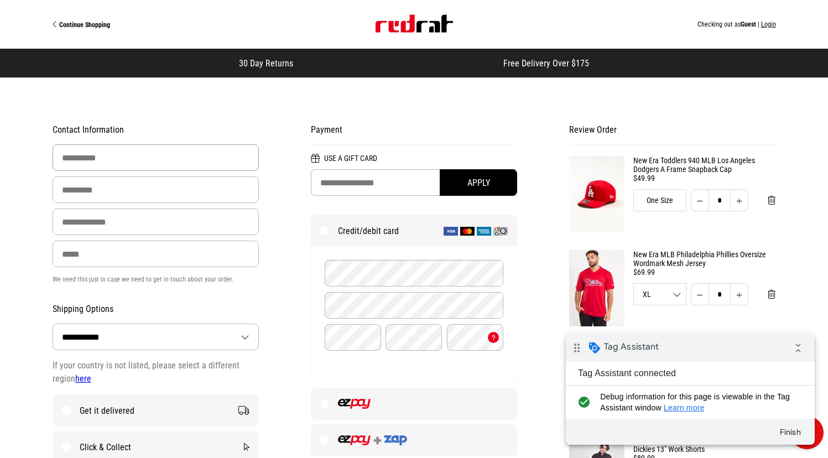
click at [149, 167] on input "First Name" at bounding box center [156, 157] width 207 height 27
type input "******"
click at [93, 200] on input "Last Name" at bounding box center [156, 190] width 207 height 27
click at [100, 212] on input "Email Address" at bounding box center [156, 222] width 207 height 27
click at [118, 200] on input "Last Name" at bounding box center [156, 190] width 207 height 27
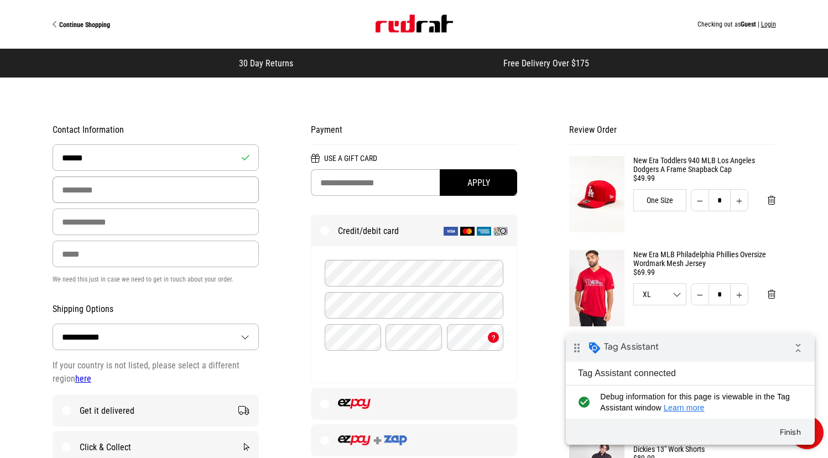
type input "****"
drag, startPoint x: 94, startPoint y: 222, endPoint x: 102, endPoint y: 234, distance: 14.7
click at [94, 222] on input "Email Address" at bounding box center [156, 222] width 207 height 27
type input "**********"
click at [85, 254] on input "Phone" at bounding box center [156, 254] width 207 height 27
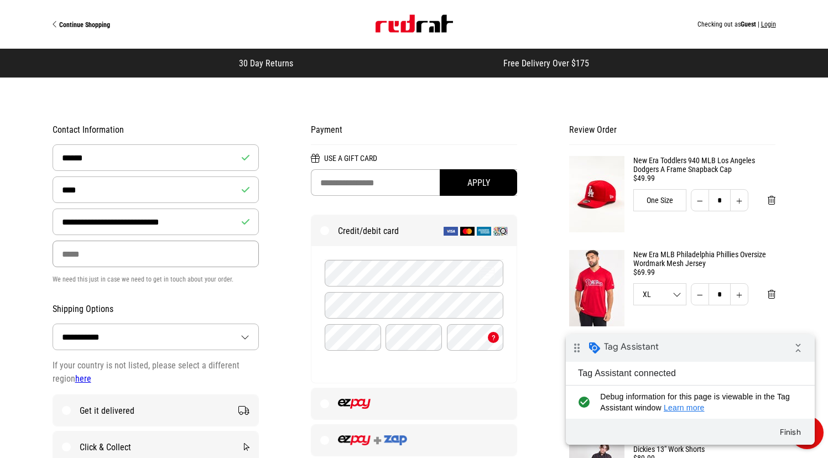
type input "**********"
click at [411, 30] on img "Site" at bounding box center [414, 24] width 77 height 18
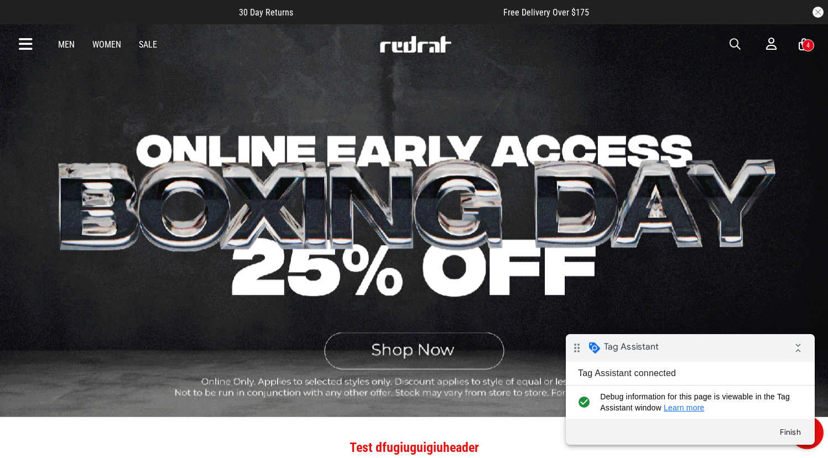
click at [70, 46] on link "Men" at bounding box center [66, 44] width 17 height 11
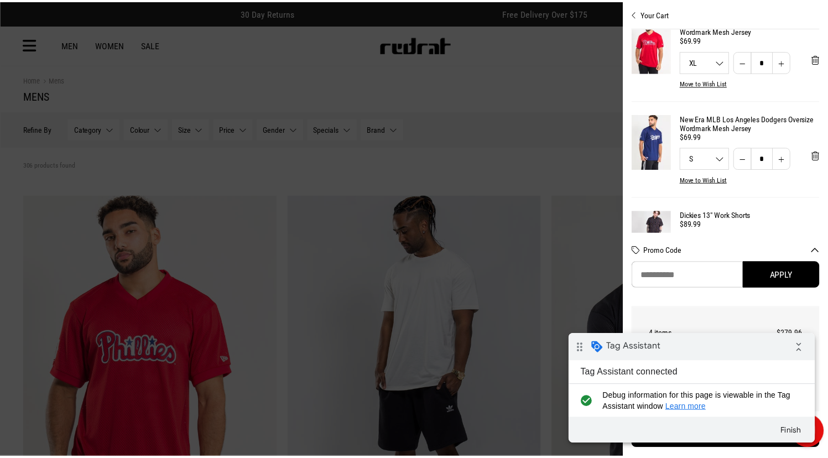
scroll to position [211, 0]
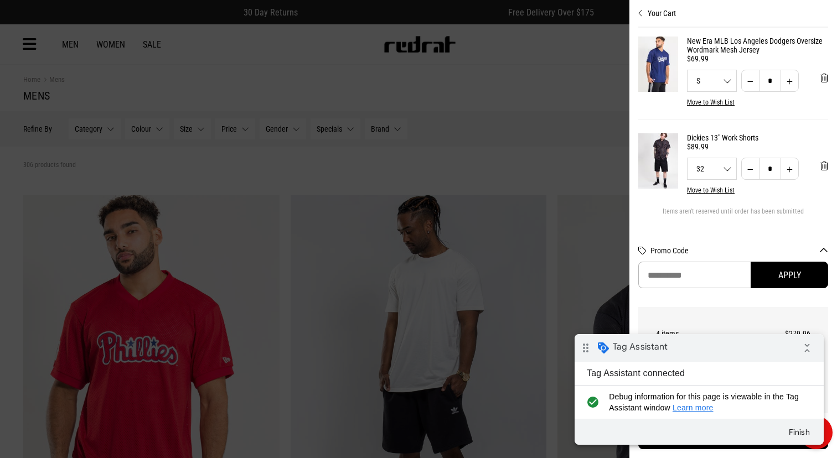
click at [354, 267] on div at bounding box center [418, 229] width 837 height 458
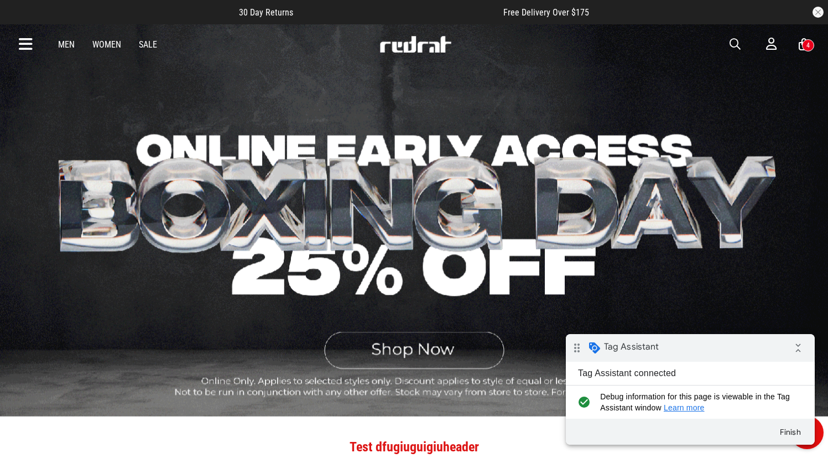
click at [803, 45] on div "4" at bounding box center [808, 45] width 12 height 12
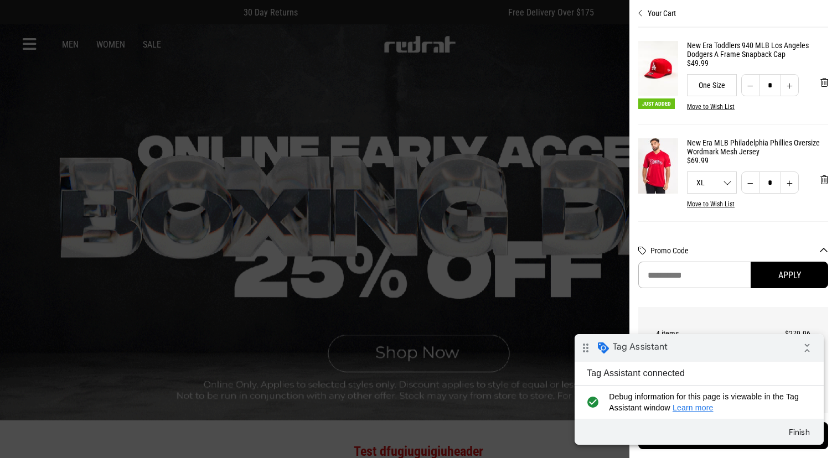
click at [604, 16] on div at bounding box center [418, 229] width 837 height 458
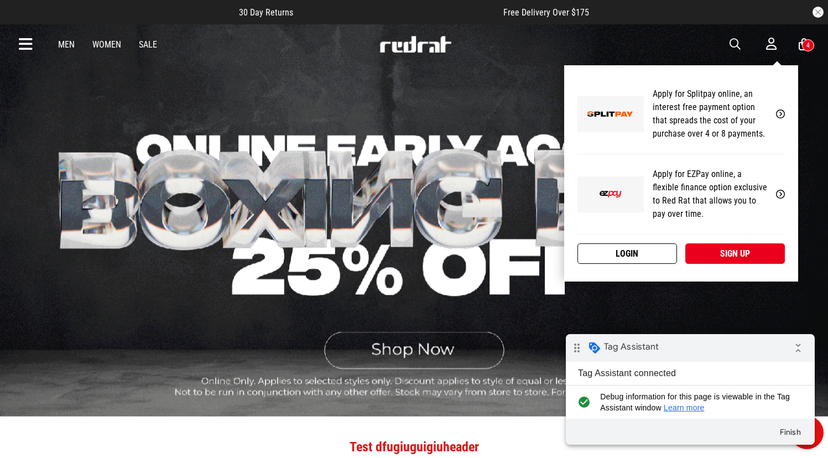
click at [637, 248] on link "Login" at bounding box center [628, 253] width 100 height 20
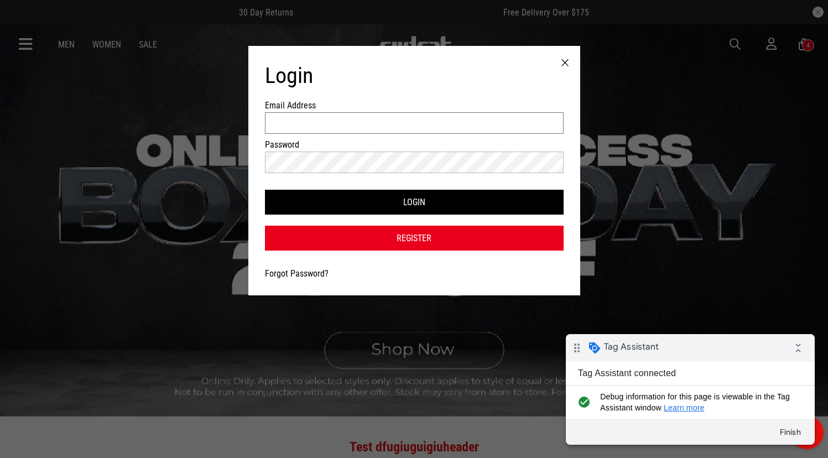
click at [303, 117] on input "Email Address" at bounding box center [414, 123] width 299 height 22
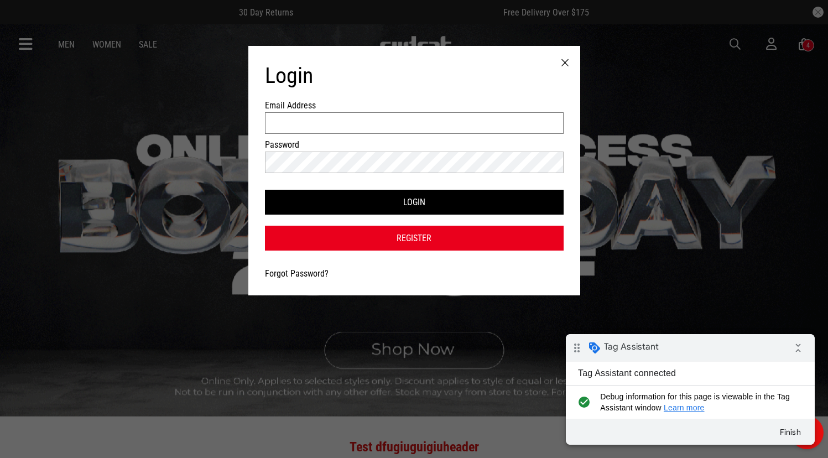
type input "**********"
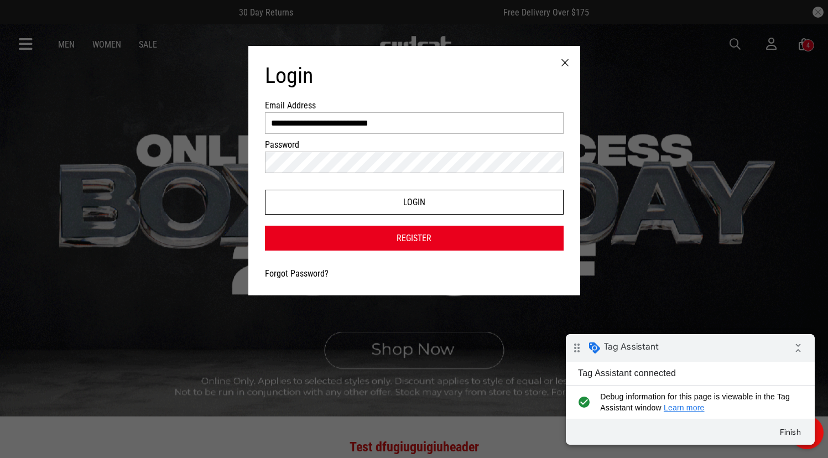
click at [326, 201] on button "Login" at bounding box center [414, 202] width 299 height 25
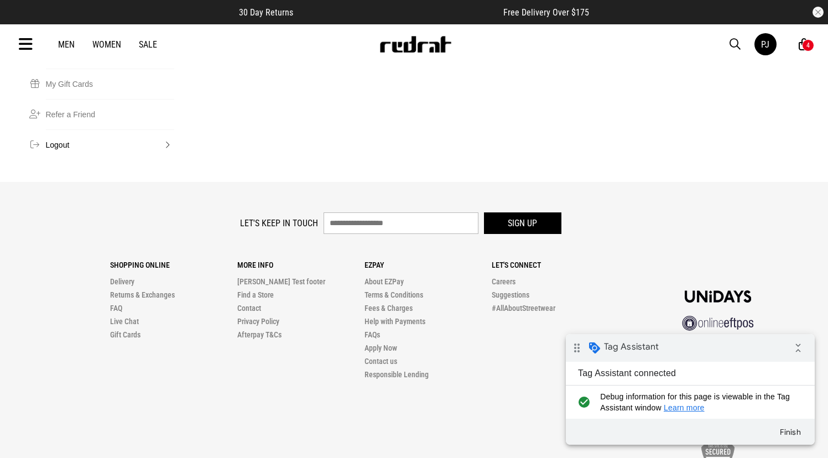
click at [65, 129] on button "Logout" at bounding box center [110, 144] width 129 height 30
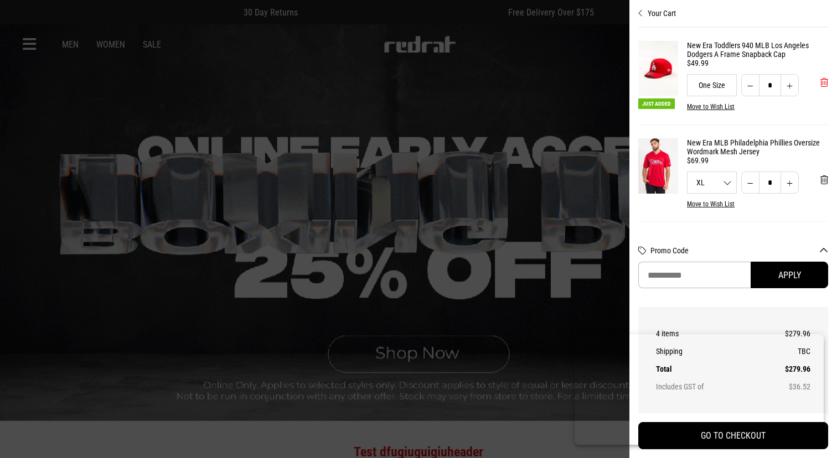
click at [820, 84] on span "'Remove from cart" at bounding box center [824, 82] width 8 height 11
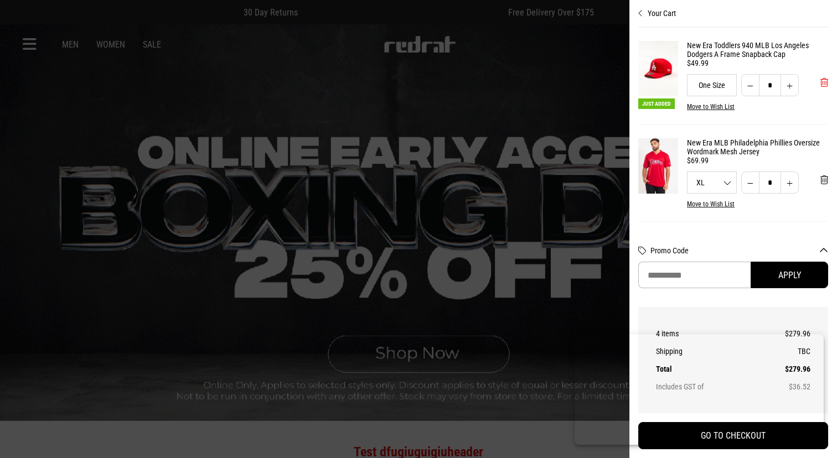
click at [820, 84] on span "'Remove from cart" at bounding box center [824, 82] width 8 height 11
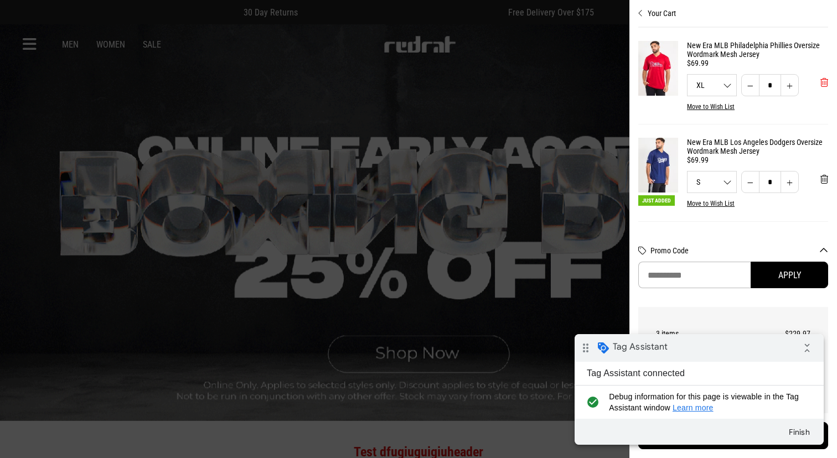
click at [820, 84] on span "'Remove from cart" at bounding box center [824, 82] width 8 height 11
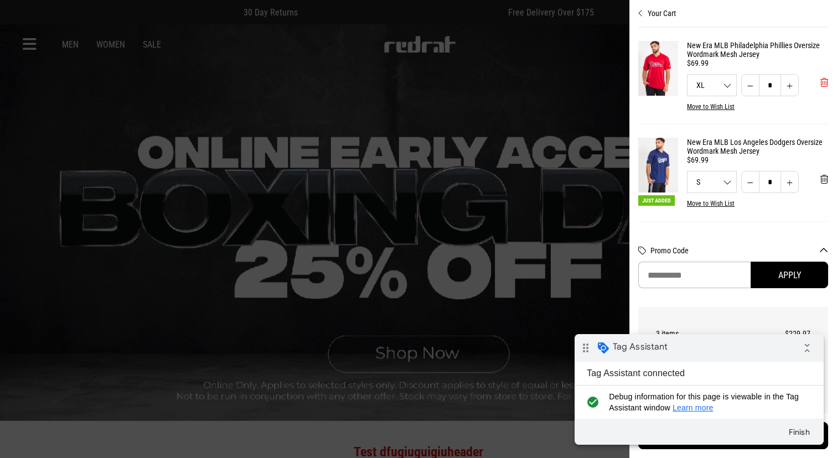
click at [820, 84] on span "'Remove from cart" at bounding box center [824, 82] width 8 height 11
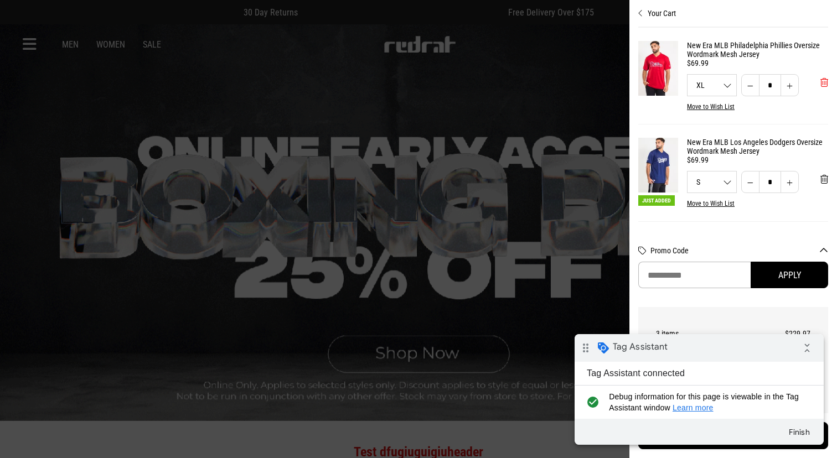
click at [820, 84] on span "'Remove from cart" at bounding box center [824, 82] width 8 height 11
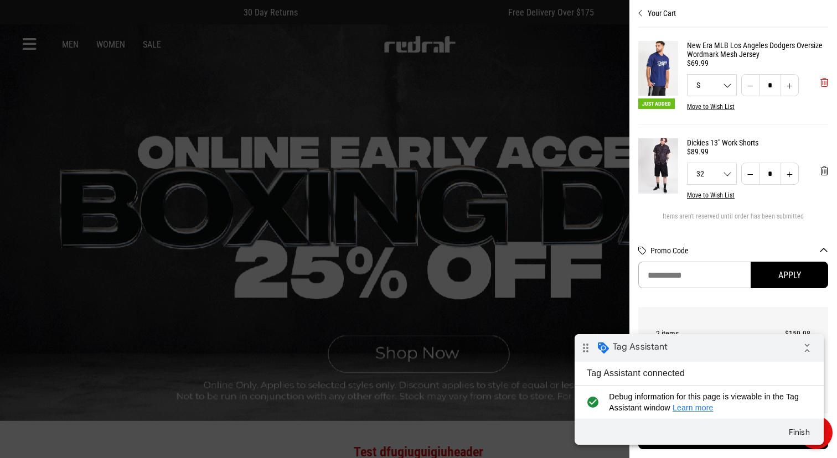
click at [820, 84] on span "'Remove from cart" at bounding box center [824, 82] width 8 height 11
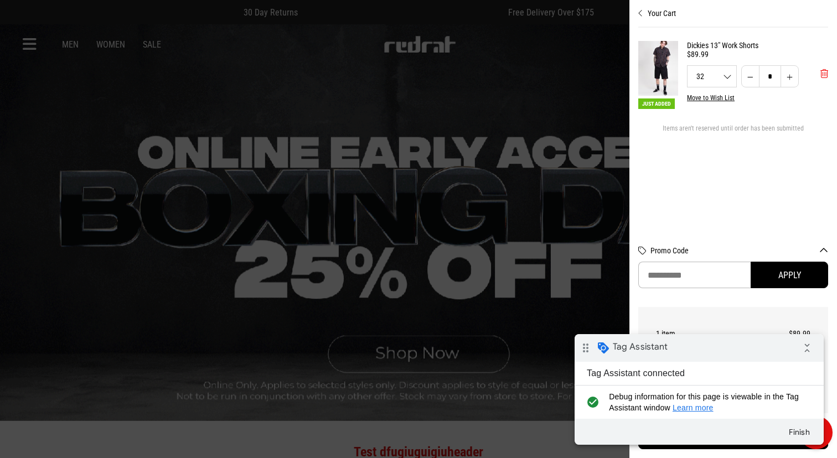
click at [812, 84] on button "'Remove from cart" at bounding box center [823, 74] width 25 height 28
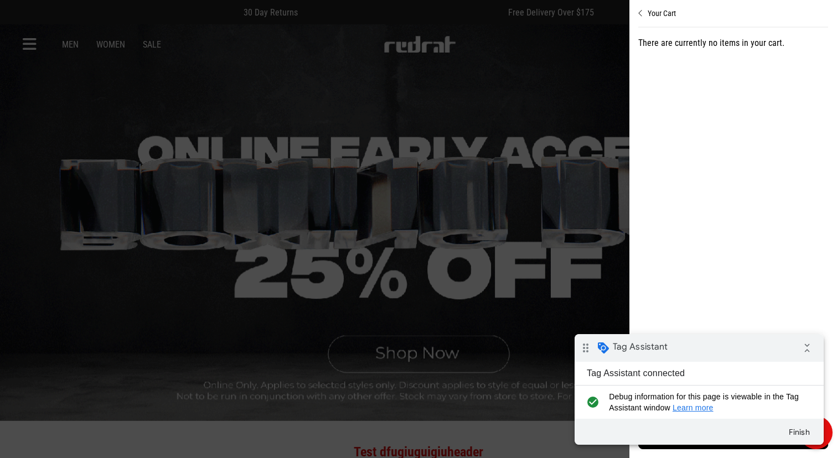
click at [413, 86] on div at bounding box center [418, 229] width 837 height 458
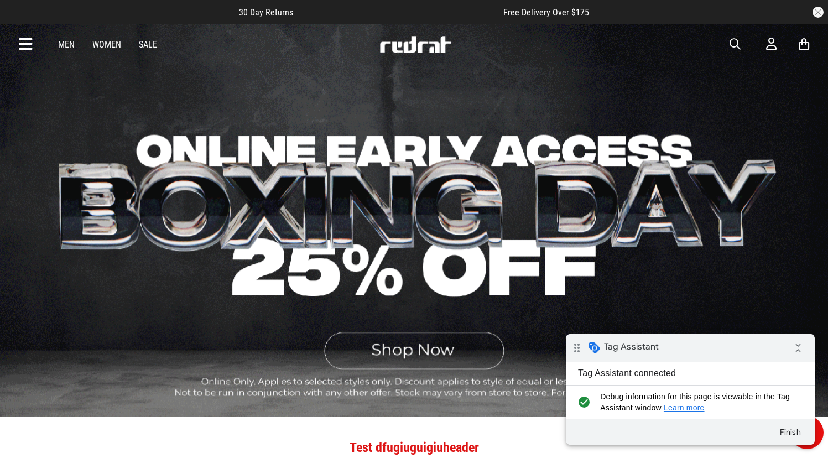
click at [69, 46] on link "Men" at bounding box center [66, 44] width 17 height 11
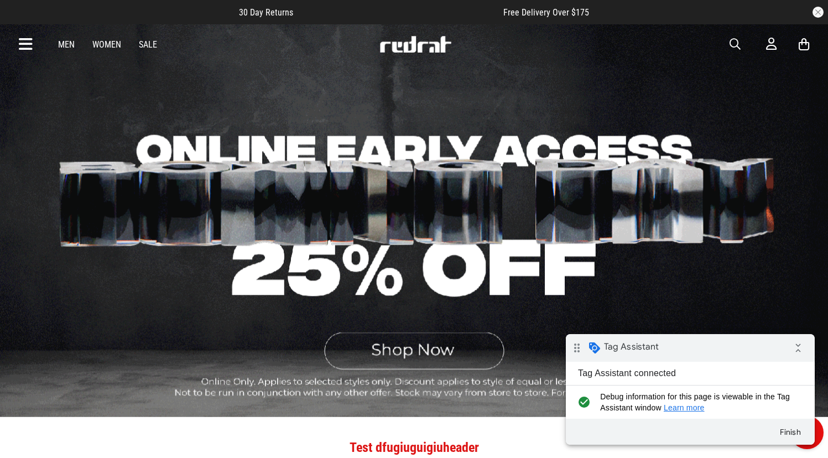
click at [69, 46] on link "Men" at bounding box center [66, 44] width 17 height 11
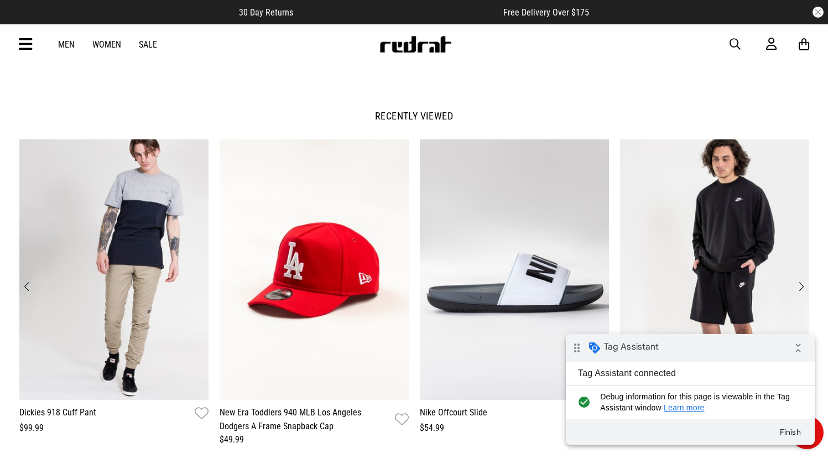
scroll to position [1282, 0]
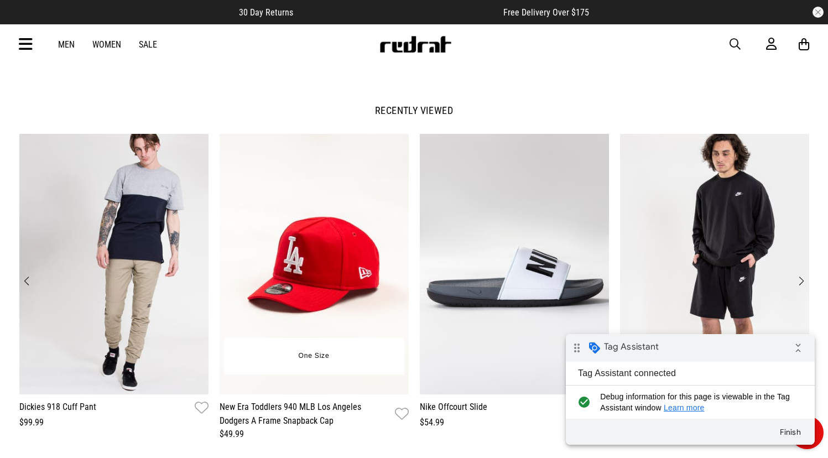
click at [318, 253] on img "2 / 12" at bounding box center [314, 264] width 189 height 261
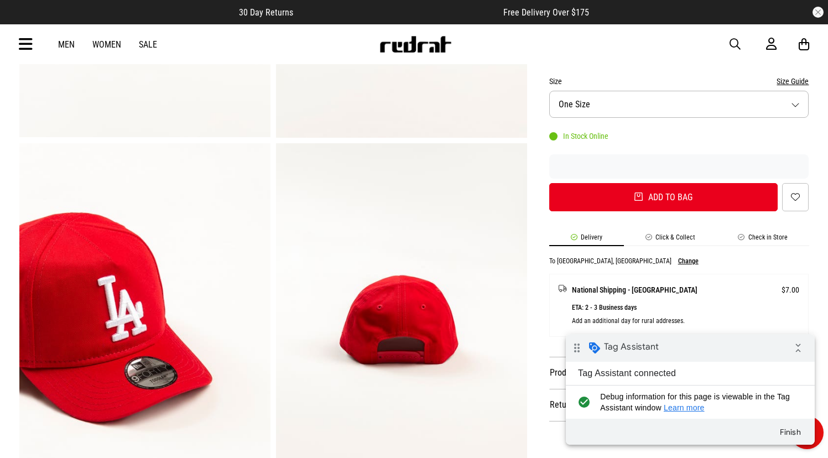
scroll to position [420, 0]
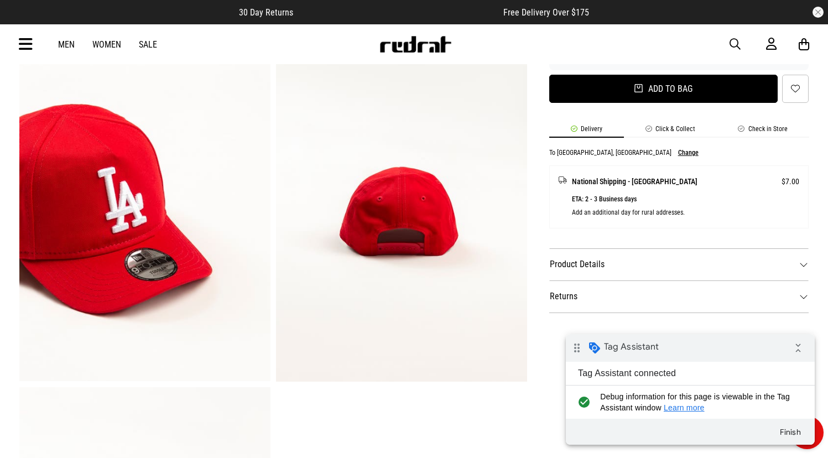
drag, startPoint x: 650, startPoint y: 90, endPoint x: 642, endPoint y: 92, distance: 8.1
click at [650, 90] on button "Add to bag" at bounding box center [663, 89] width 229 height 28
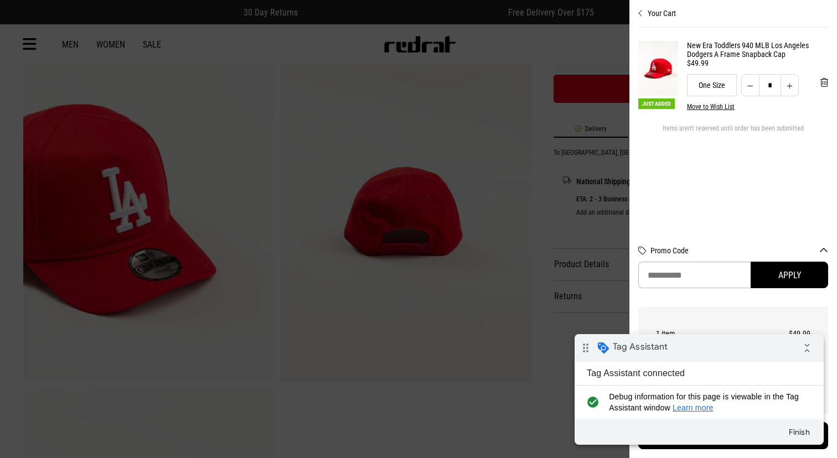
click at [369, 178] on div at bounding box center [418, 229] width 837 height 458
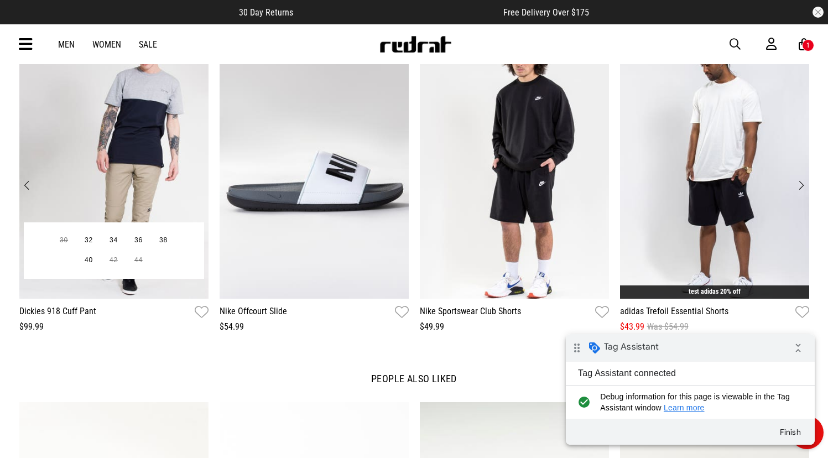
scroll to position [1386, 0]
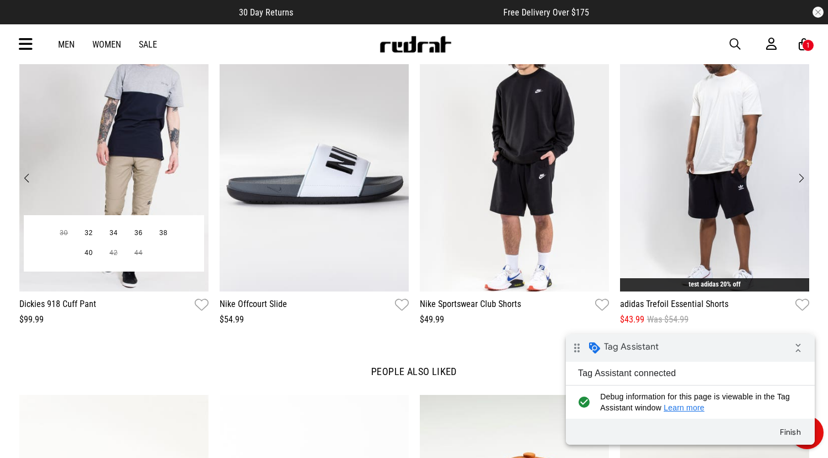
click at [117, 173] on img "1 / 12" at bounding box center [113, 161] width 189 height 261
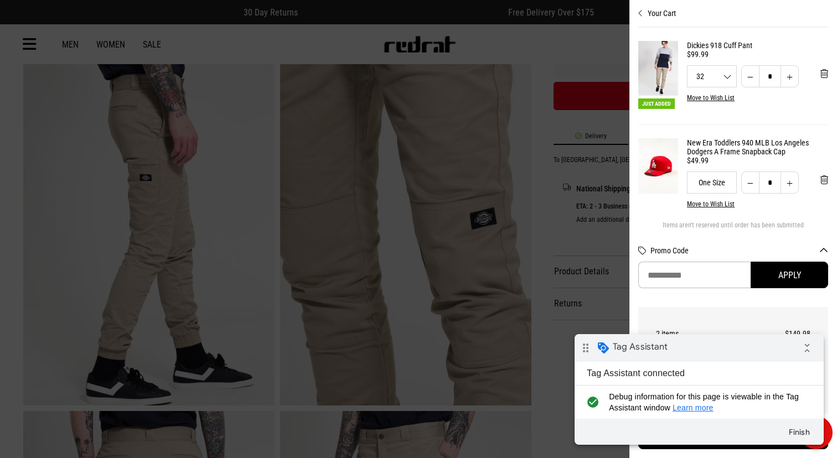
click at [412, 211] on div at bounding box center [418, 229] width 837 height 458
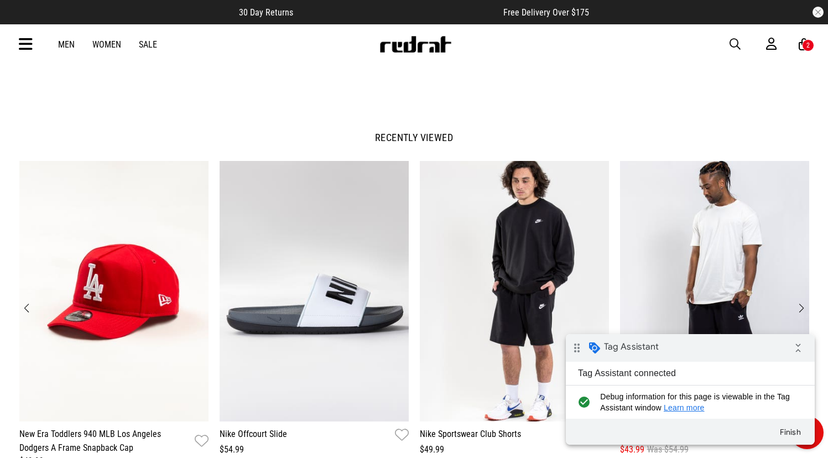
scroll to position [1265, 0]
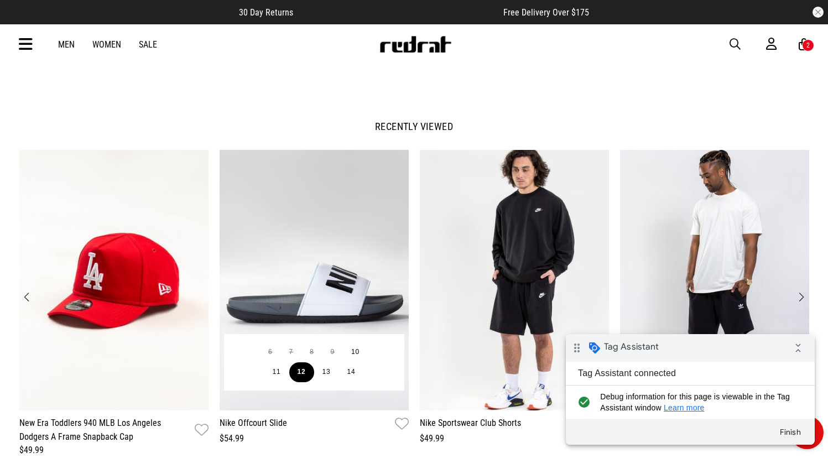
click at [299, 372] on button "12" at bounding box center [301, 372] width 25 height 20
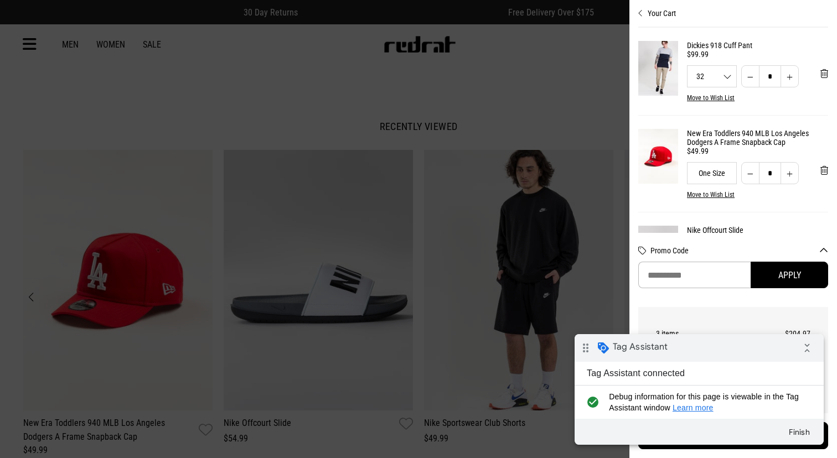
click at [320, 181] on div at bounding box center [418, 229] width 837 height 458
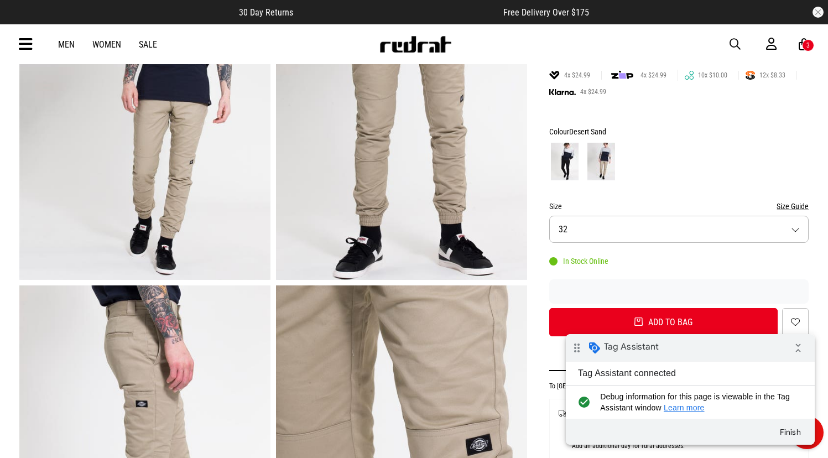
scroll to position [0, 0]
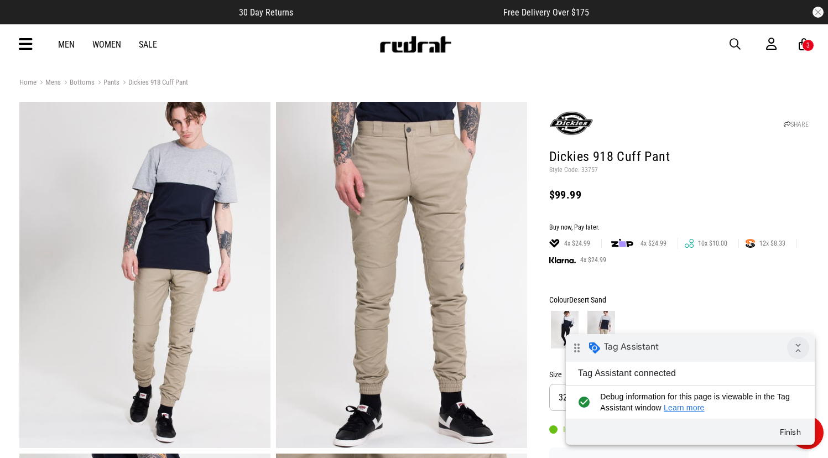
click at [798, 343] on icon "collapse_all" at bounding box center [798, 348] width 22 height 22
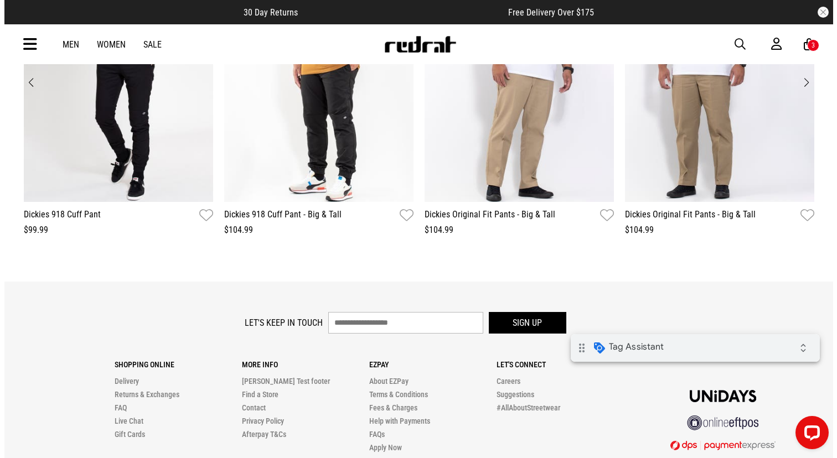
scroll to position [1996, 0]
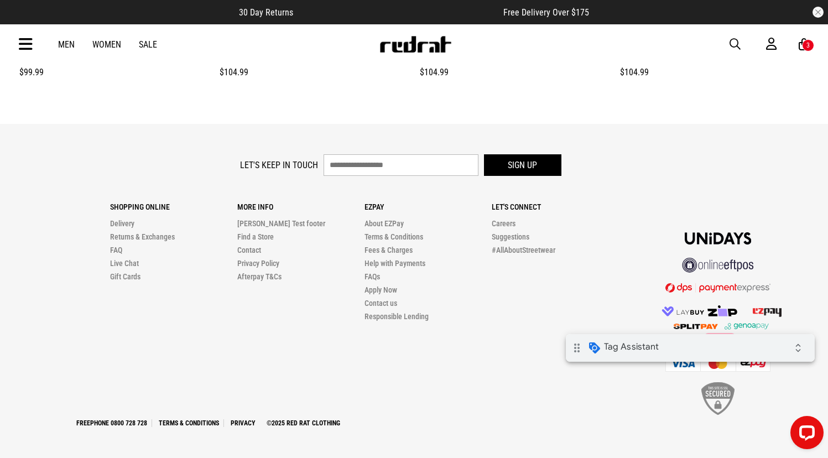
click at [806, 46] on div "3" at bounding box center [808, 45] width 12 height 12
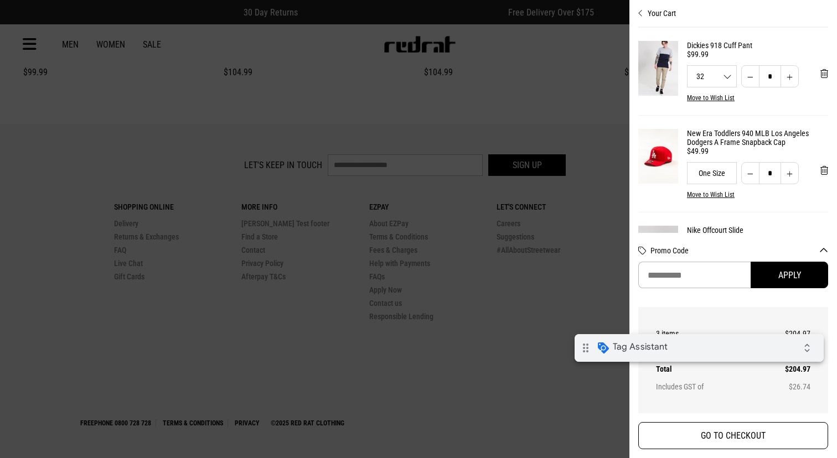
click at [715, 430] on button "GO TO CHECKOUT" at bounding box center [733, 435] width 190 height 27
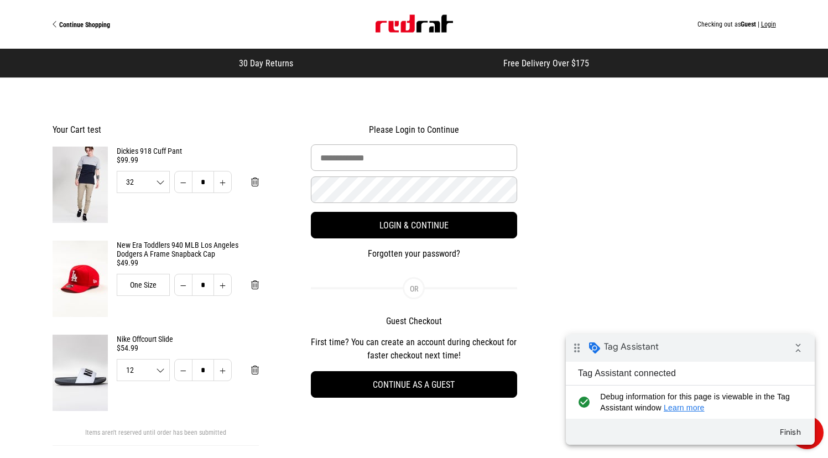
click at [410, 20] on img "Site" at bounding box center [414, 24] width 77 height 18
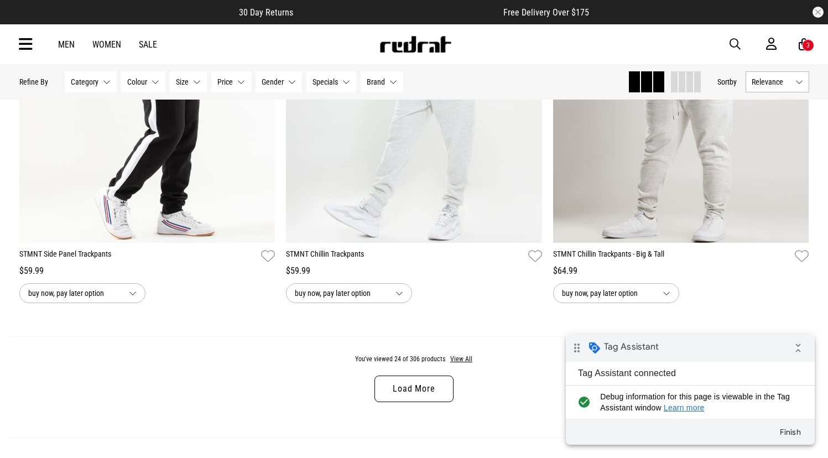
click at [172, 85] on button "Size None selected" at bounding box center [188, 81] width 37 height 21
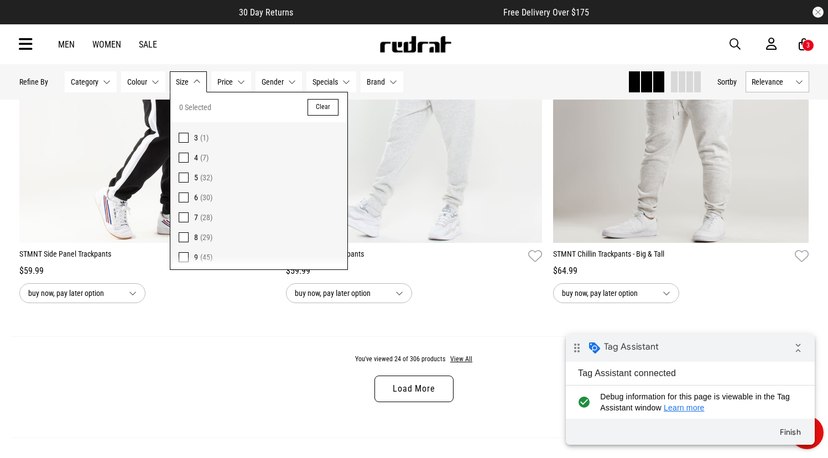
click at [196, 158] on span "4" at bounding box center [196, 157] width 4 height 9
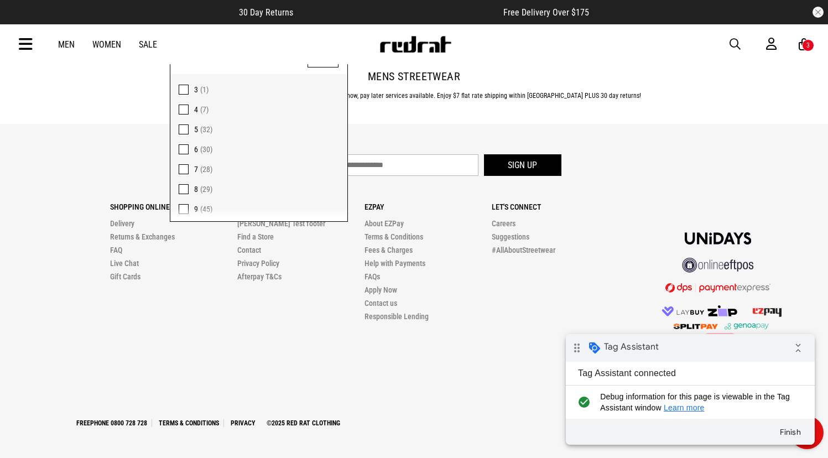
scroll to position [1553, 0]
click at [421, 213] on div "Ezpay About EZPay Terms & Conditions Fees & Charges Help with Payments FAQs App…" at bounding box center [428, 259] width 127 height 128
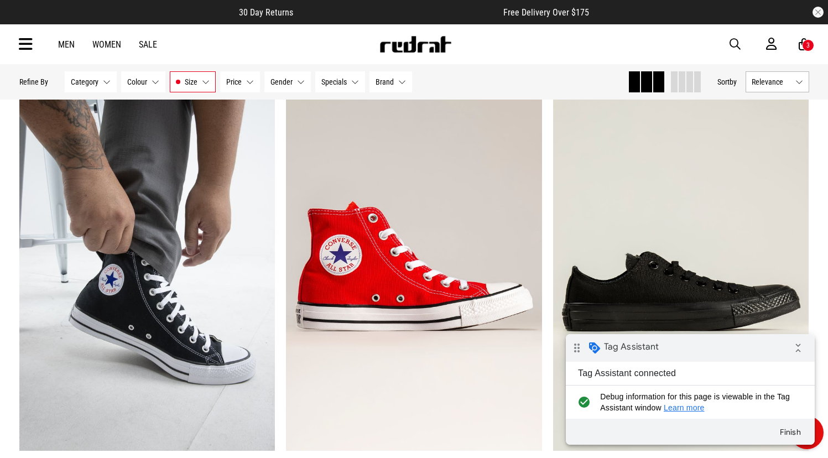
scroll to position [0, 0]
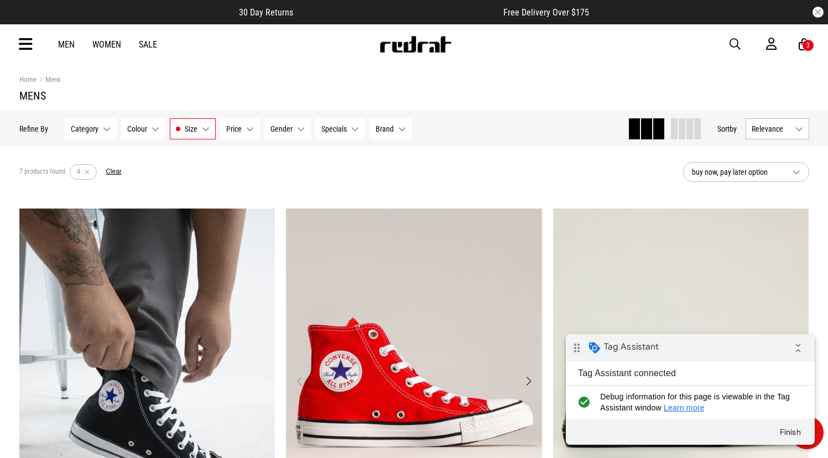
click at [411, 260] on img "1 / 4" at bounding box center [414, 388] width 256 height 359
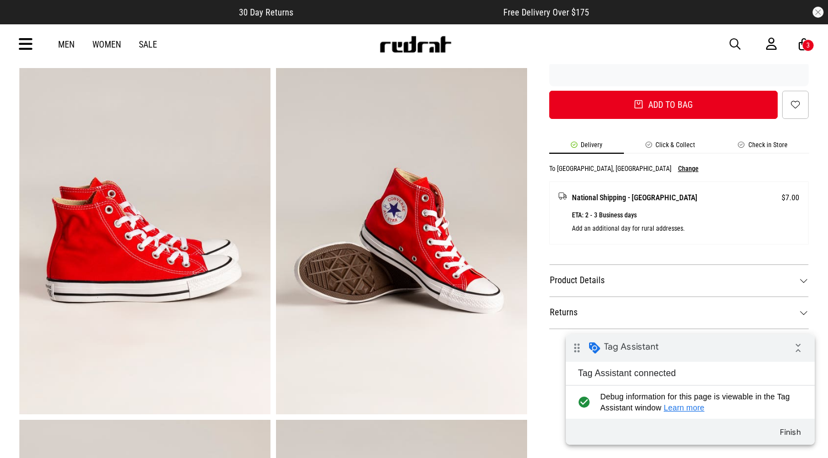
click at [658, 100] on button "Add to bag" at bounding box center [663, 105] width 229 height 28
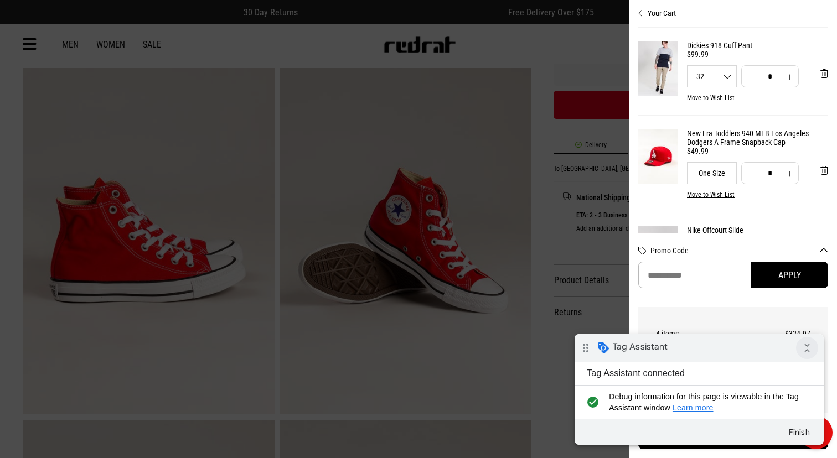
click at [808, 350] on icon "collapse_all" at bounding box center [807, 348] width 22 height 22
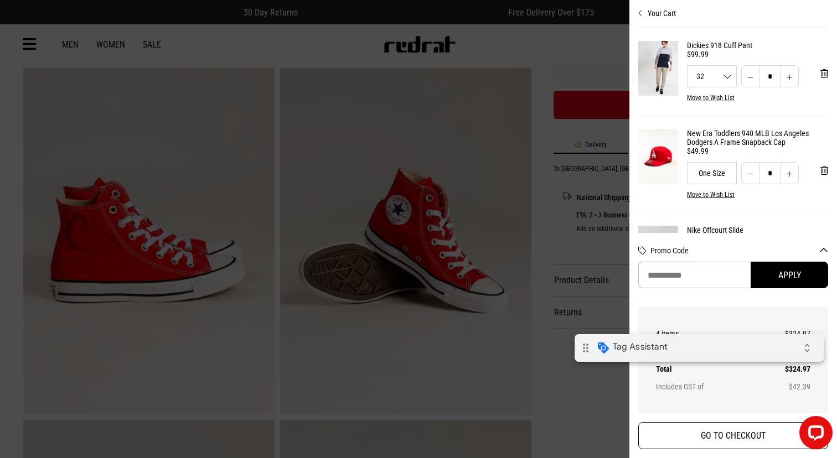
click at [748, 431] on button "GO TO CHECKOUT" at bounding box center [733, 435] width 190 height 27
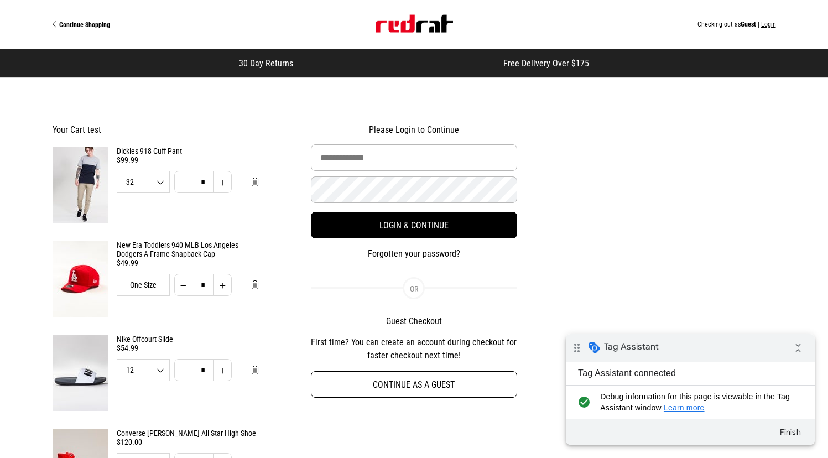
click at [409, 380] on button "Continue as a guest" at bounding box center [414, 384] width 207 height 27
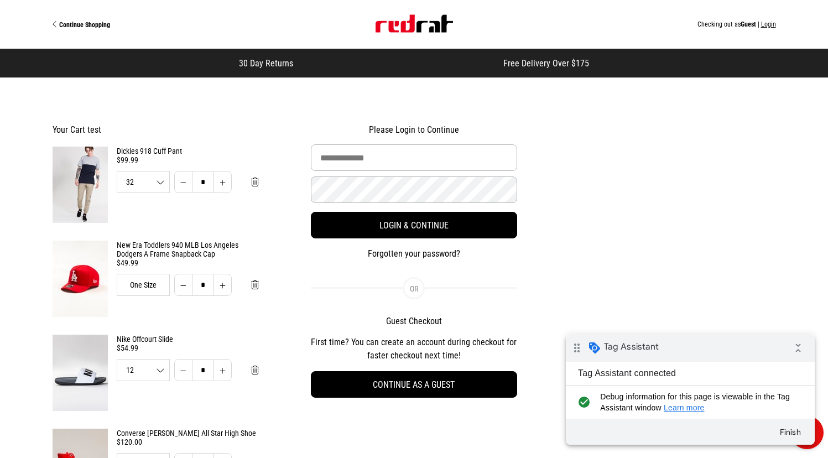
select select "**********"
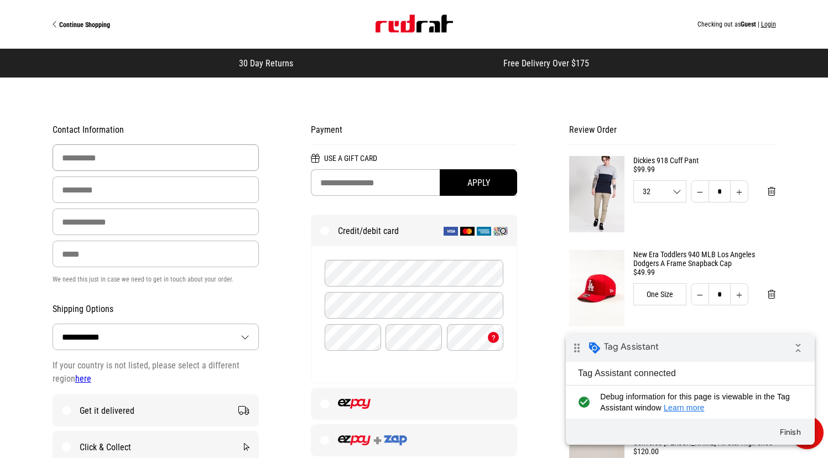
click at [135, 159] on input "First Name" at bounding box center [156, 157] width 207 height 27
type input "******"
click at [127, 184] on input "Last Name" at bounding box center [156, 190] width 207 height 27
type input "****"
click at [118, 222] on input "Email Address" at bounding box center [156, 222] width 207 height 27
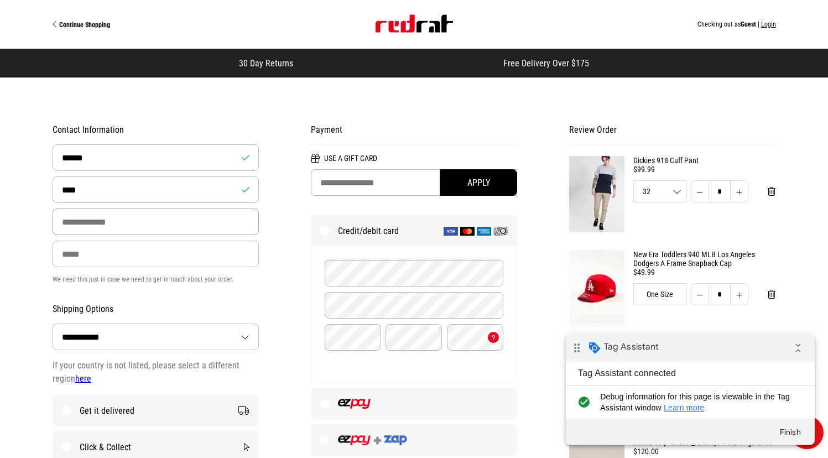
type input "**********"
click at [121, 251] on input "Phone" at bounding box center [156, 254] width 207 height 27
type input "**********"
drag, startPoint x: 418, startPoint y: 38, endPoint x: 418, endPoint y: 31, distance: 7.2
click at [418, 36] on div "Continue Shopping Checking out as Guest | Login" at bounding box center [415, 24] width 724 height 49
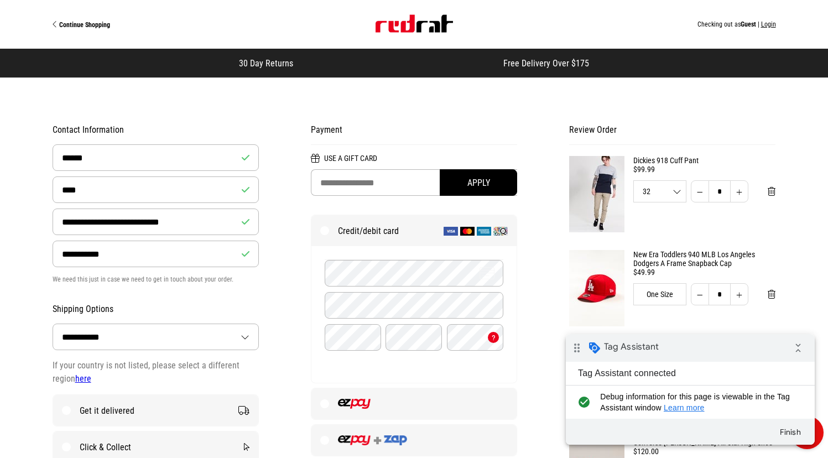
click at [418, 31] on img "Site" at bounding box center [414, 24] width 77 height 18
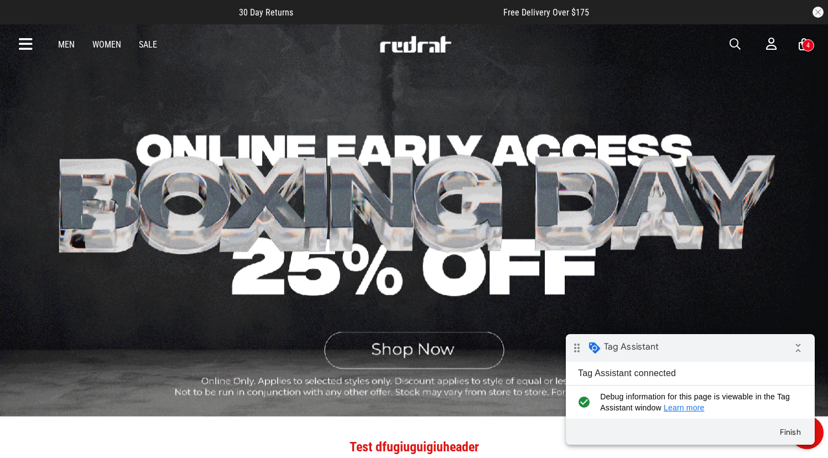
click at [804, 48] on div "4" at bounding box center [808, 45] width 12 height 12
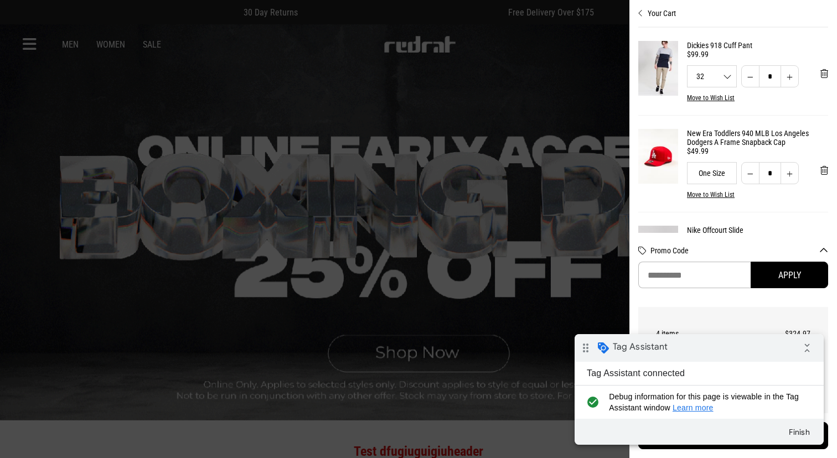
click at [679, 345] on div "drag_indicator Tag Assistant collapse_all" at bounding box center [698, 348] width 249 height 28
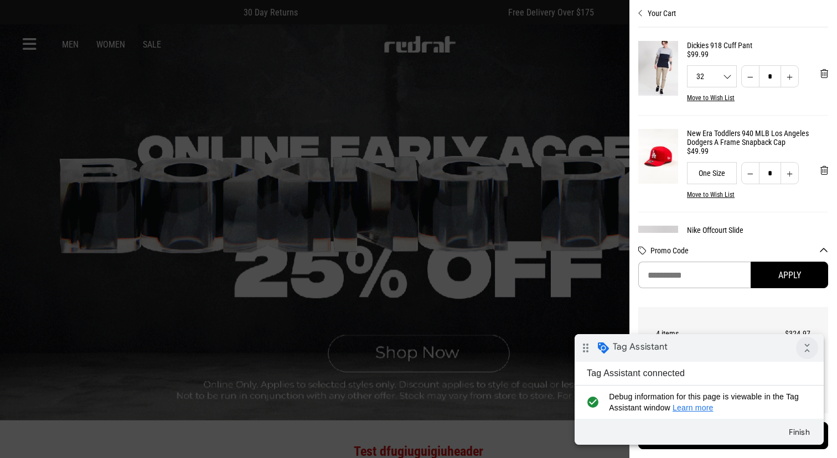
click at [807, 346] on icon "collapse_all" at bounding box center [807, 348] width 22 height 22
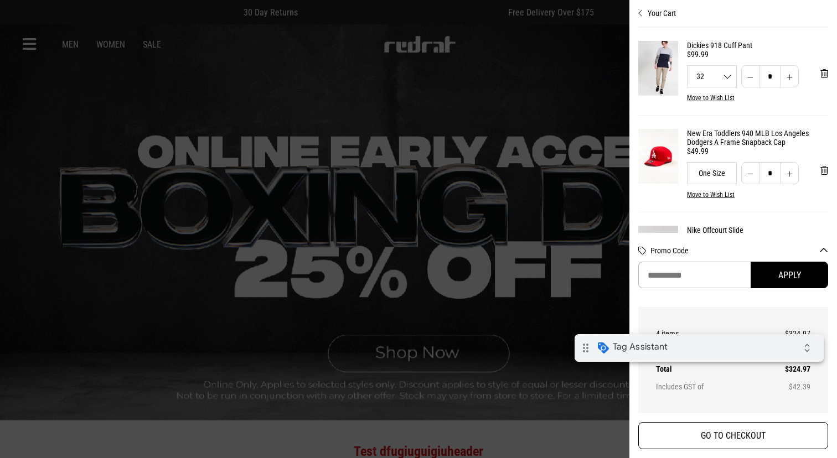
click at [742, 438] on button "GO TO CHECKOUT" at bounding box center [733, 435] width 190 height 27
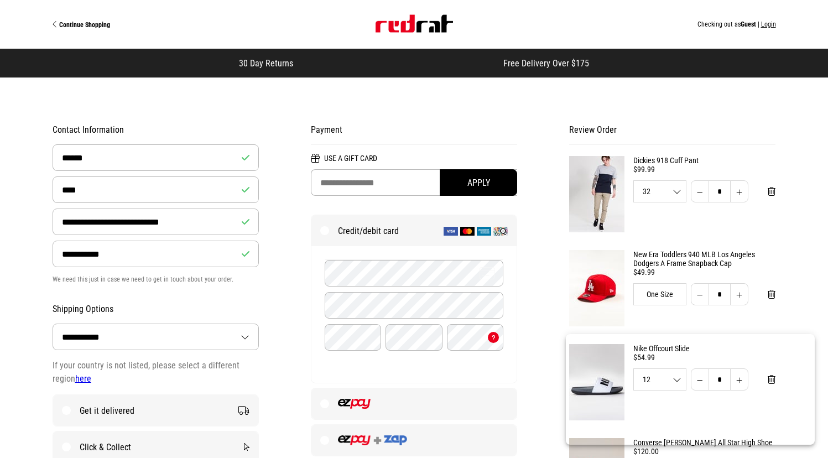
select select "**********"
click at [771, 27] on button "Login" at bounding box center [768, 24] width 15 height 8
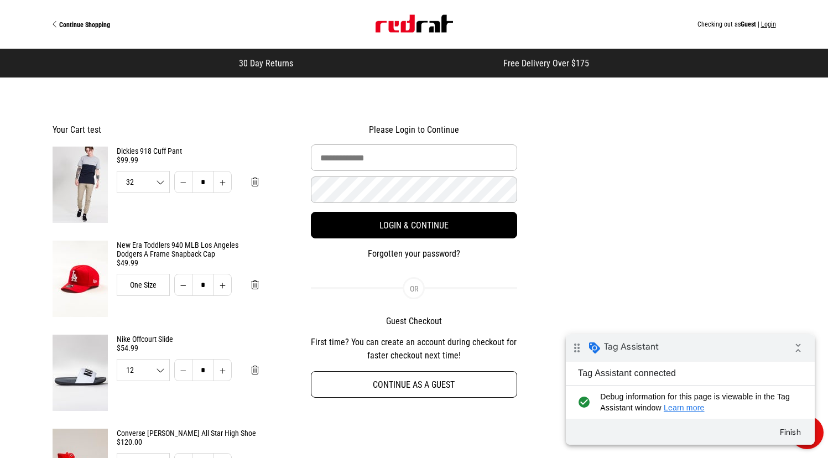
click at [384, 382] on button "Continue as a guest" at bounding box center [414, 384] width 207 height 27
select select "**********"
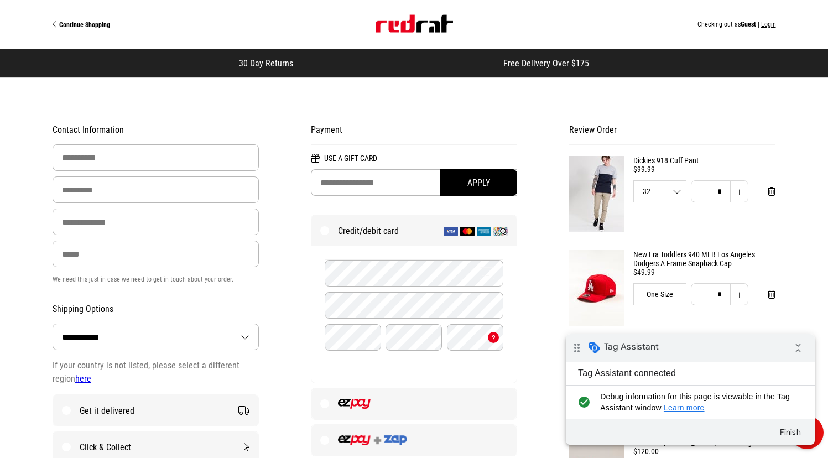
click at [378, 26] on img "Site" at bounding box center [414, 24] width 77 height 18
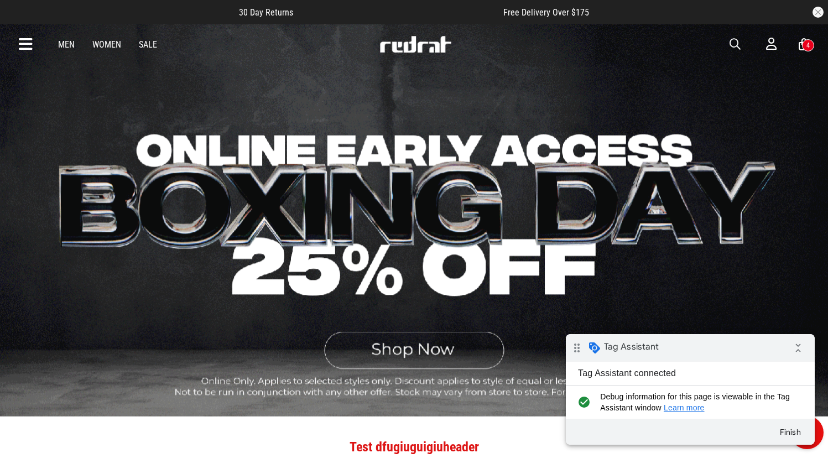
click at [66, 45] on link "Men" at bounding box center [66, 44] width 17 height 11
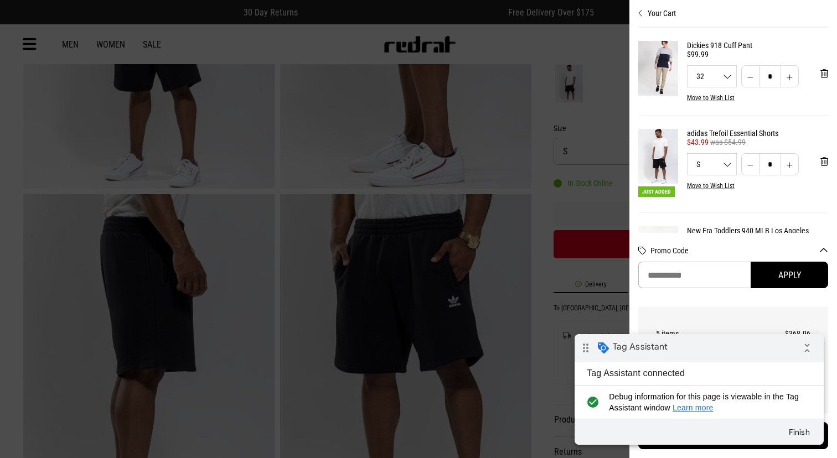
click at [247, 216] on div at bounding box center [418, 229] width 837 height 458
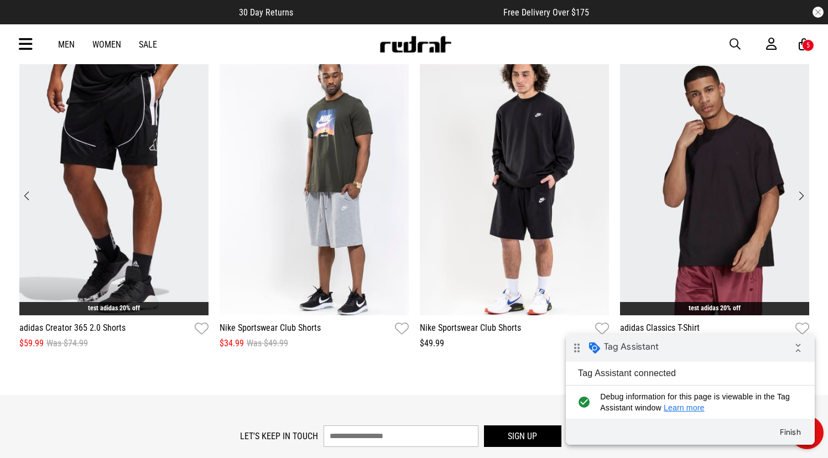
scroll to position [1591, 0]
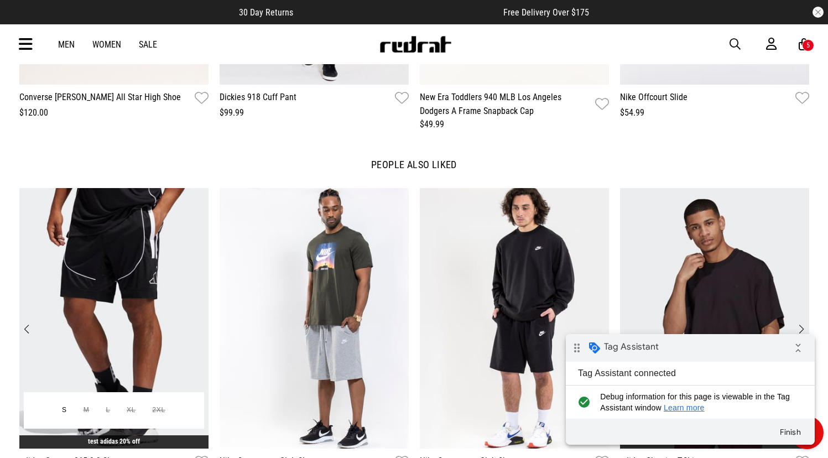
click at [159, 224] on img "1 / 12" at bounding box center [113, 318] width 189 height 261
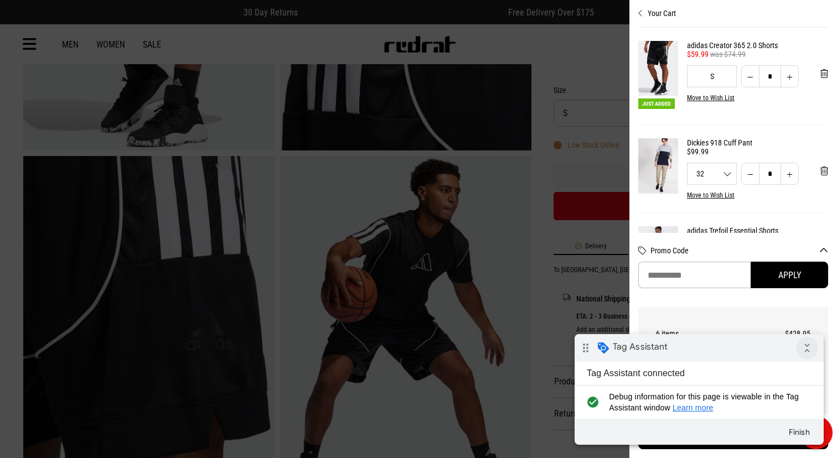
click at [808, 339] on icon "collapse_all" at bounding box center [807, 348] width 22 height 22
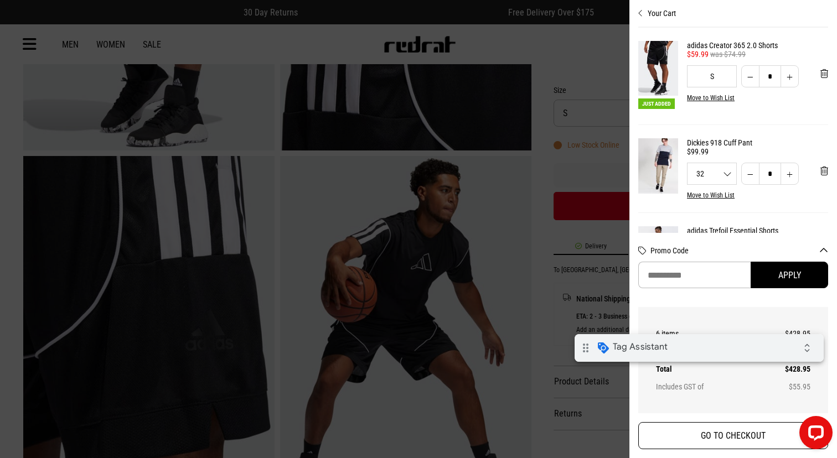
click at [704, 440] on button "GO TO CHECKOUT" at bounding box center [733, 435] width 190 height 27
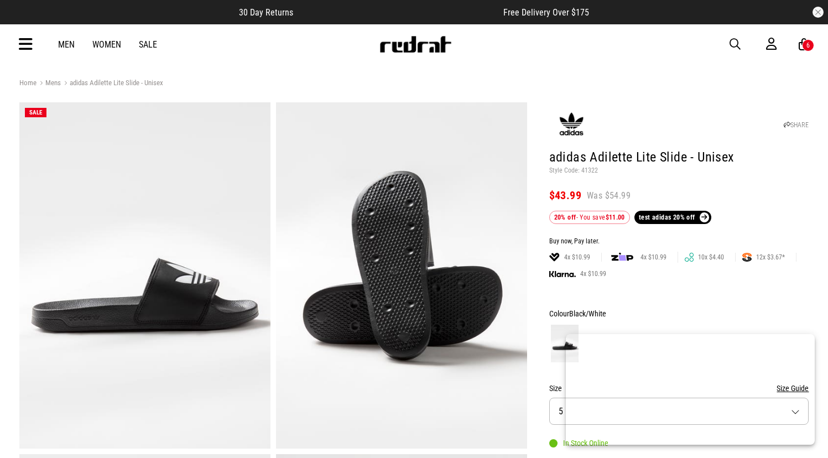
scroll to position [219, 0]
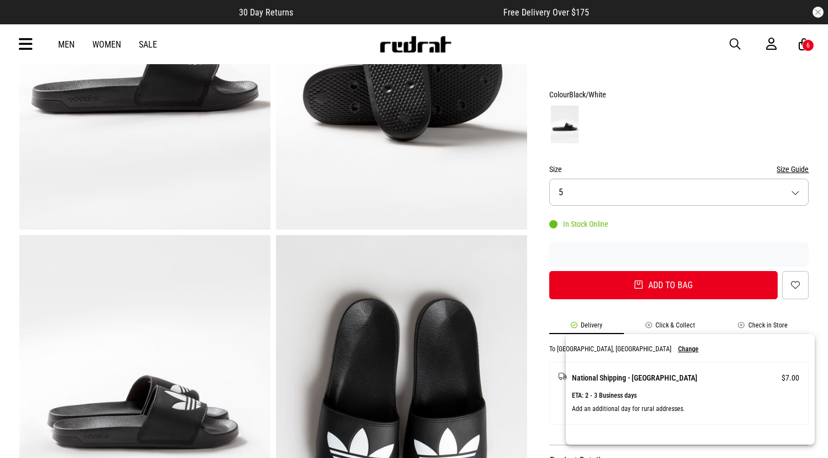
click at [689, 290] on button "Add to bag" at bounding box center [663, 285] width 229 height 28
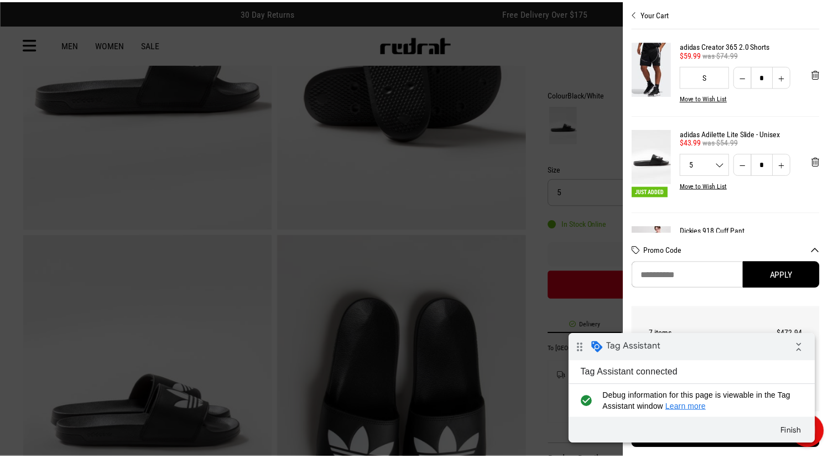
scroll to position [0, 0]
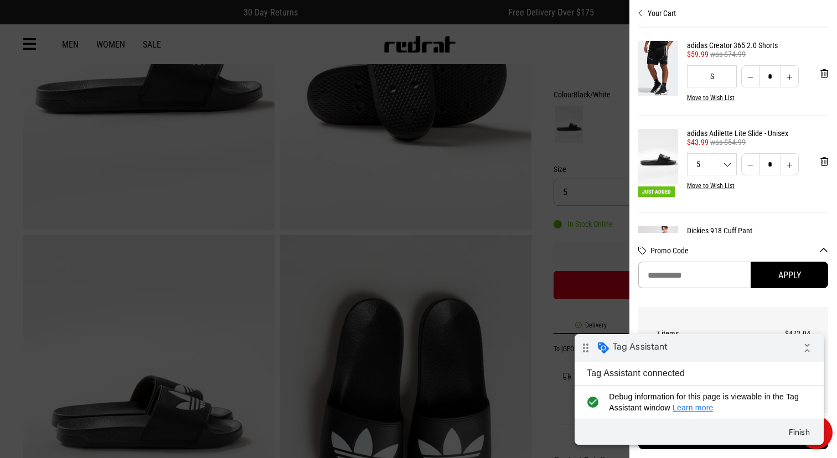
click at [658, 346] on span "Tag Assistant" at bounding box center [640, 346] width 55 height 11
click at [804, 352] on icon "collapse_all" at bounding box center [807, 348] width 22 height 22
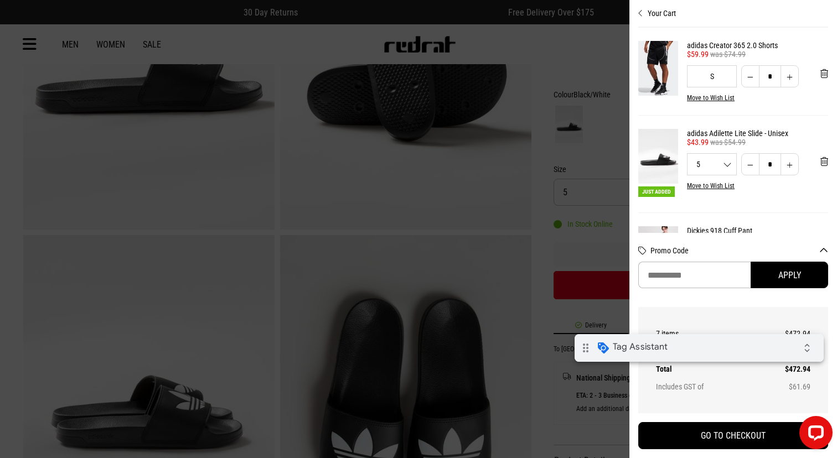
drag, startPoint x: 320, startPoint y: 293, endPoint x: 266, endPoint y: 288, distance: 54.5
click at [320, 293] on div at bounding box center [418, 229] width 837 height 458
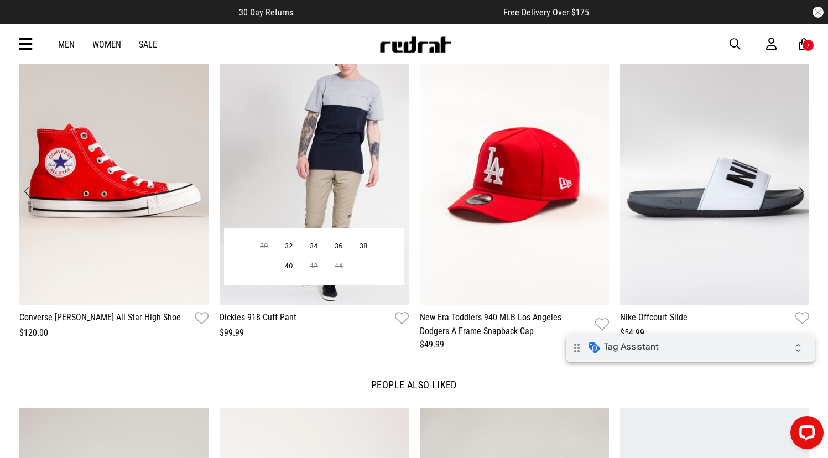
scroll to position [1373, 0]
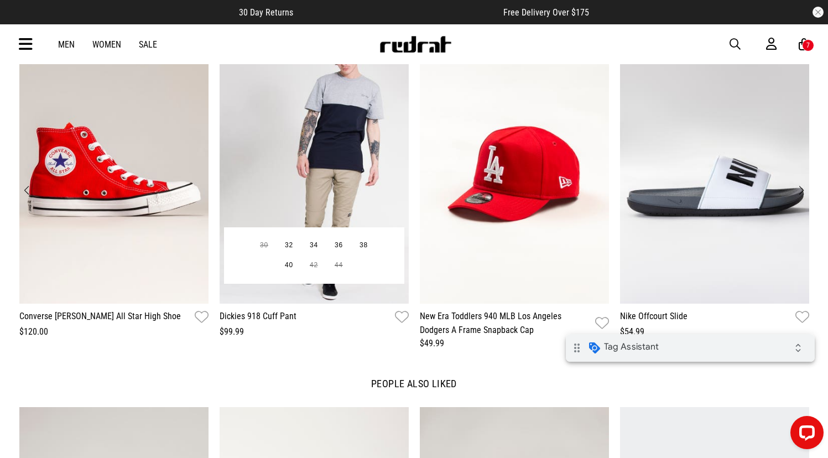
click at [268, 197] on img "2 / 16" at bounding box center [314, 173] width 189 height 261
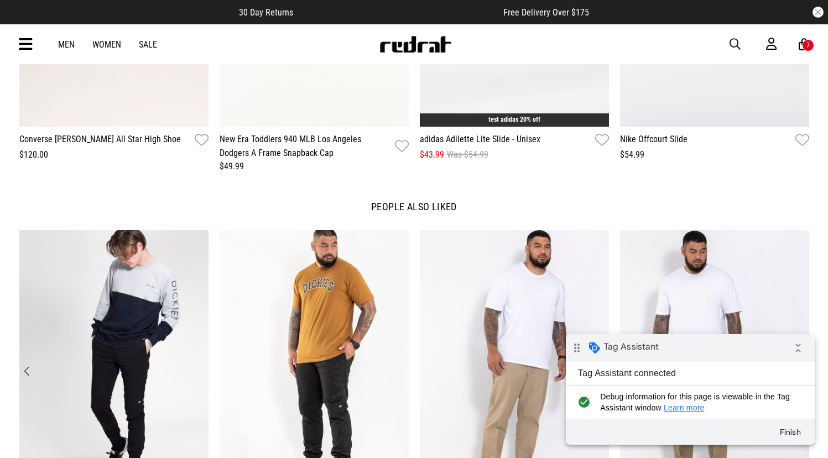
click at [803, 54] on div "Men Women Sale Sign in New Back Mens Back Womens Back Youth & Kids Back Footwea…" at bounding box center [415, 44] width 808 height 40
click at [802, 48] on icon at bounding box center [804, 45] width 11 height 14
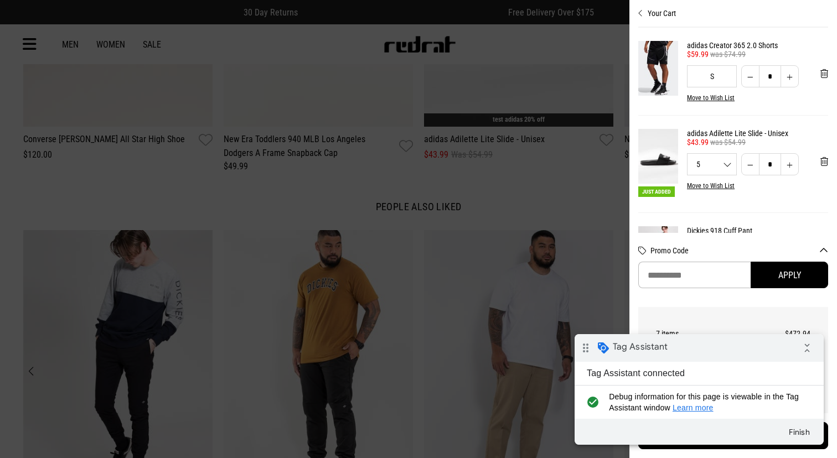
drag, startPoint x: 717, startPoint y: 343, endPoint x: 728, endPoint y: 349, distance: 12.4
click at [717, 343] on div "drag_indicator Tag Assistant collapse_all" at bounding box center [698, 348] width 249 height 28
click at [804, 353] on icon "collapse_all" at bounding box center [807, 349] width 22 height 22
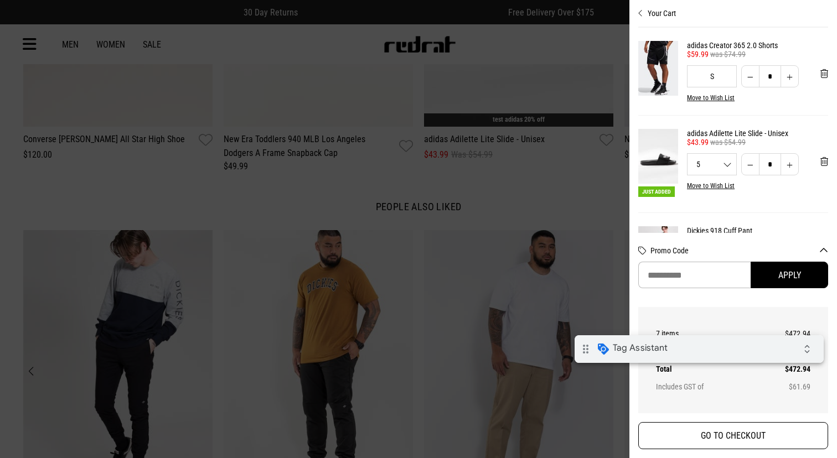
click at [746, 435] on button "GO TO CHECKOUT" at bounding box center [733, 435] width 190 height 27
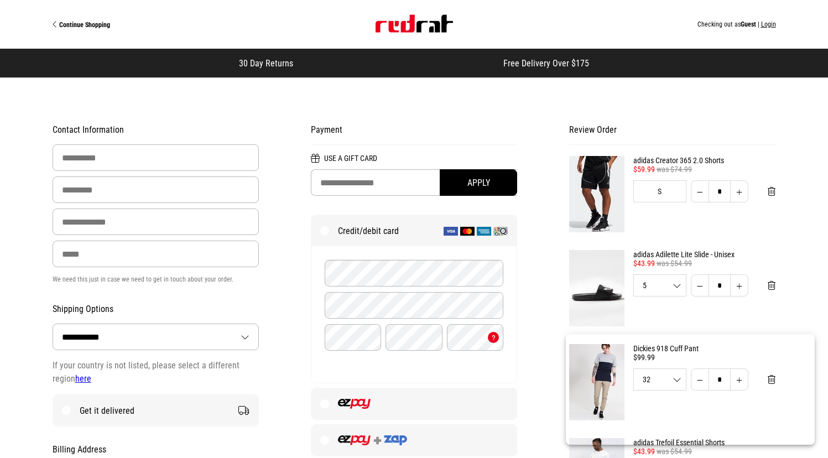
select select "**********"
type input "******"
click at [95, 195] on input "Last Name" at bounding box center [156, 190] width 207 height 27
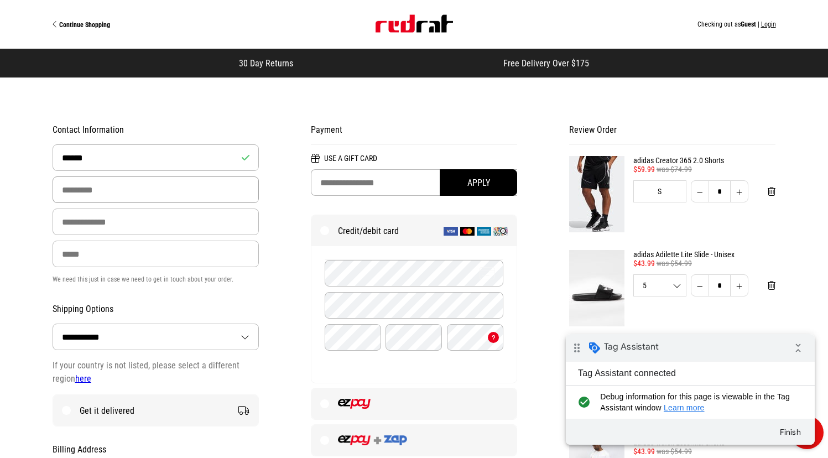
type input "****"
click at [81, 230] on input "Email Address" at bounding box center [156, 222] width 207 height 27
type input "**********"
click at [99, 255] on input "Phone" at bounding box center [156, 254] width 207 height 27
type input "**********"
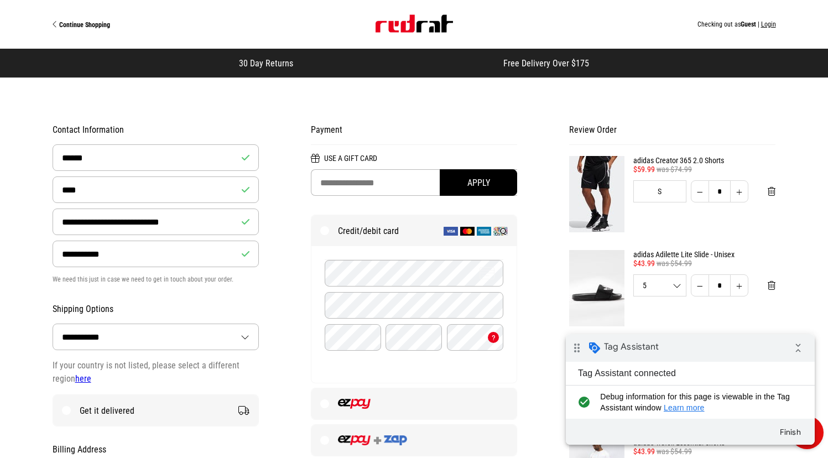
click at [424, 33] on link "Site" at bounding box center [414, 24] width 77 height 19
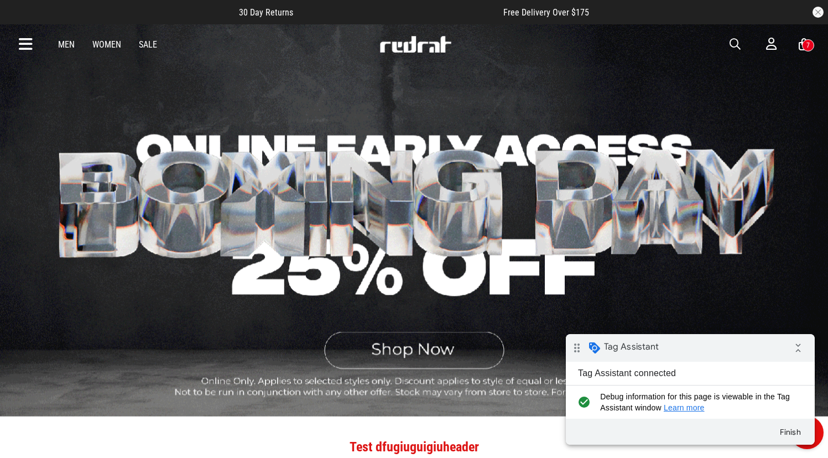
click at [804, 43] on div "7" at bounding box center [808, 45] width 12 height 12
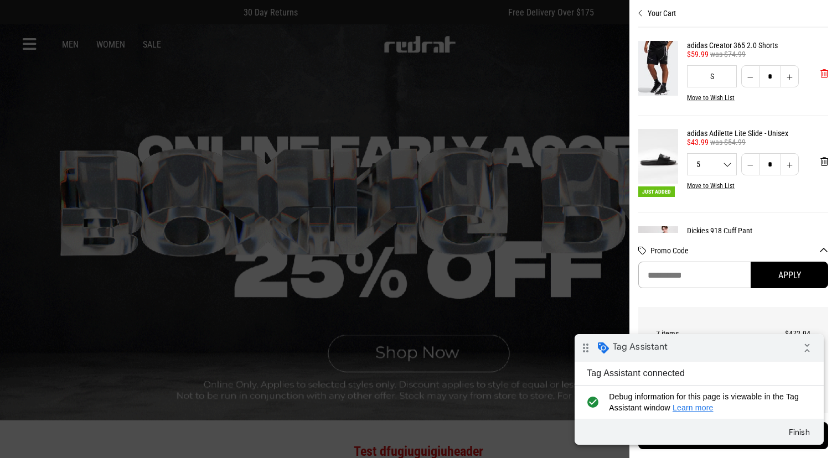
click at [820, 74] on span "'Remove from cart" at bounding box center [824, 74] width 8 height 11
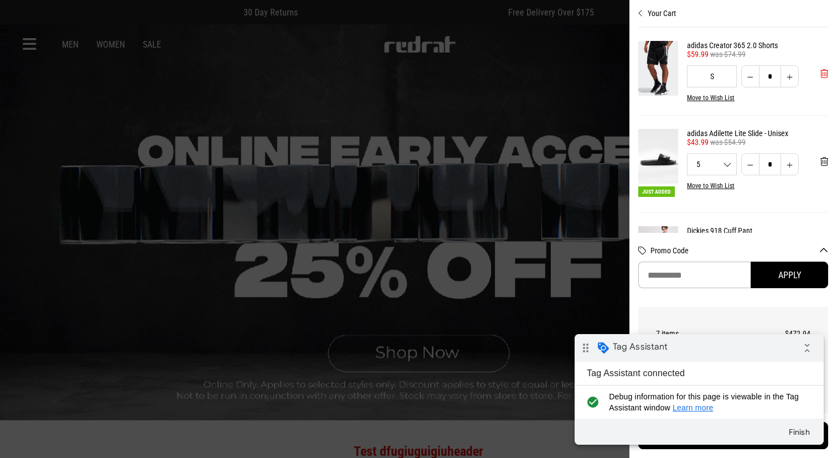
click at [820, 74] on span "'Remove from cart" at bounding box center [824, 74] width 8 height 11
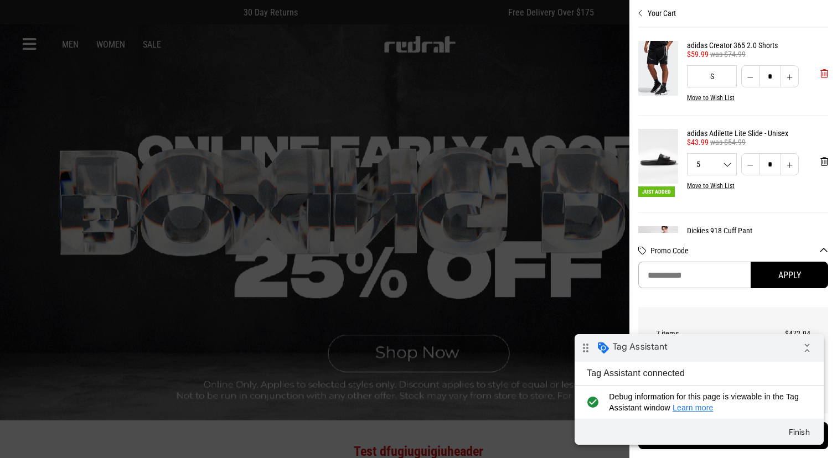
click at [820, 74] on span "'Remove from cart" at bounding box center [824, 74] width 8 height 11
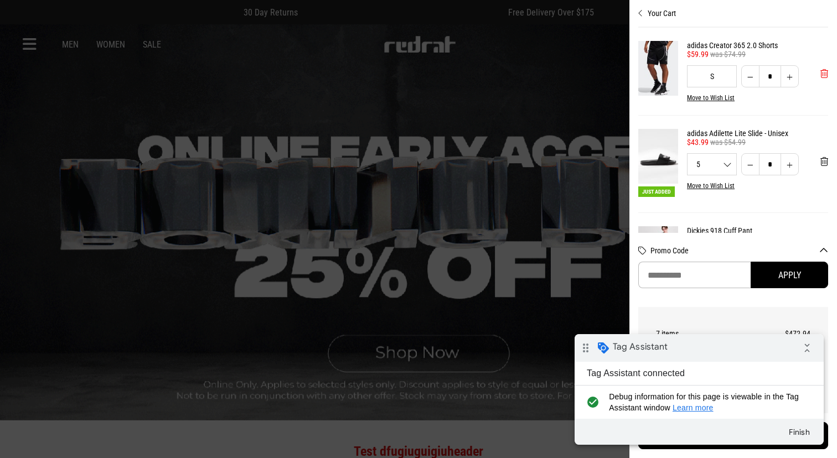
click at [820, 74] on span "'Remove from cart" at bounding box center [824, 74] width 8 height 11
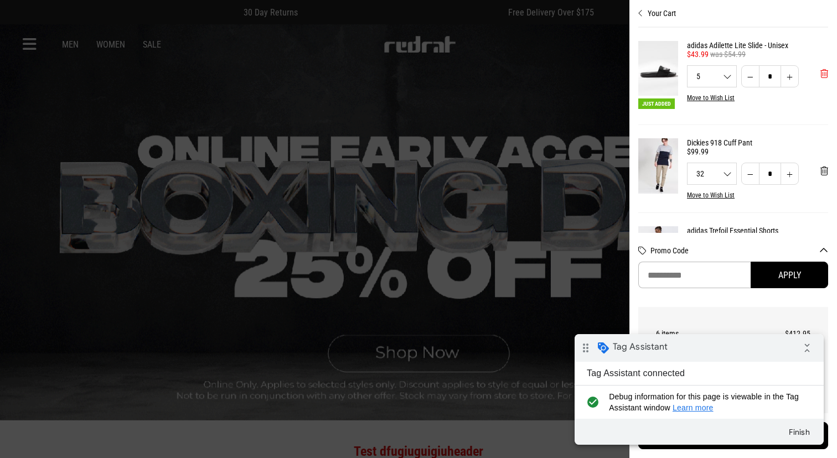
click at [820, 74] on span "'Remove from cart" at bounding box center [824, 74] width 8 height 11
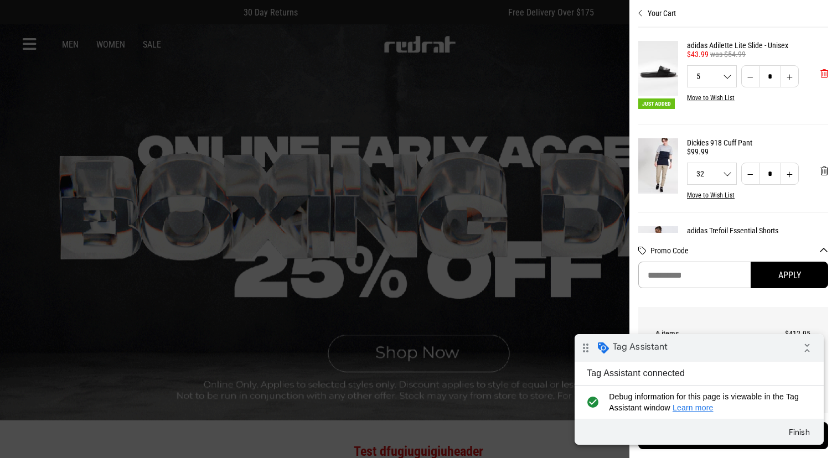
click at [820, 74] on span "'Remove from cart" at bounding box center [824, 74] width 8 height 11
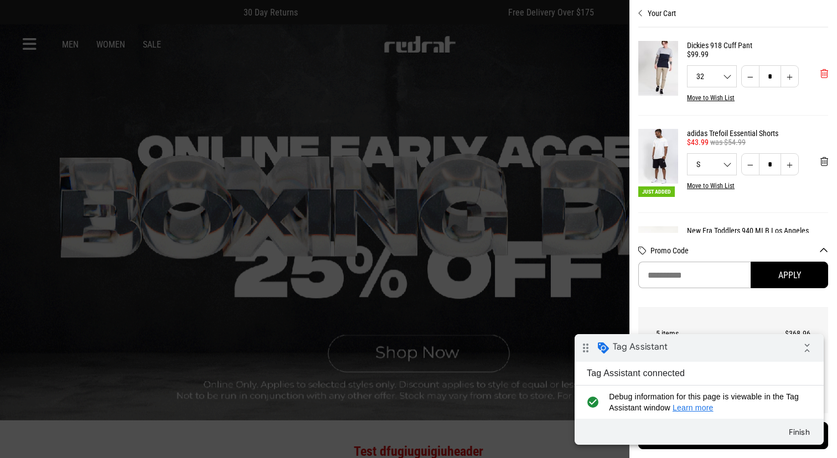
click at [820, 74] on span "'Remove from cart" at bounding box center [824, 74] width 8 height 11
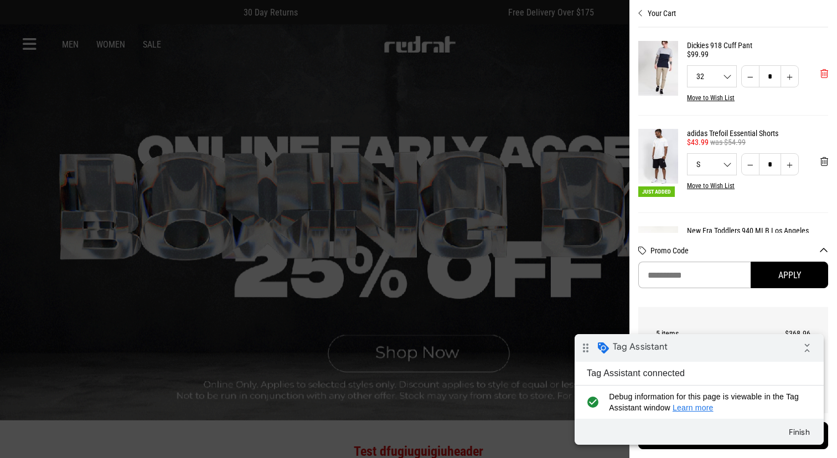
click at [820, 74] on span "'Remove from cart" at bounding box center [824, 74] width 8 height 11
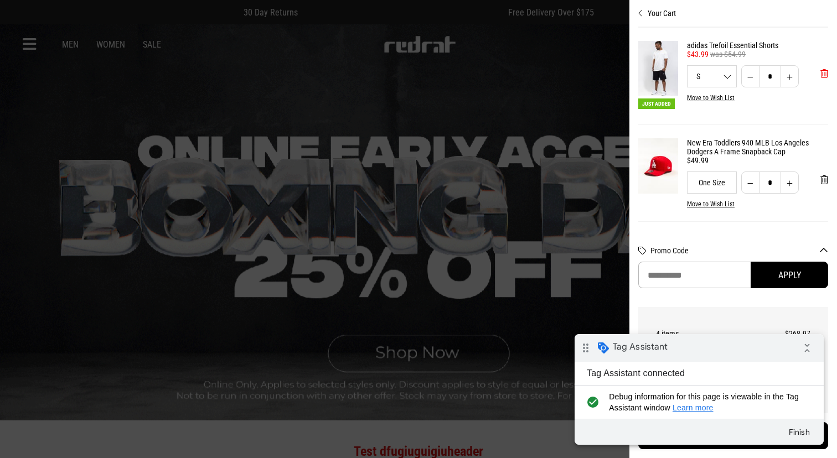
click at [820, 74] on span "'Remove from cart" at bounding box center [824, 74] width 8 height 11
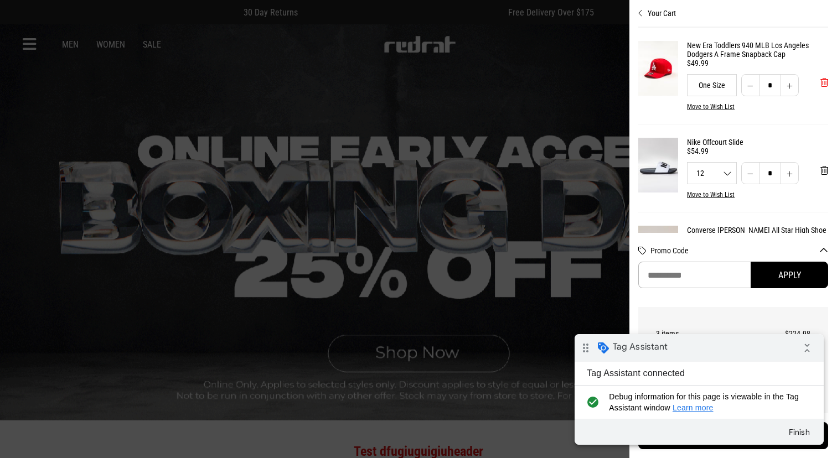
click at [817, 74] on button "'Remove from cart" at bounding box center [823, 83] width 25 height 28
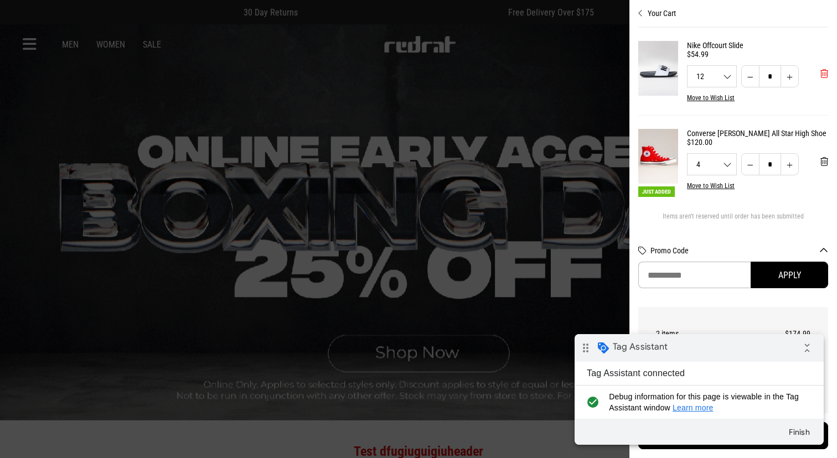
click at [820, 74] on span "'Remove from cart" at bounding box center [824, 74] width 8 height 11
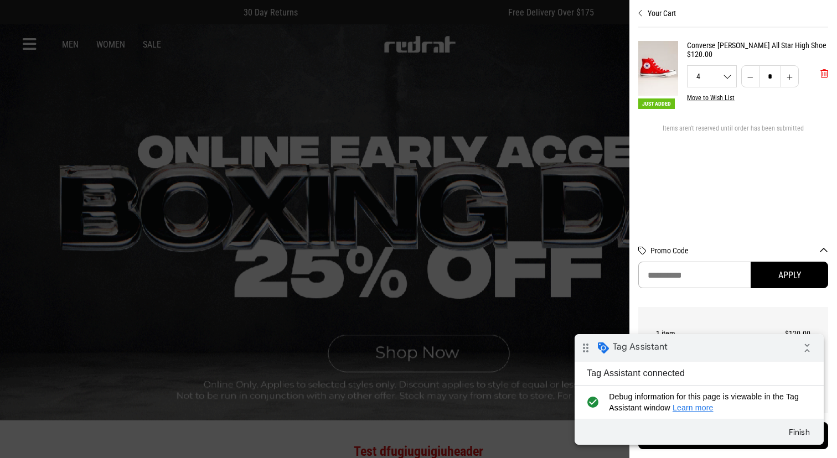
click at [817, 74] on button "'Remove from cart" at bounding box center [823, 74] width 25 height 28
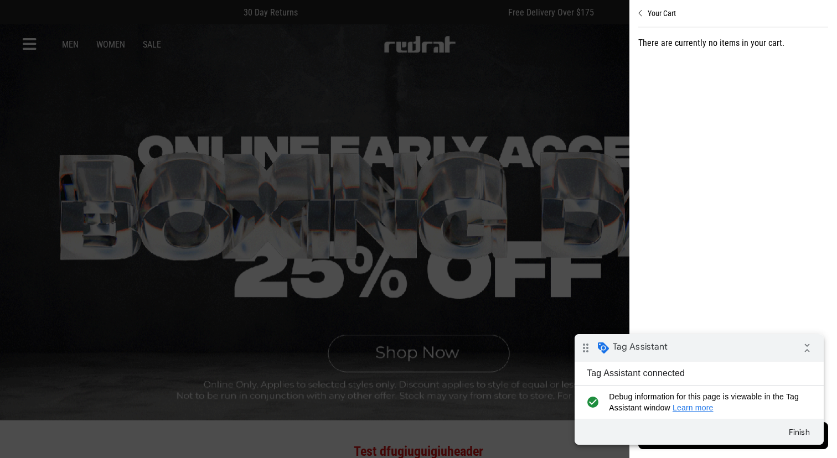
click at [549, 38] on div at bounding box center [418, 229] width 837 height 458
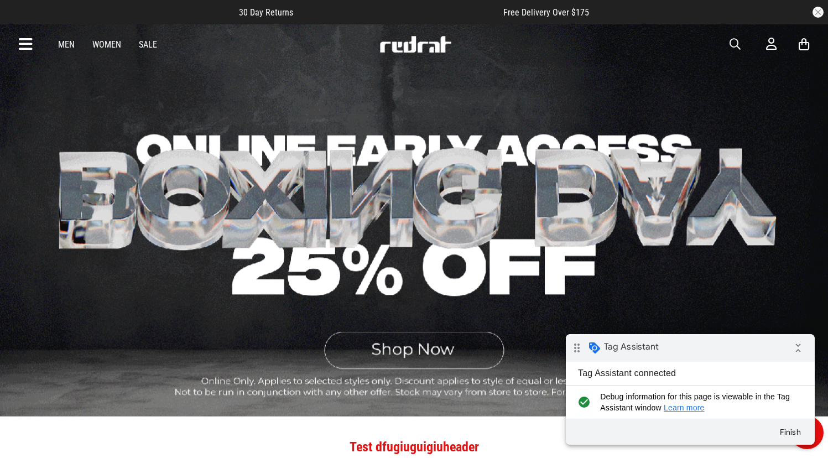
click at [817, 13] on button "button" at bounding box center [818, 12] width 11 height 11
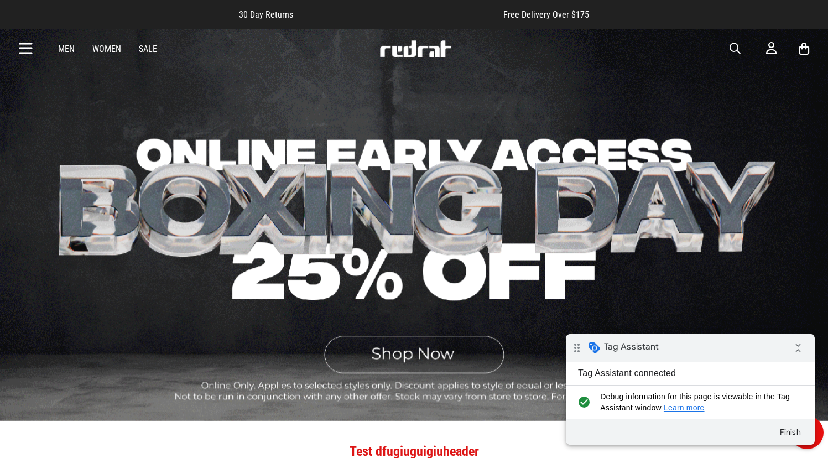
click at [765, 46] on div "Men Women Sale Sign in New Back Mens Back Womens Back Youth & Kids Back Footwea…" at bounding box center [415, 49] width 808 height 40
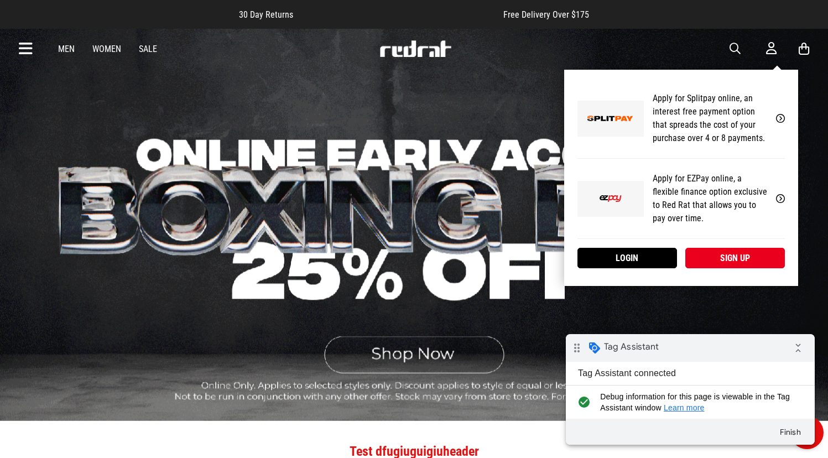
click at [770, 48] on icon at bounding box center [771, 48] width 11 height 14
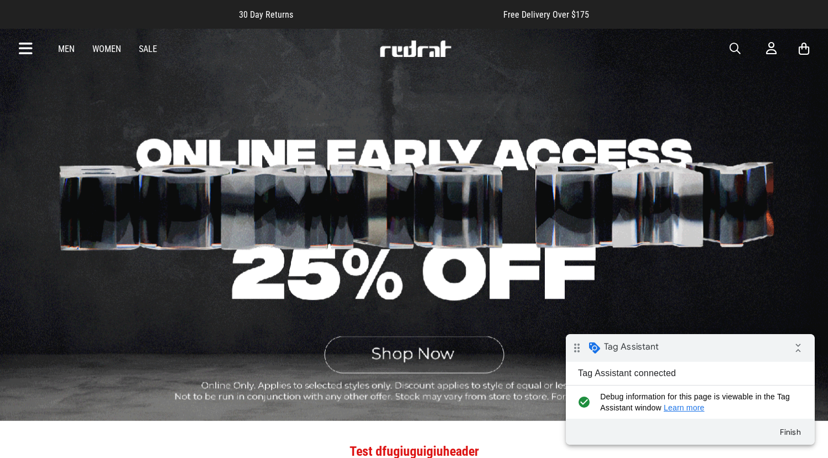
click at [799, 59] on div "Men Women Sale Sign in New Back Mens Back Womens Back Youth & Kids Back Footwea…" at bounding box center [415, 49] width 808 height 40
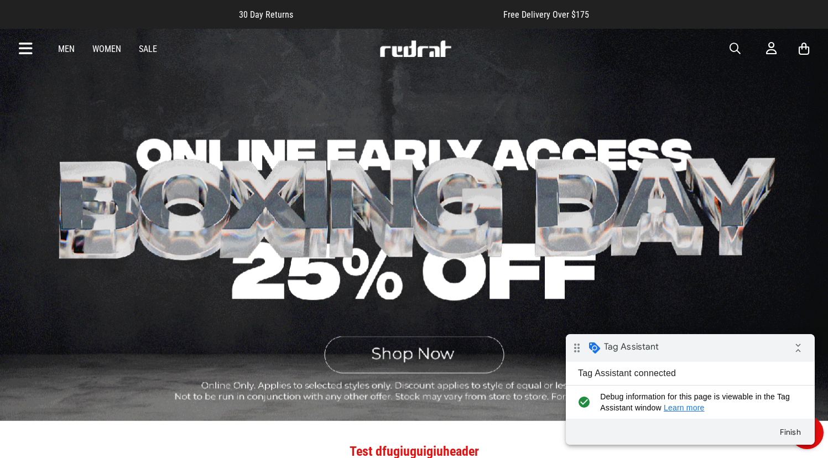
click at [803, 50] on icon at bounding box center [804, 49] width 11 height 14
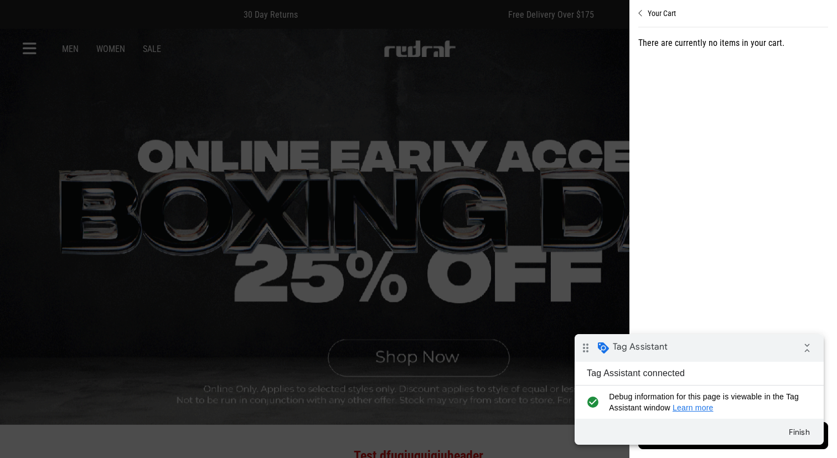
click at [584, 100] on div at bounding box center [418, 229] width 837 height 458
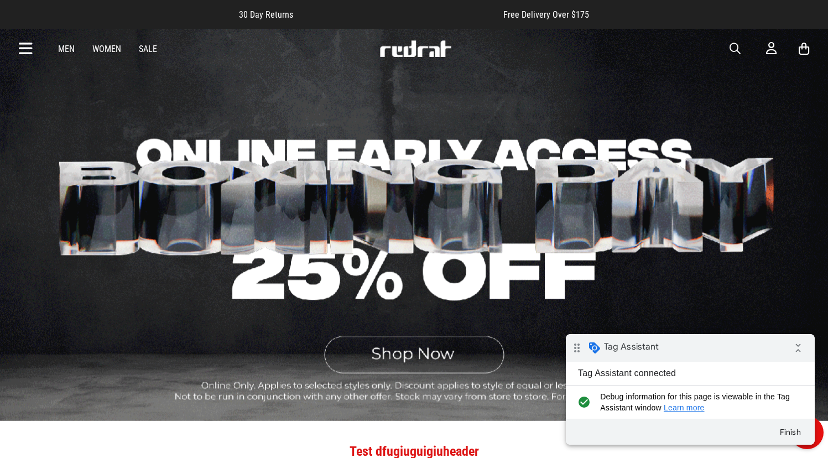
click at [69, 47] on link "Men" at bounding box center [66, 49] width 17 height 11
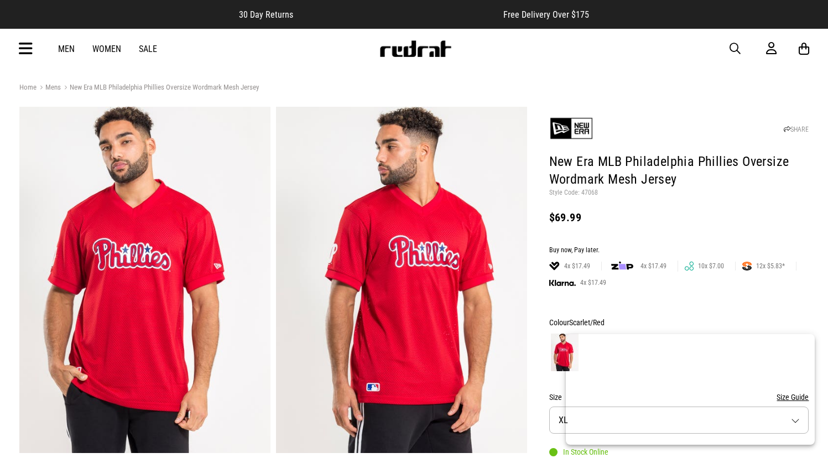
scroll to position [406, 0]
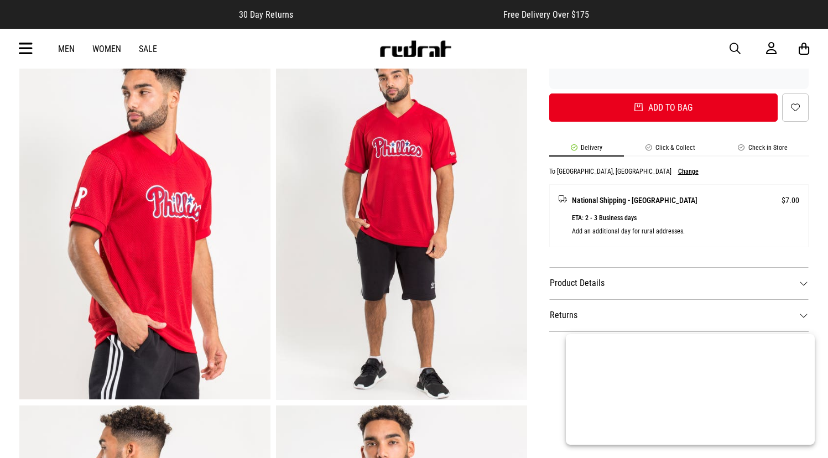
click at [720, 105] on button "Add to bag" at bounding box center [663, 108] width 229 height 28
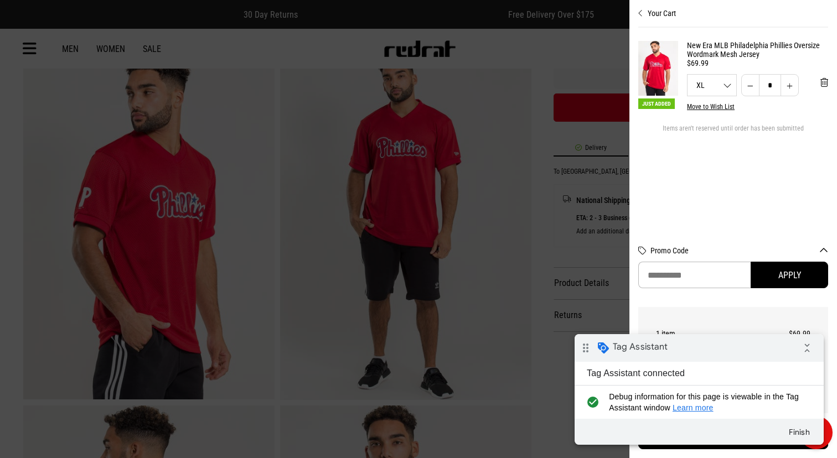
scroll to position [0, 0]
click at [807, 344] on icon "collapse_all" at bounding box center [807, 348] width 22 height 22
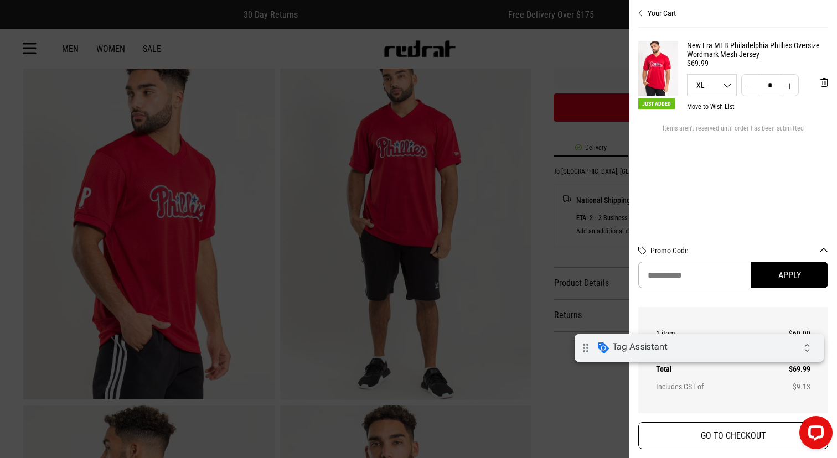
click at [735, 432] on button "GO TO CHECKOUT" at bounding box center [733, 435] width 190 height 27
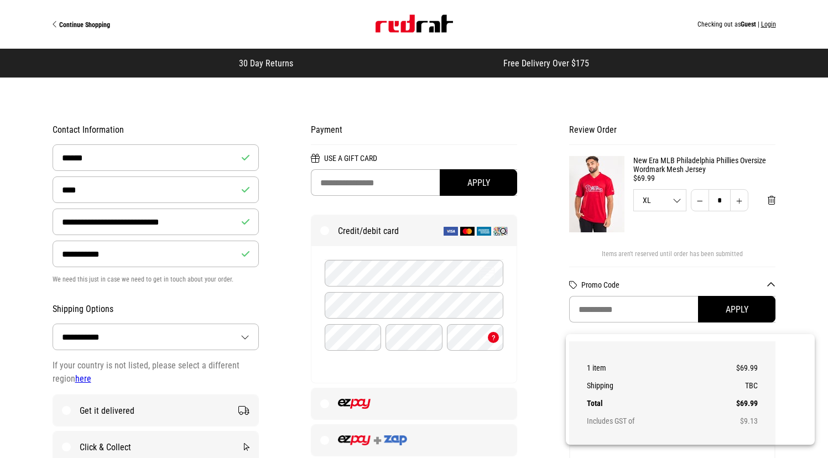
select select "**********"
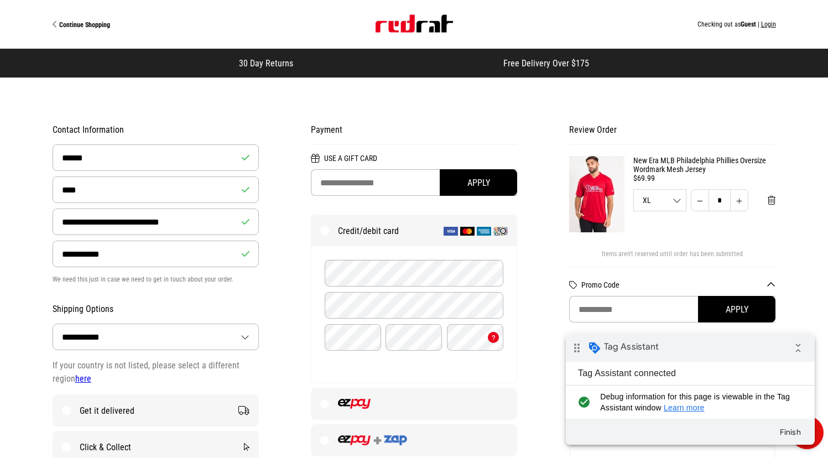
click at [772, 25] on button "Login" at bounding box center [768, 24] width 15 height 8
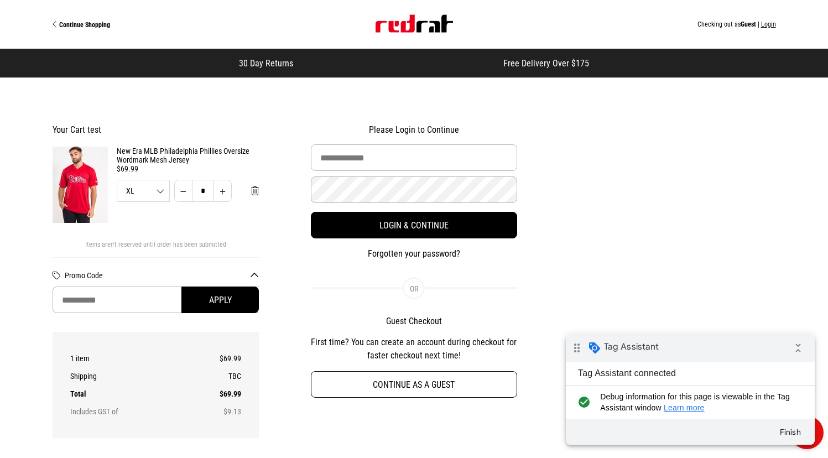
click at [383, 383] on button "Continue as a guest" at bounding box center [414, 384] width 207 height 27
select select "**********"
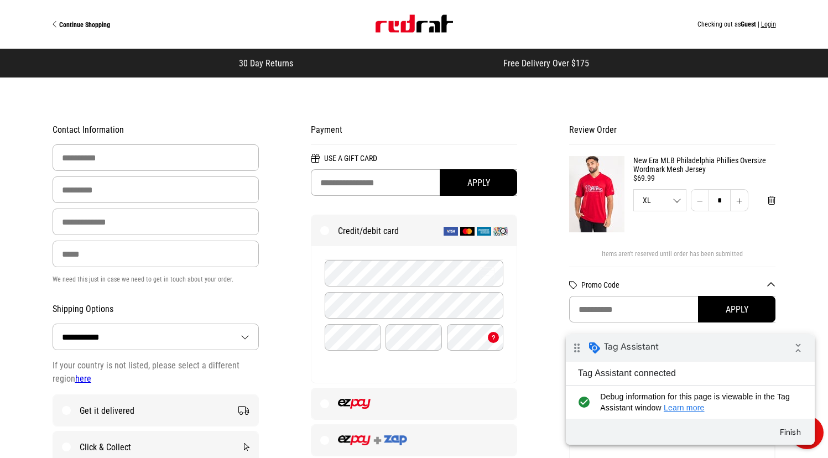
click at [426, 20] on img "Site" at bounding box center [414, 24] width 77 height 18
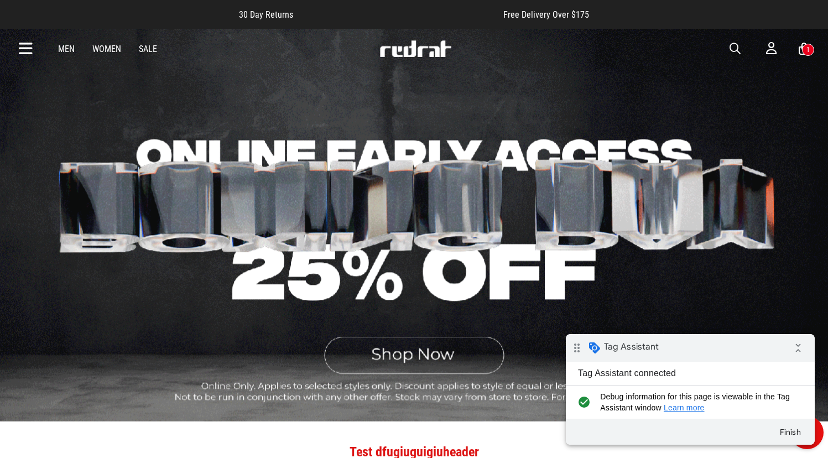
click at [70, 46] on link "Men" at bounding box center [66, 49] width 17 height 11
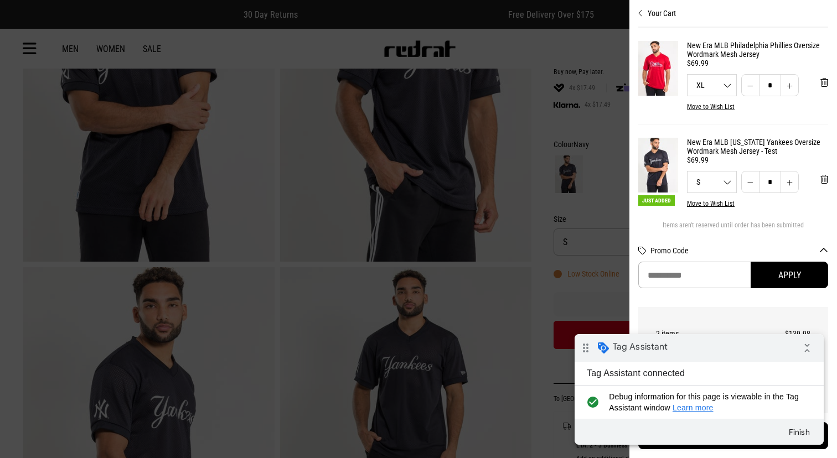
click at [728, 434] on div "Finish" at bounding box center [698, 432] width 249 height 26
click at [805, 343] on icon "collapse_all" at bounding box center [807, 348] width 22 height 22
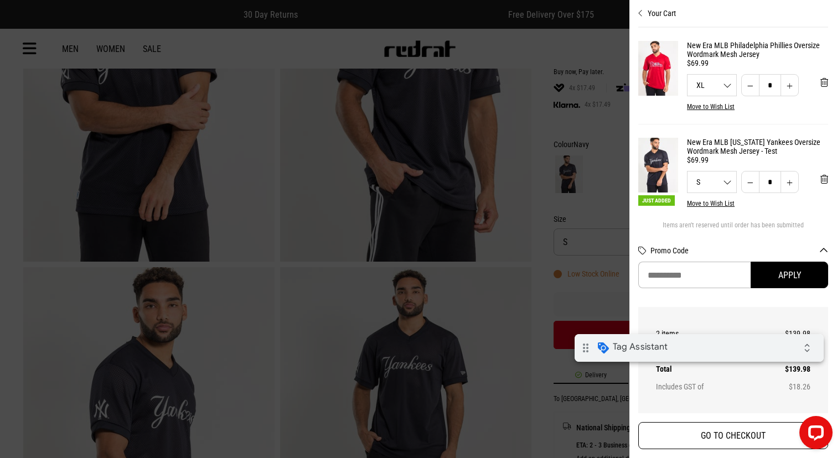
click at [736, 434] on button "GO TO CHECKOUT" at bounding box center [733, 435] width 190 height 27
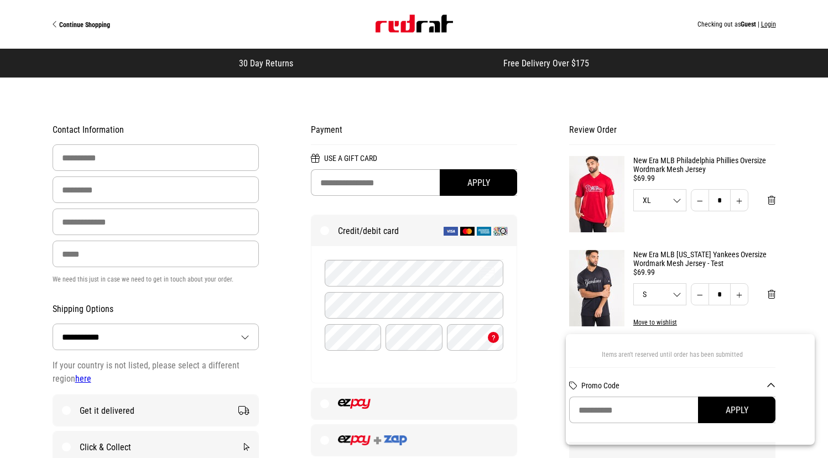
select select "**********"
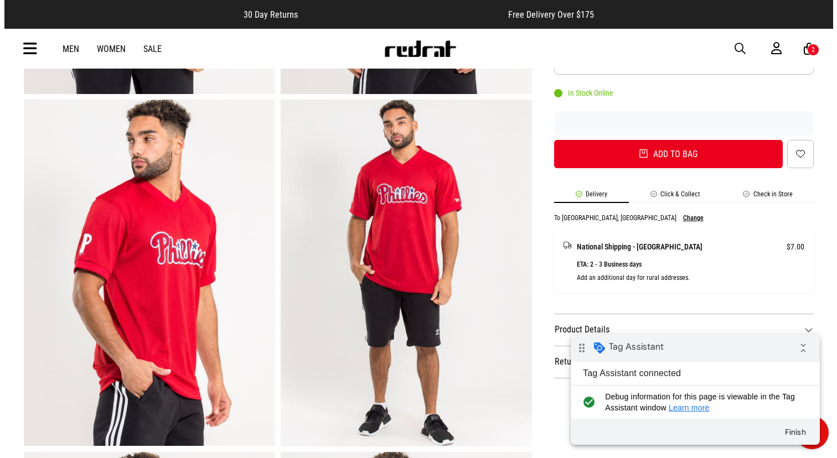
scroll to position [129, 0]
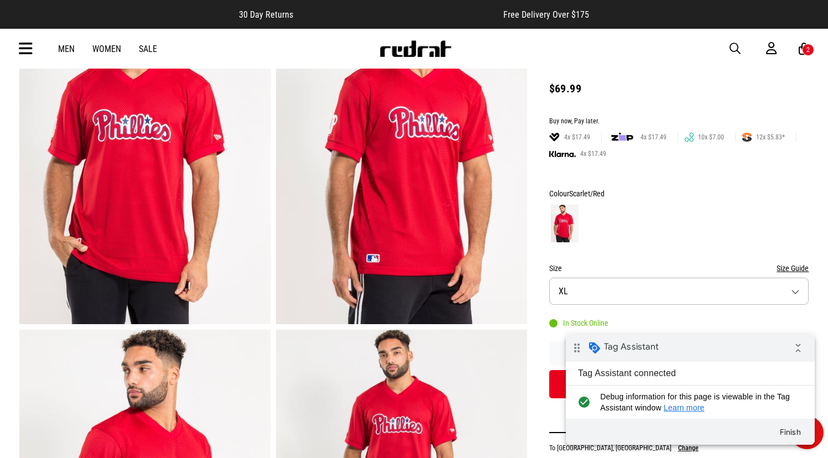
click at [794, 58] on div "Men Women Sale Sign in New Back Mens Back Womens Back Youth & Kids Back Footwea…" at bounding box center [415, 49] width 808 height 40
click at [805, 55] on div "2" at bounding box center [808, 50] width 12 height 12
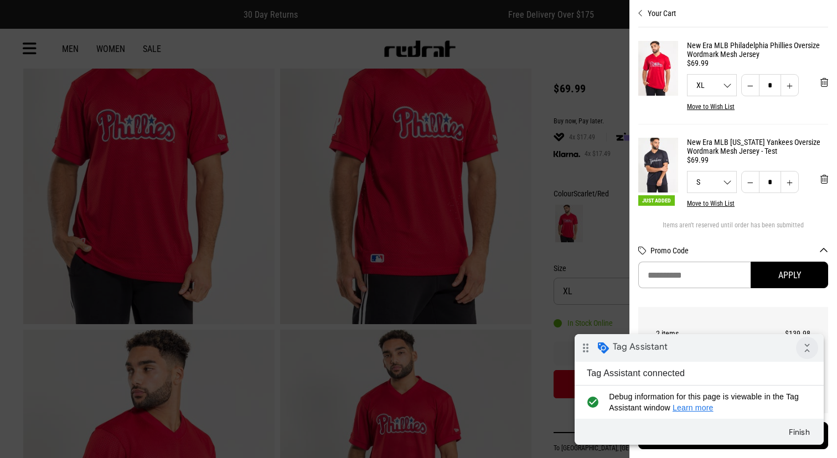
click at [810, 348] on icon "collapse_all" at bounding box center [807, 348] width 22 height 22
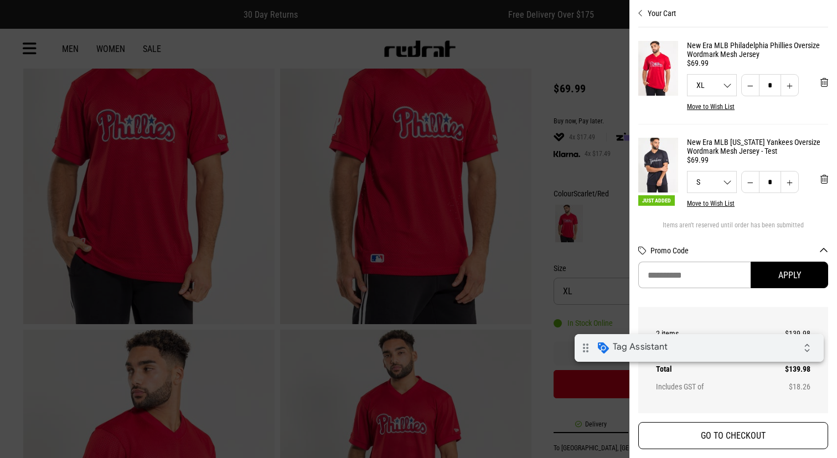
click at [743, 441] on button "GO TO CHECKOUT" at bounding box center [733, 435] width 190 height 27
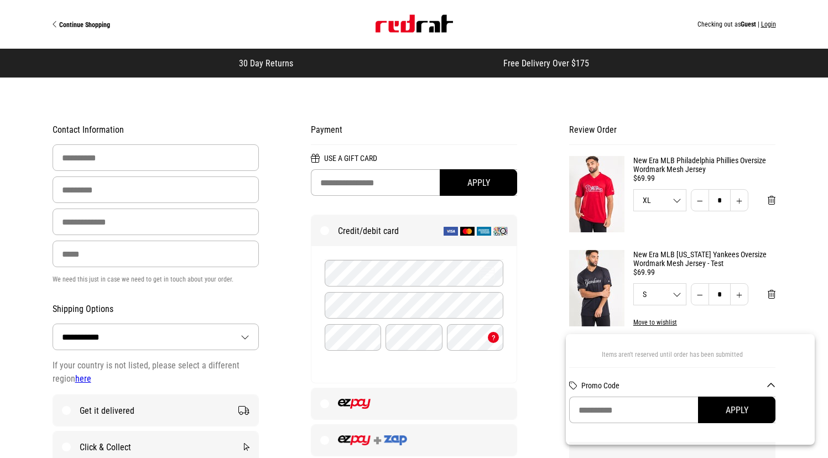
select select "**********"
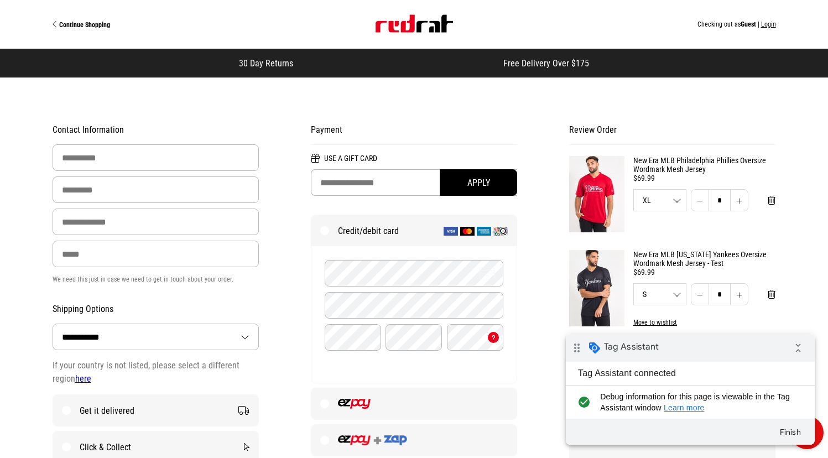
click at [418, 28] on img "Site" at bounding box center [414, 24] width 77 height 18
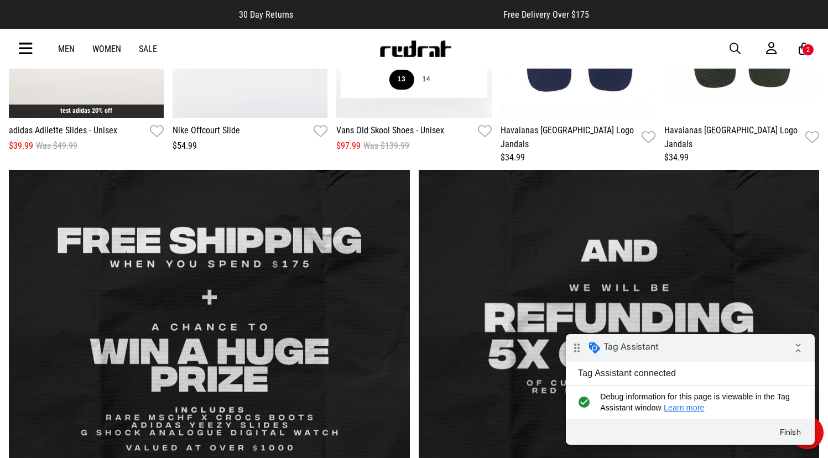
click at [400, 82] on button "13" at bounding box center [402, 80] width 25 height 20
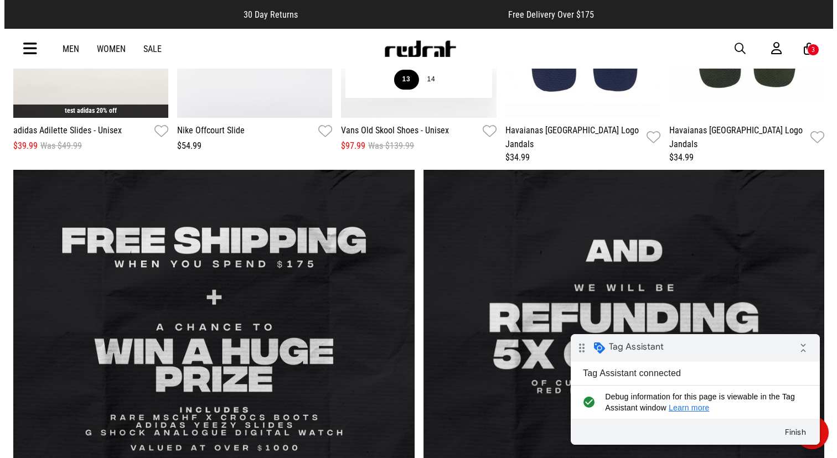
scroll to position [1550, 0]
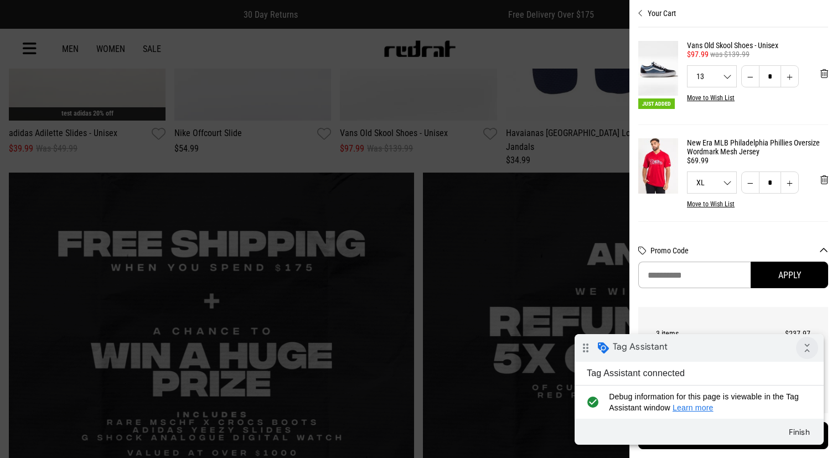
click at [805, 347] on icon "collapse_all" at bounding box center [807, 348] width 22 height 22
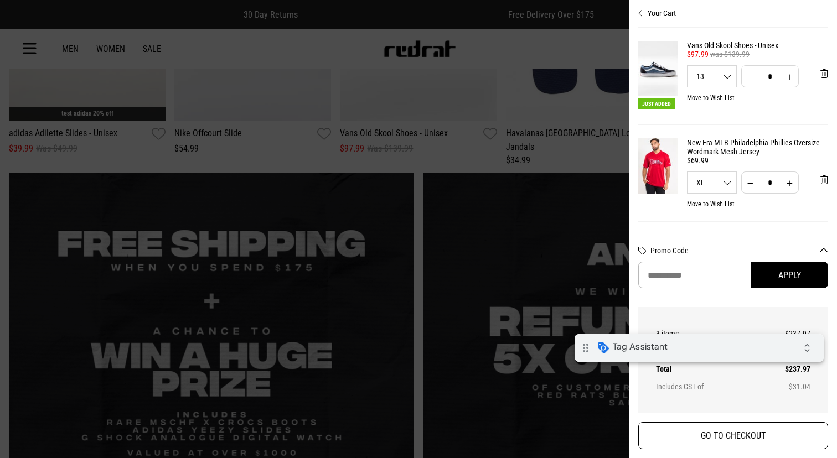
click at [735, 435] on button "GO TO CHECKOUT" at bounding box center [733, 435] width 190 height 27
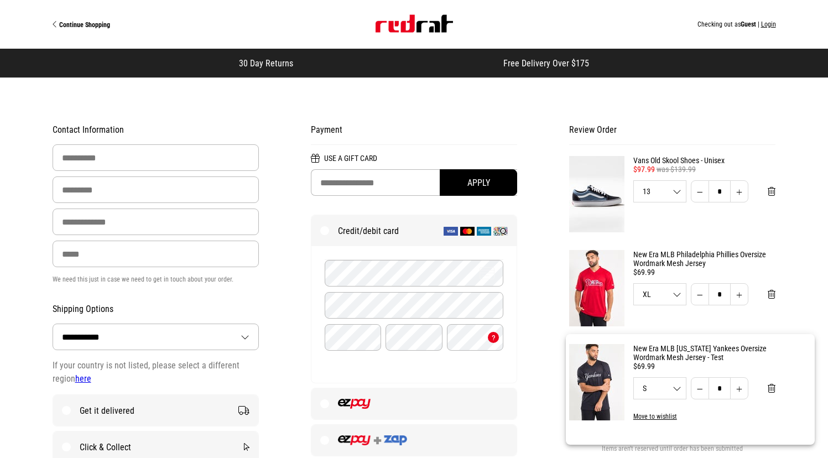
select select "**********"
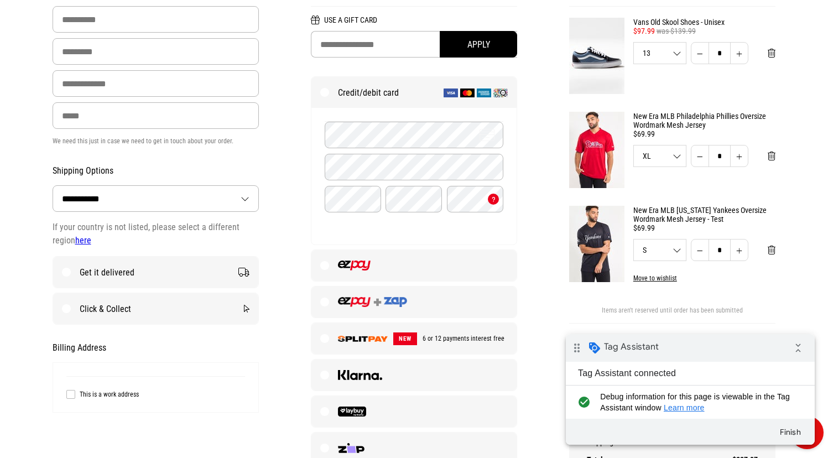
scroll to position [139, 0]
click at [194, 27] on input "First Name" at bounding box center [156, 19] width 207 height 27
type input "******"
click at [153, 55] on input "Last Name" at bounding box center [156, 51] width 207 height 27
type input "****"
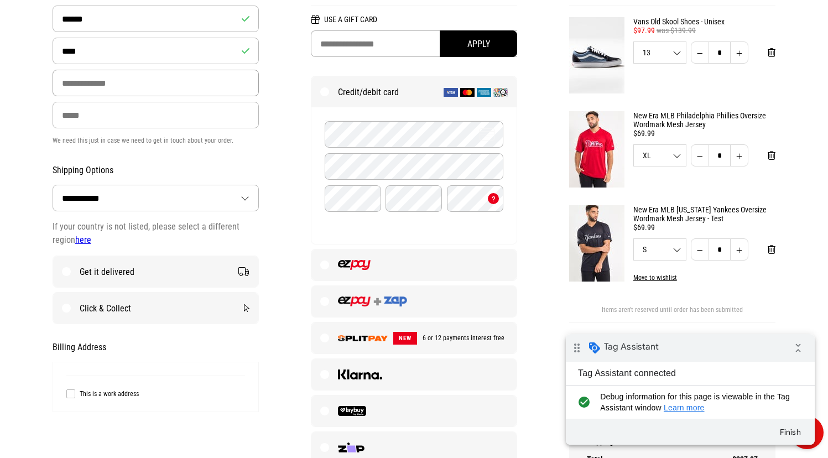
click at [138, 84] on input "Email Address" at bounding box center [156, 83] width 207 height 27
type input "**********"
click at [131, 116] on input "Phone" at bounding box center [156, 115] width 207 height 27
type input "**********"
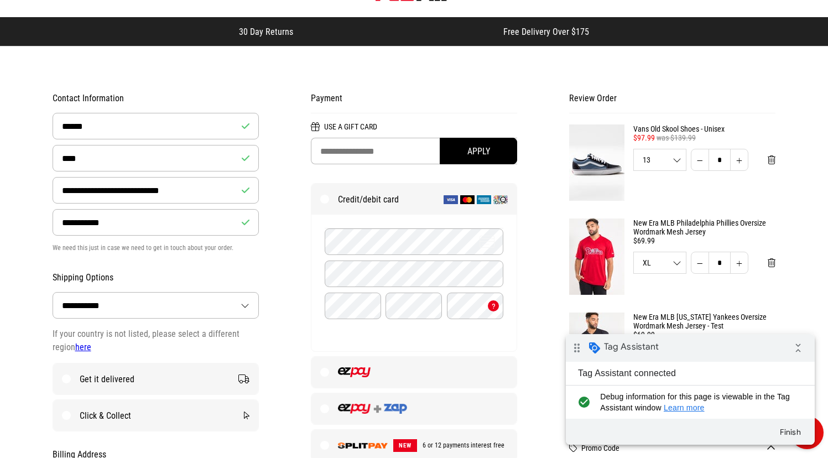
scroll to position [0, 0]
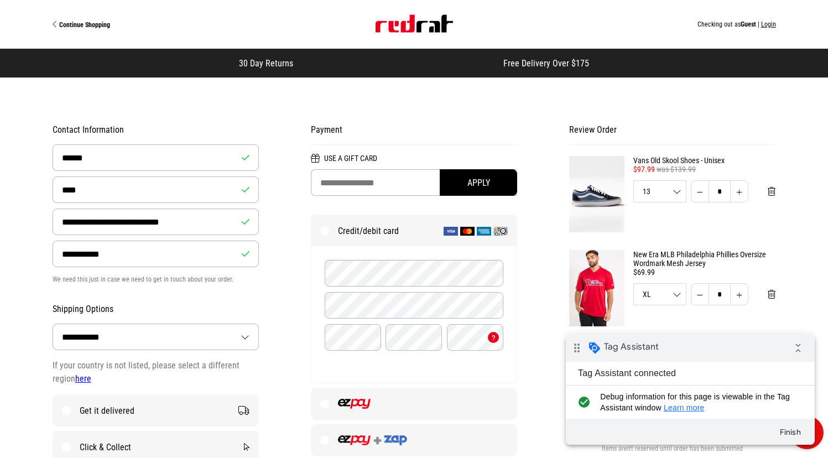
click at [403, 27] on img "Site" at bounding box center [414, 24] width 77 height 18
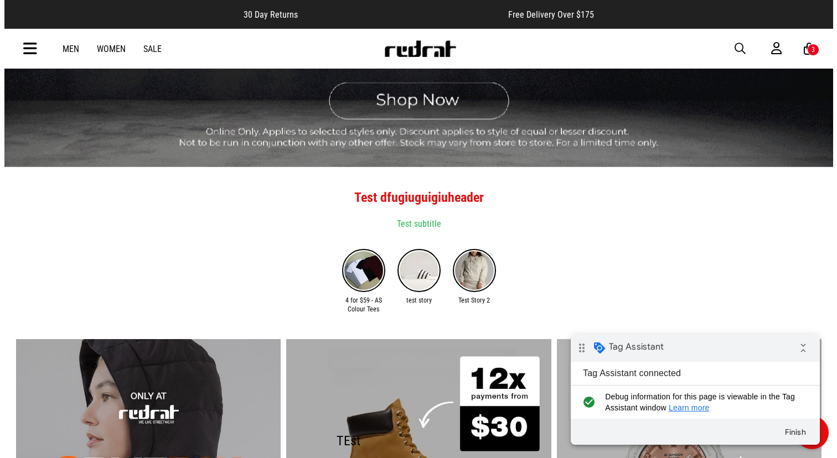
scroll to position [256, 0]
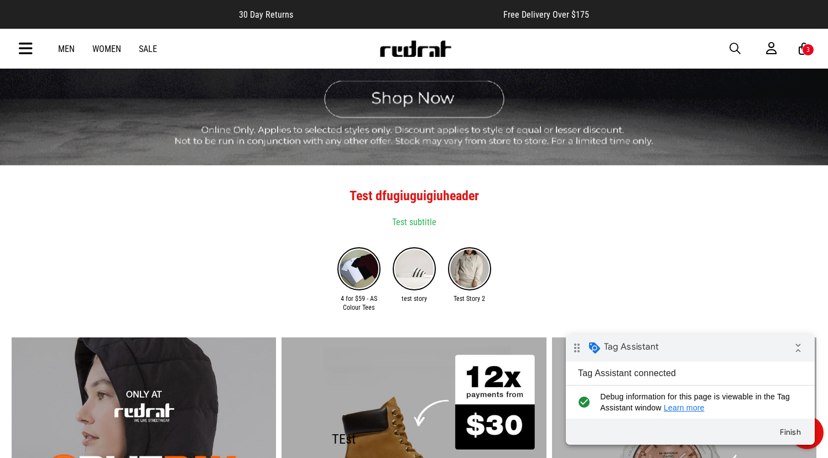
click at [801, 53] on icon at bounding box center [804, 49] width 11 height 14
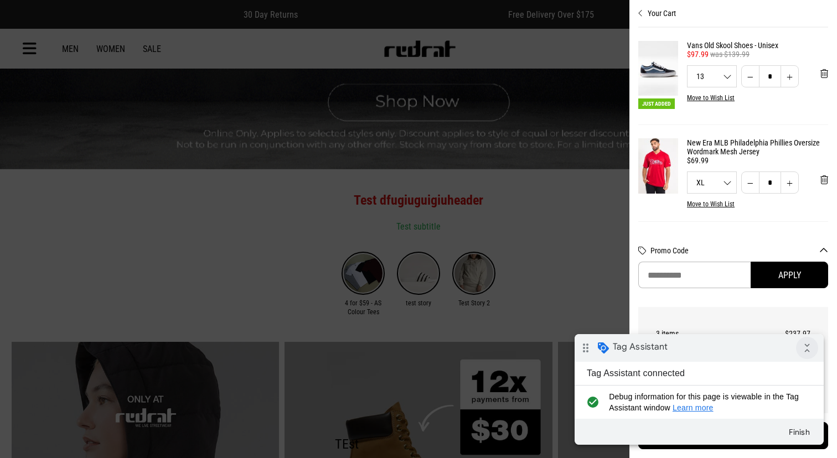
drag, startPoint x: 805, startPoint y: 340, endPoint x: 802, endPoint y: 354, distance: 14.1
click at [805, 340] on icon "collapse_all" at bounding box center [807, 348] width 22 height 22
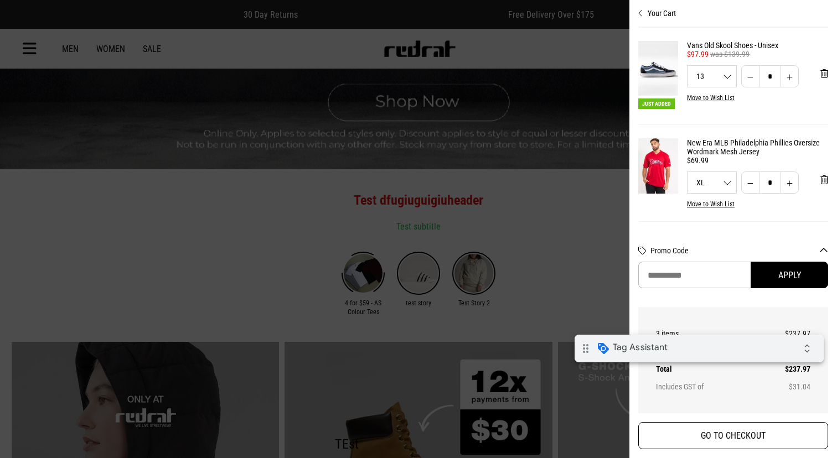
click at [758, 438] on button "GO TO CHECKOUT" at bounding box center [733, 435] width 190 height 27
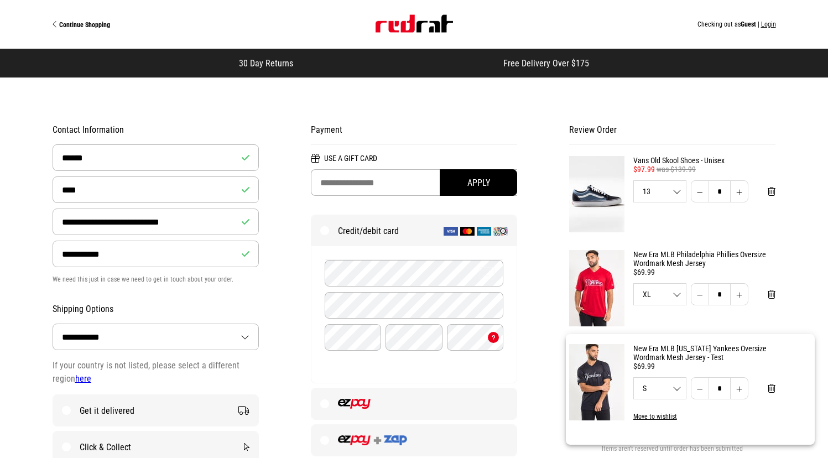
select select "**********"
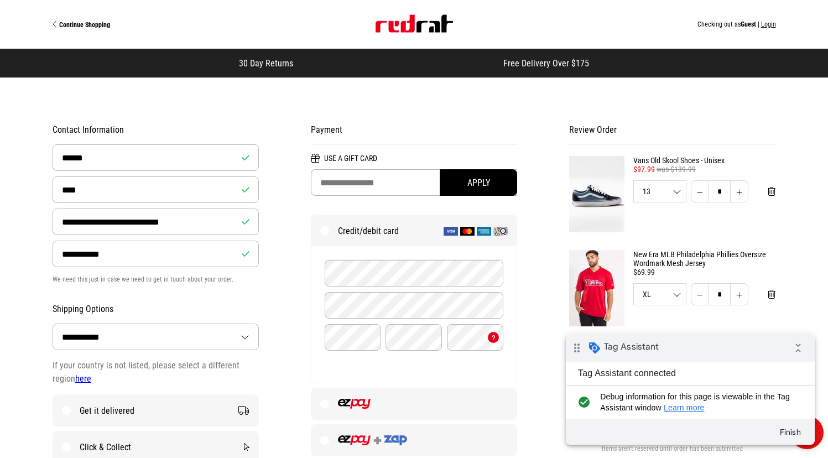
click at [408, 27] on img "Site" at bounding box center [414, 24] width 77 height 18
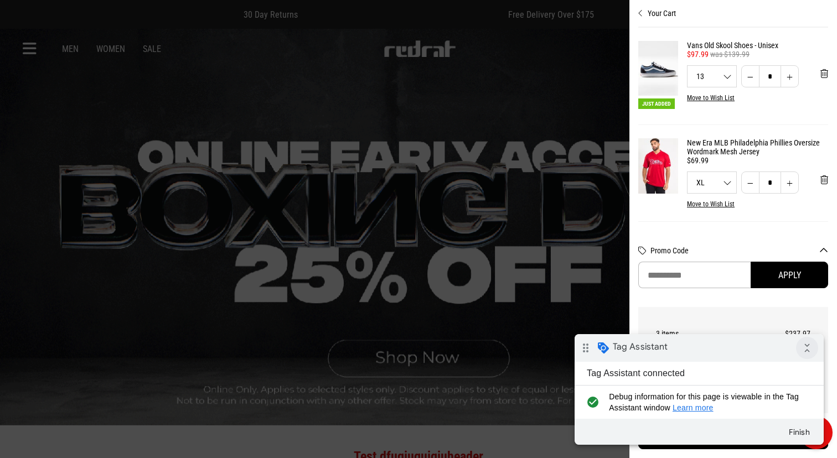
drag, startPoint x: 799, startPoint y: 347, endPoint x: 1347, endPoint y: 712, distance: 658.5
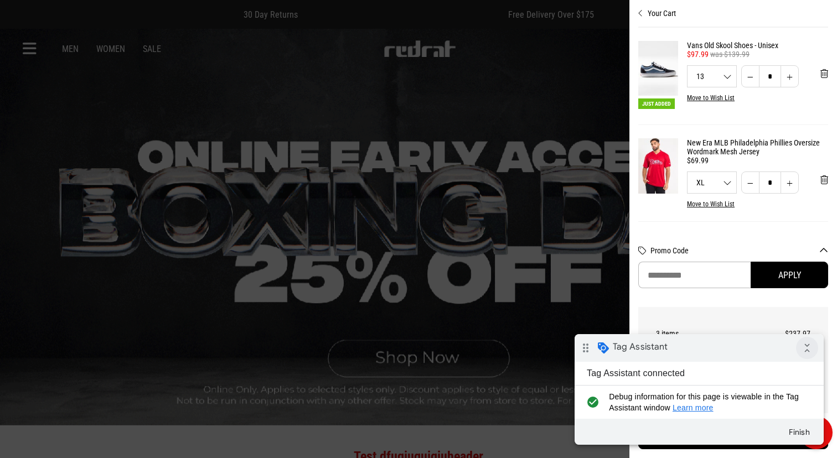
click at [799, 347] on icon "collapse_all" at bounding box center [807, 348] width 22 height 22
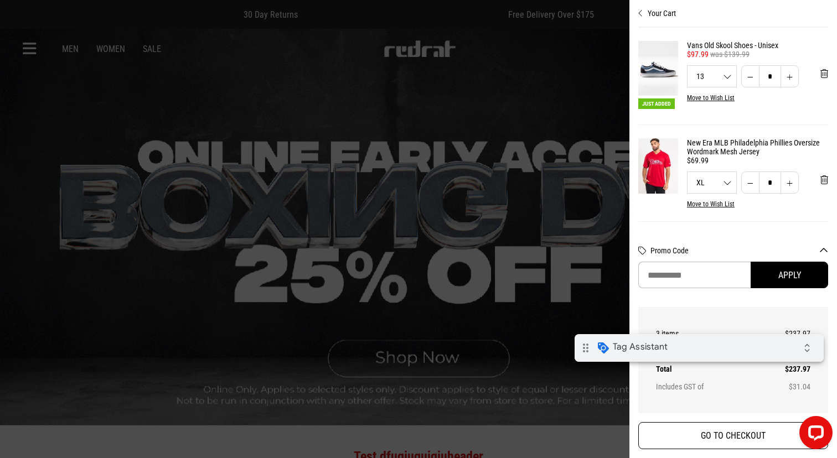
click at [729, 437] on button "GO TO CHECKOUT" at bounding box center [733, 435] width 190 height 27
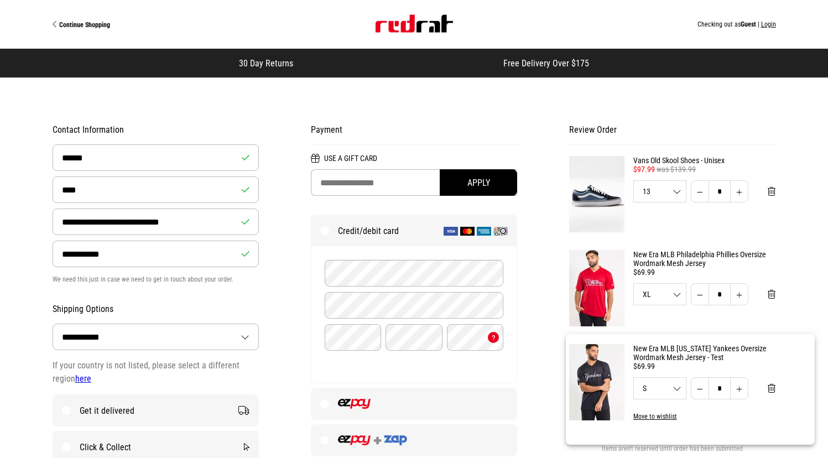
select select "**********"
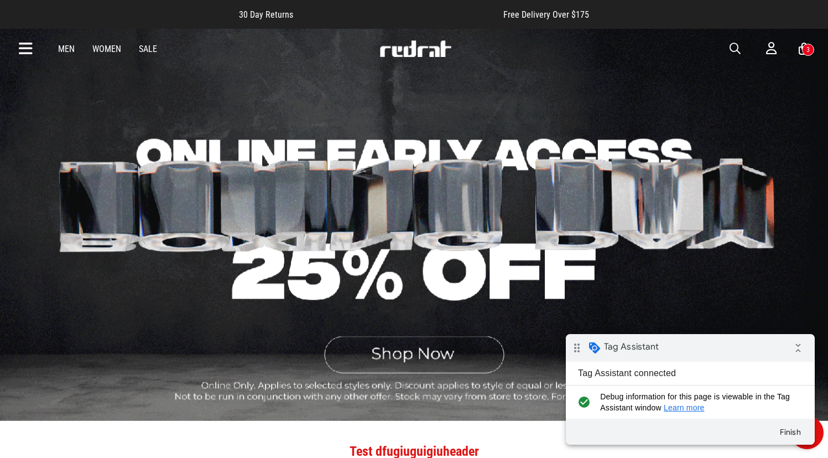
click at [801, 51] on icon at bounding box center [804, 49] width 11 height 14
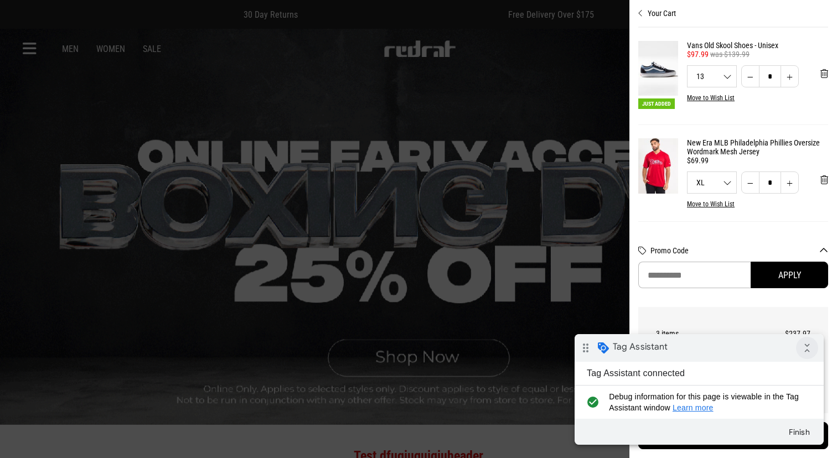
click at [804, 349] on icon "collapse_all" at bounding box center [807, 348] width 22 height 22
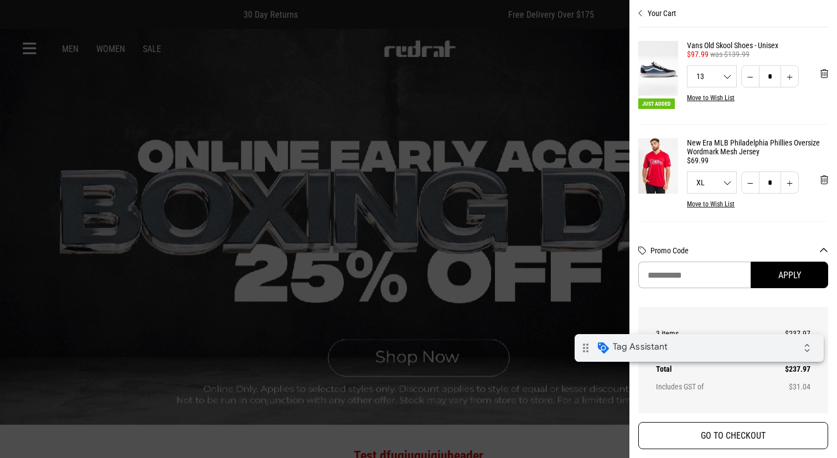
click at [751, 432] on button "GO TO CHECKOUT" at bounding box center [733, 435] width 190 height 27
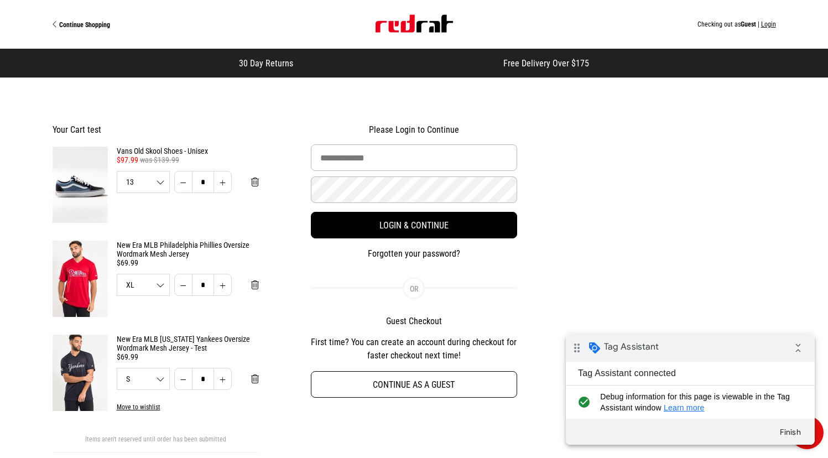
click at [410, 390] on button "Continue as a guest" at bounding box center [414, 384] width 207 height 27
select select "**********"
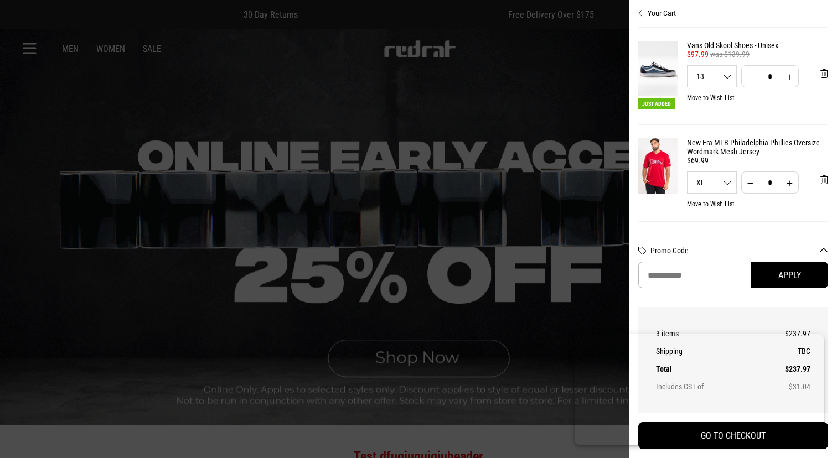
click at [724, 430] on body at bounding box center [698, 389] width 249 height 111
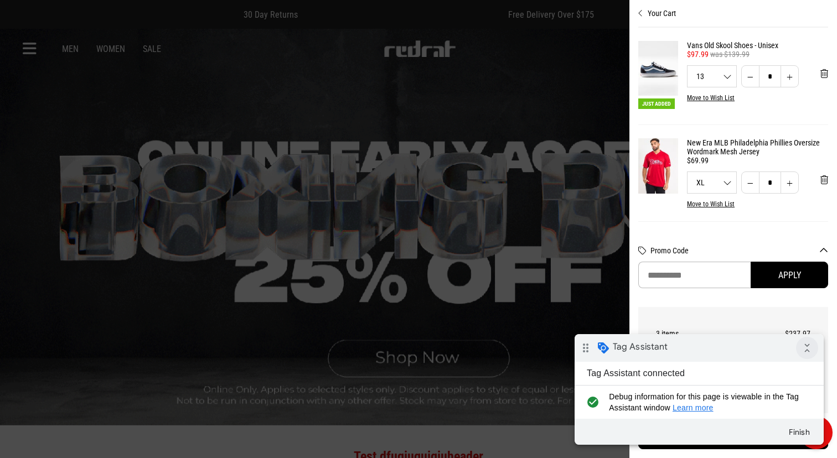
click at [808, 343] on icon "collapse_all" at bounding box center [807, 348] width 22 height 22
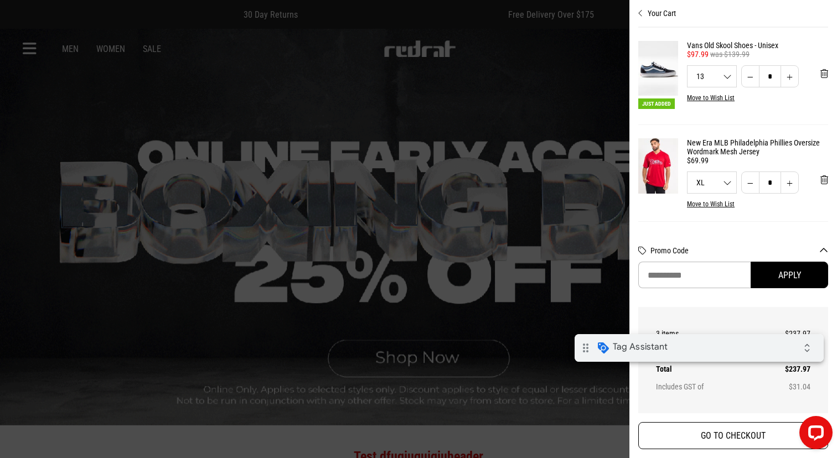
click at [729, 435] on button "GO TO CHECKOUT" at bounding box center [733, 435] width 190 height 27
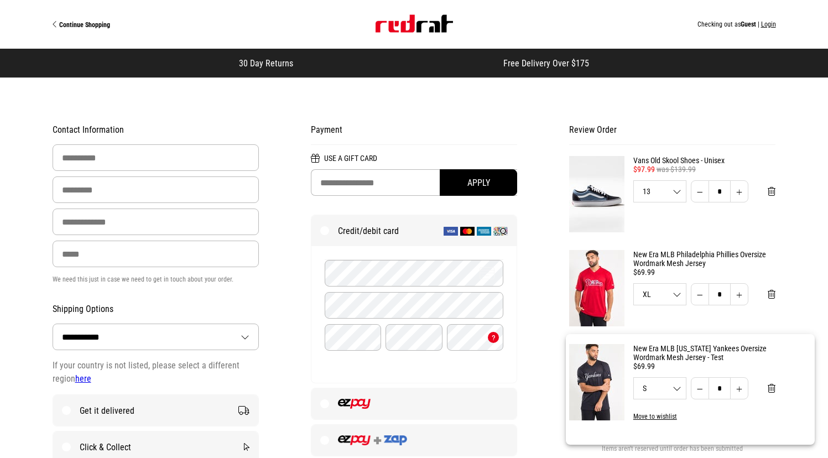
select select "**********"
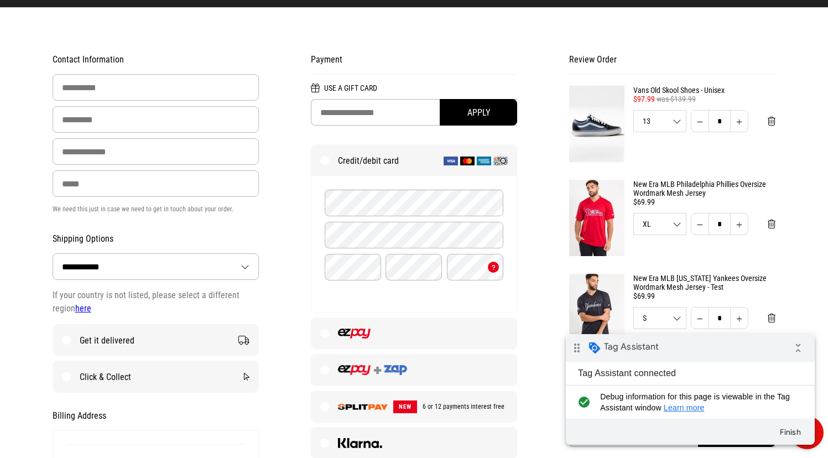
click at [589, 199] on img at bounding box center [596, 218] width 55 height 76
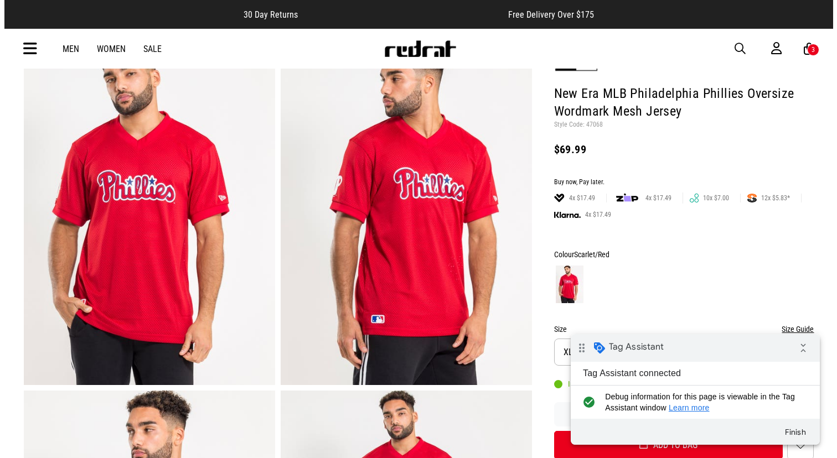
scroll to position [69, 0]
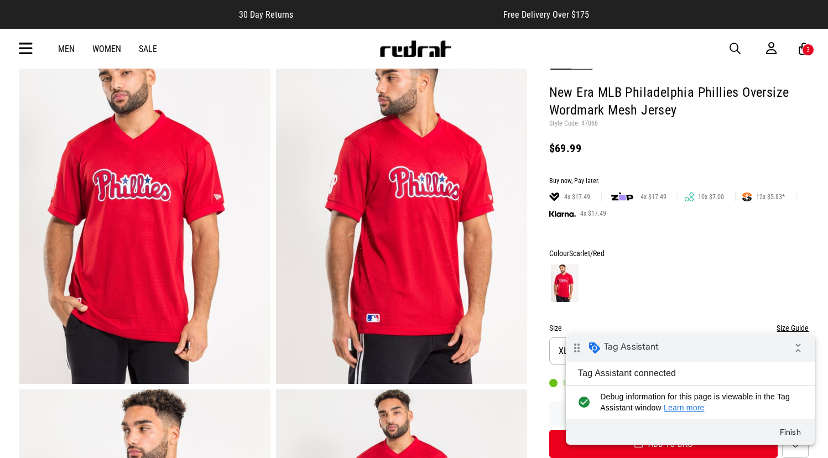
click at [810, 49] on div "3" at bounding box center [808, 50] width 12 height 12
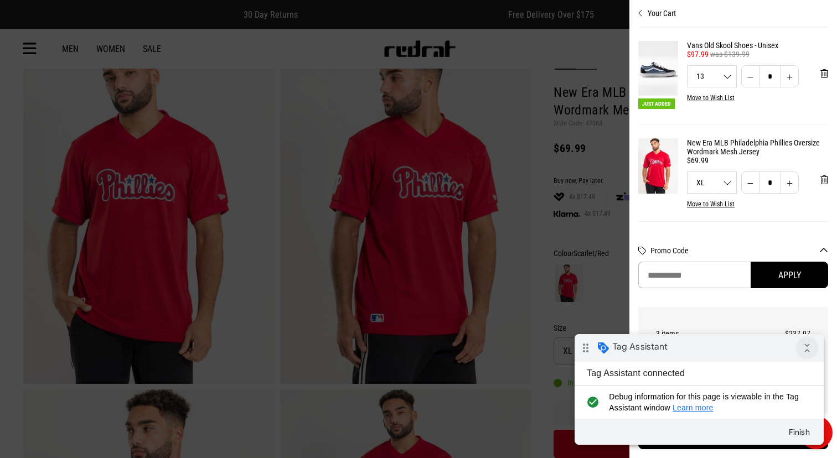
scroll to position [0, 0]
click at [804, 341] on icon "collapse_all" at bounding box center [807, 348] width 22 height 22
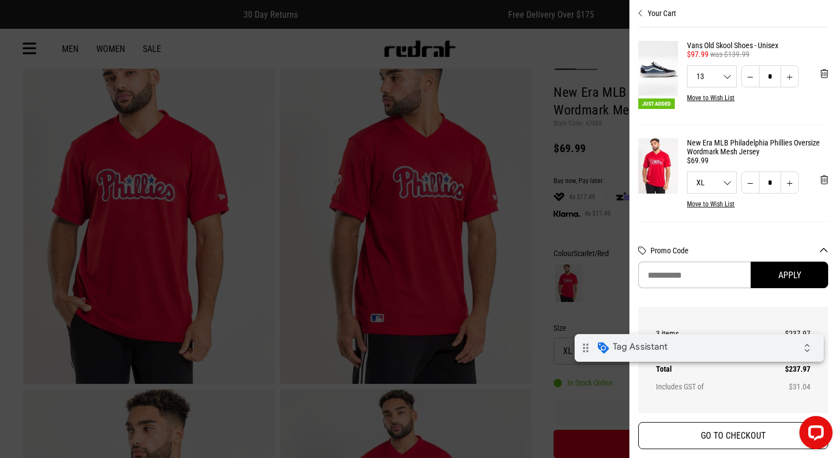
click at [753, 442] on button "GO TO CHECKOUT" at bounding box center [733, 435] width 190 height 27
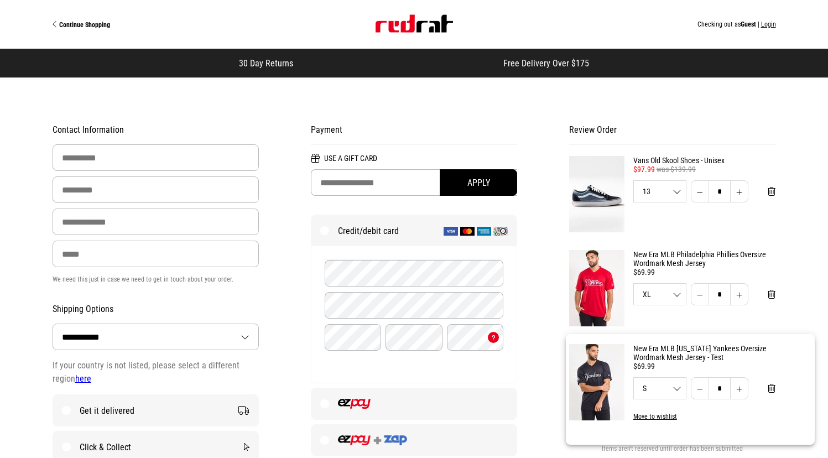
select select "**********"
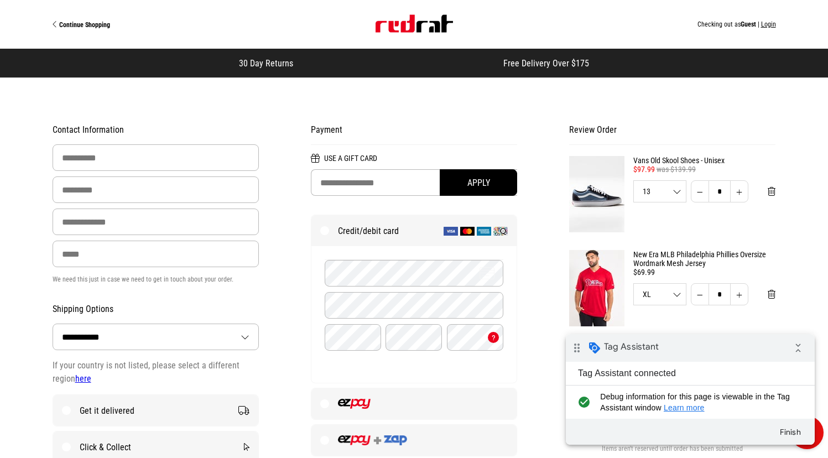
click at [402, 30] on img "Site" at bounding box center [414, 24] width 77 height 18
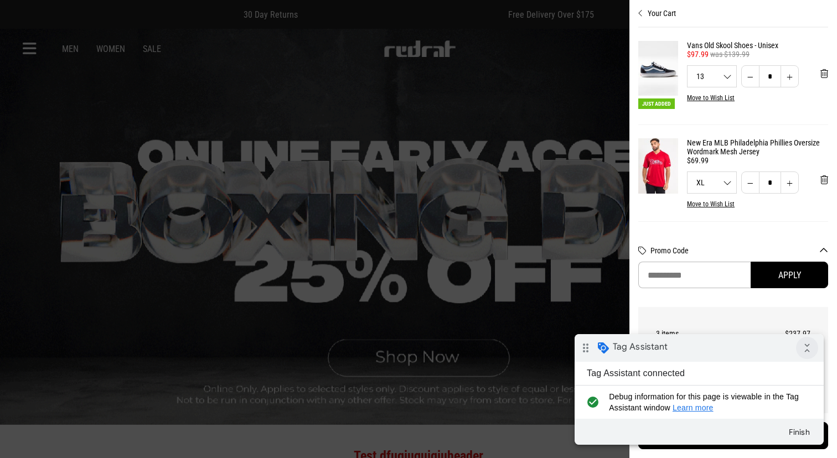
click at [806, 351] on icon "collapse_all" at bounding box center [807, 348] width 22 height 22
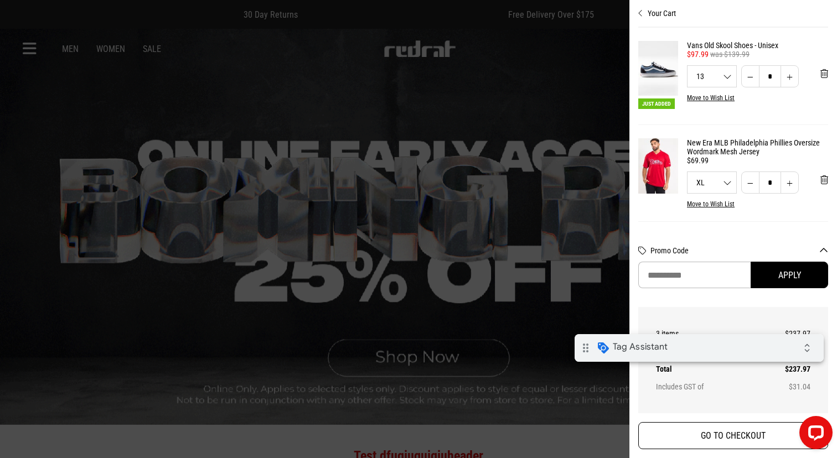
click at [751, 444] on button "GO TO CHECKOUT" at bounding box center [733, 435] width 190 height 27
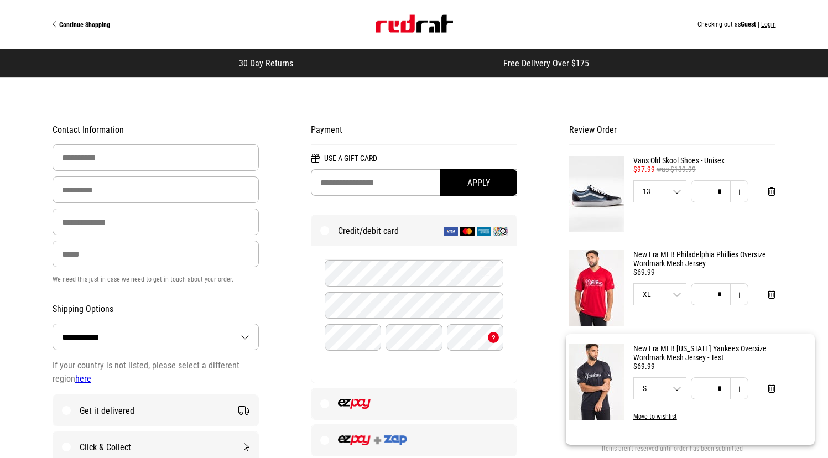
select select "**********"
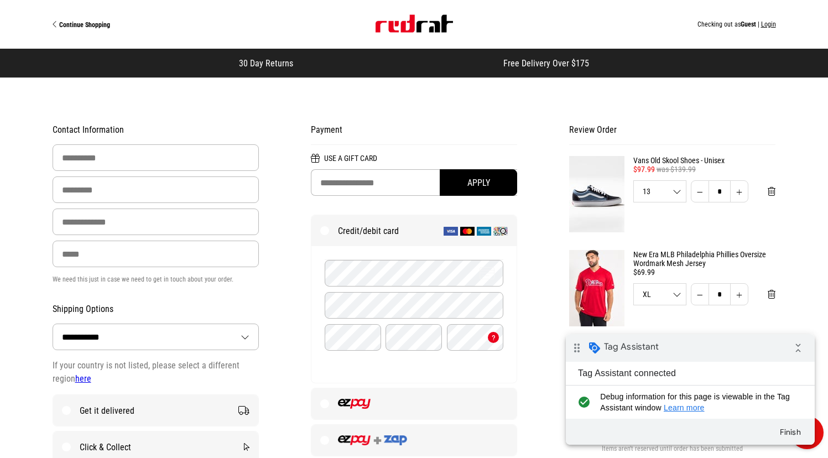
click at [606, 289] on img at bounding box center [596, 288] width 55 height 76
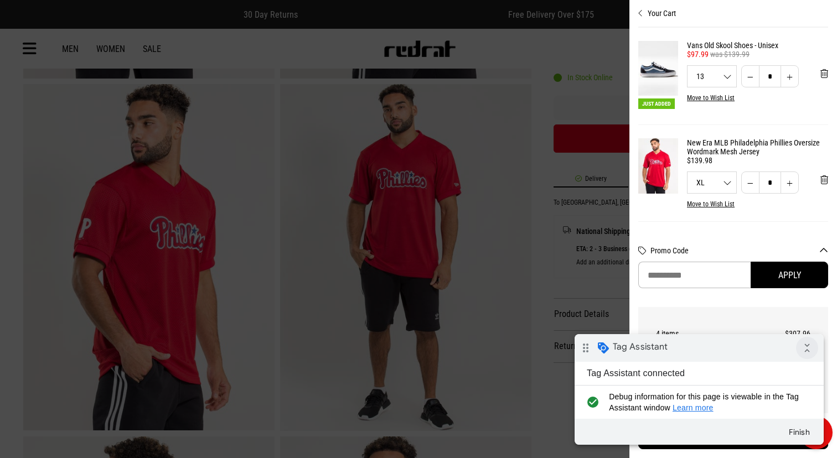
click at [812, 350] on icon "collapse_all" at bounding box center [807, 348] width 22 height 22
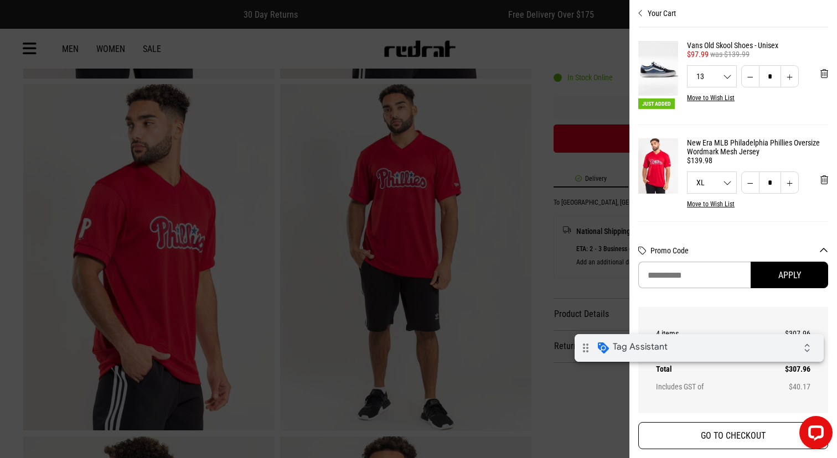
click at [704, 435] on button "GO TO CHECKOUT" at bounding box center [733, 435] width 190 height 27
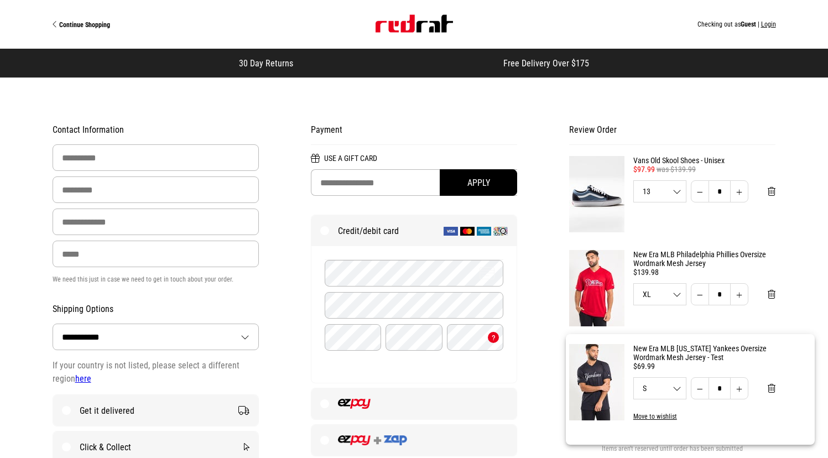
select select "**********"
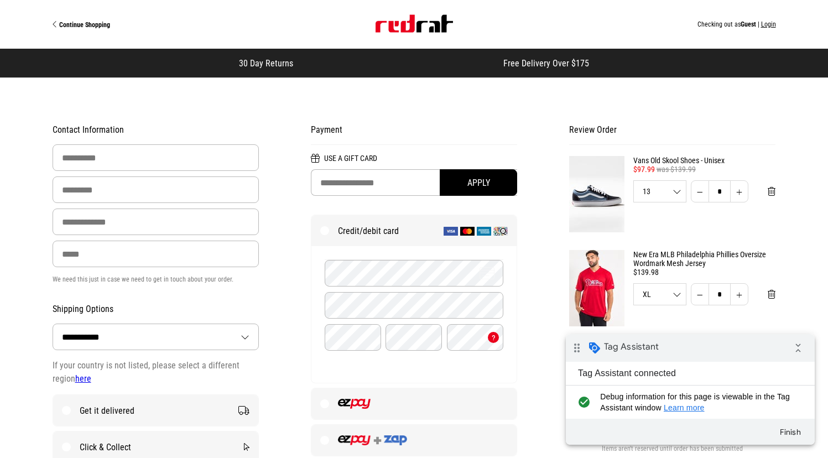
click at [605, 167] on img at bounding box center [596, 194] width 55 height 76
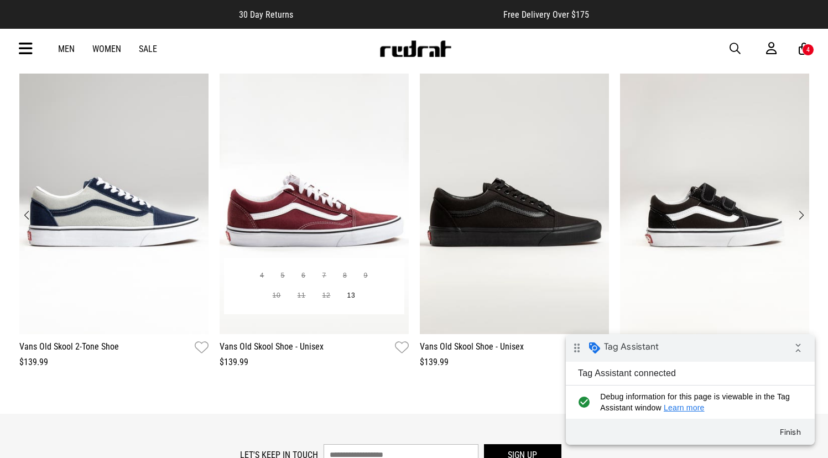
click at [370, 184] on img "2 / 12" at bounding box center [314, 204] width 189 height 261
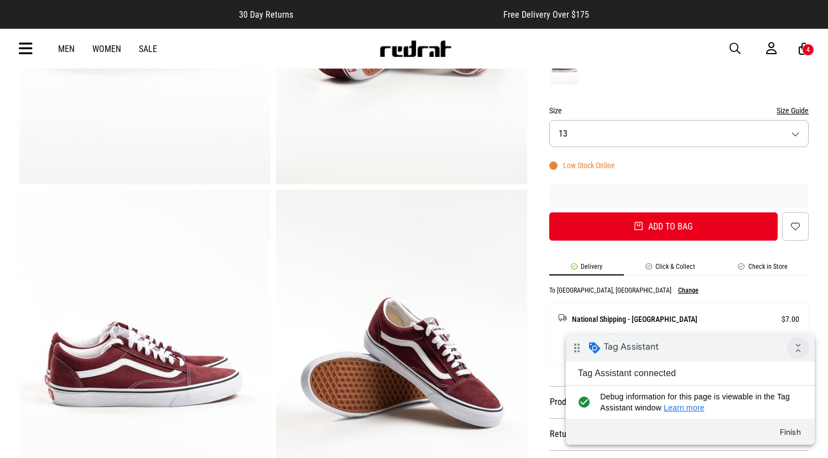
click at [800, 352] on icon "collapse_all" at bounding box center [798, 348] width 22 height 22
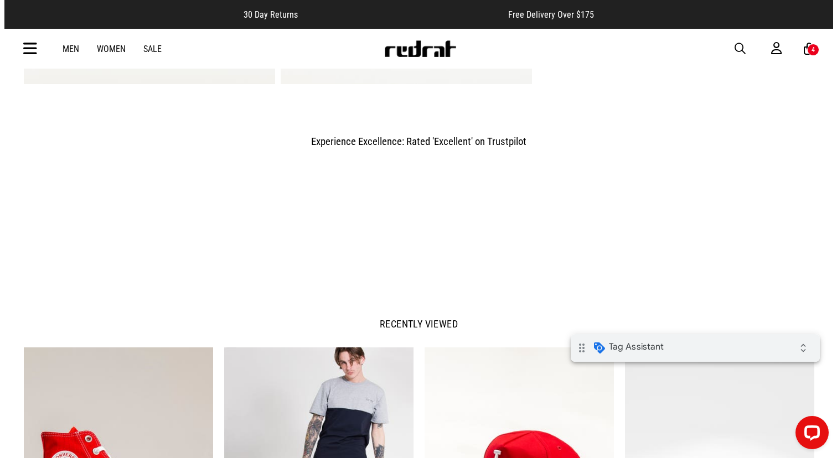
scroll to position [1073, 0]
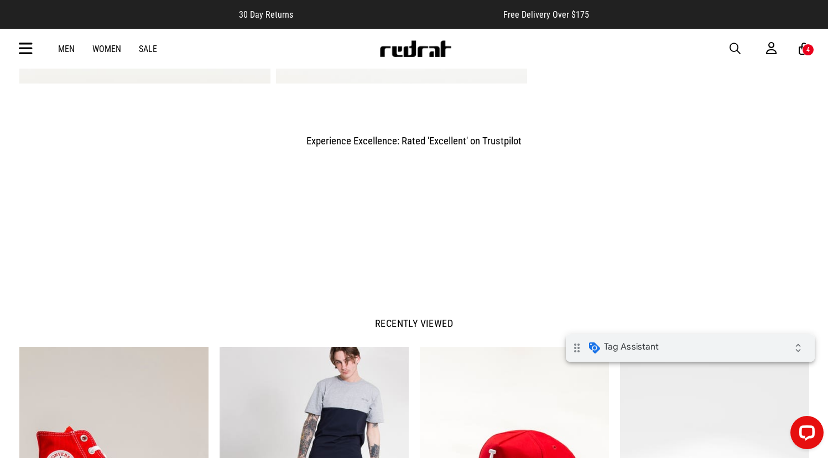
click at [802, 42] on icon at bounding box center [804, 49] width 11 height 14
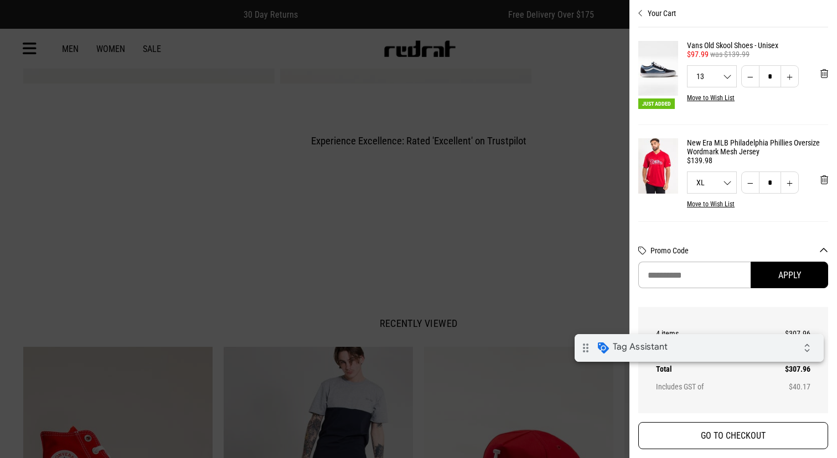
click at [739, 429] on button "GO TO CHECKOUT" at bounding box center [733, 435] width 190 height 27
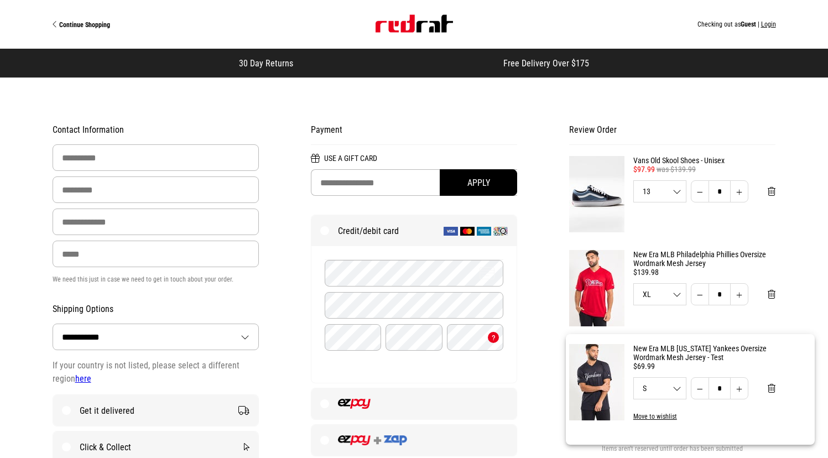
select select "**********"
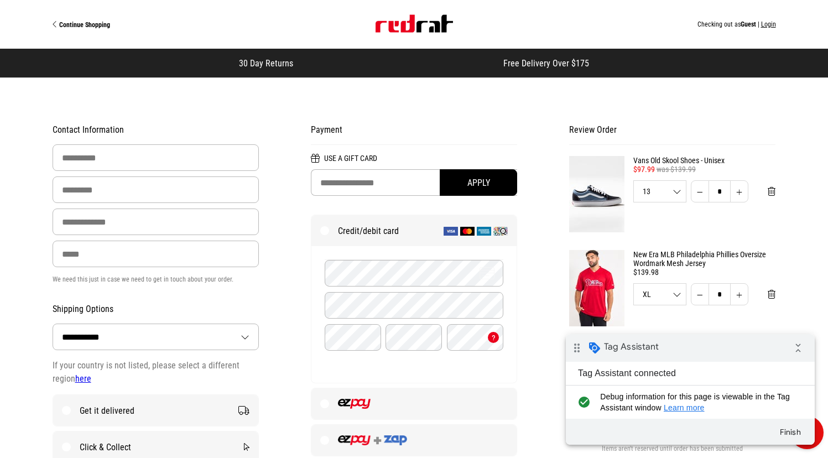
click at [592, 204] on img at bounding box center [596, 194] width 55 height 76
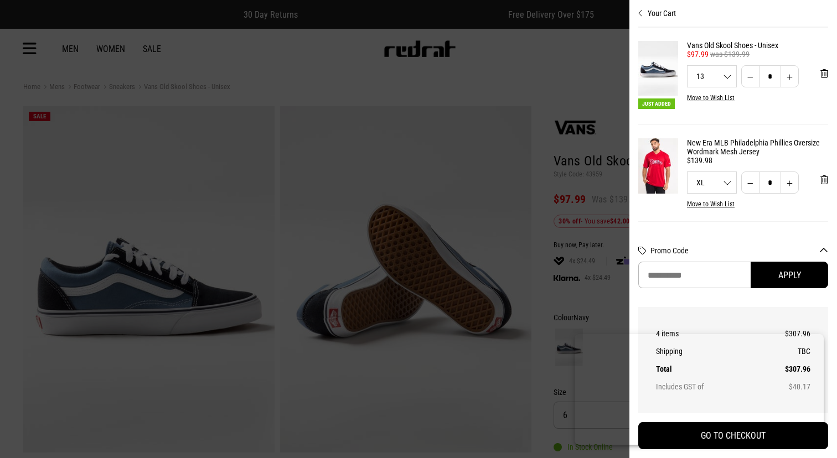
click at [691, 432] on body at bounding box center [698, 389] width 249 height 111
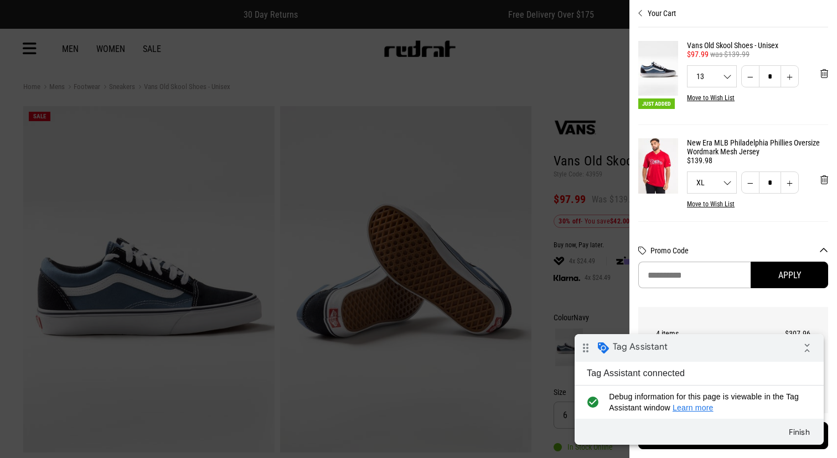
click at [708, 433] on div "Finish" at bounding box center [698, 432] width 249 height 26
click at [816, 349] on icon "collapse_all" at bounding box center [807, 348] width 22 height 22
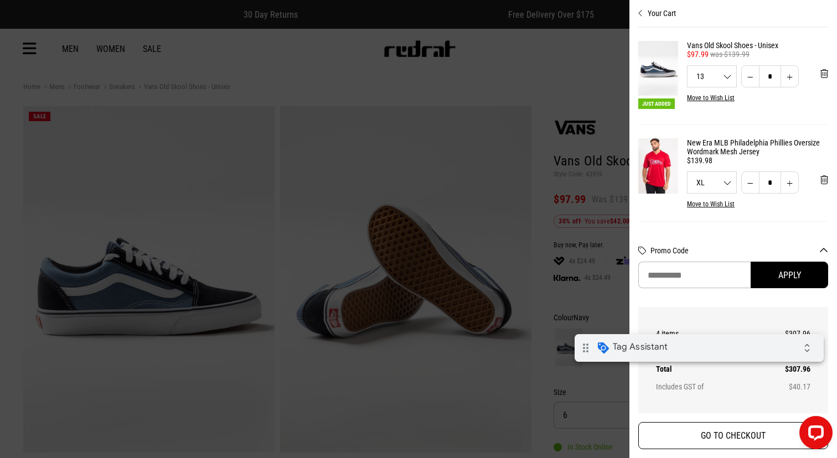
click at [758, 442] on button "GO TO CHECKOUT" at bounding box center [733, 435] width 190 height 27
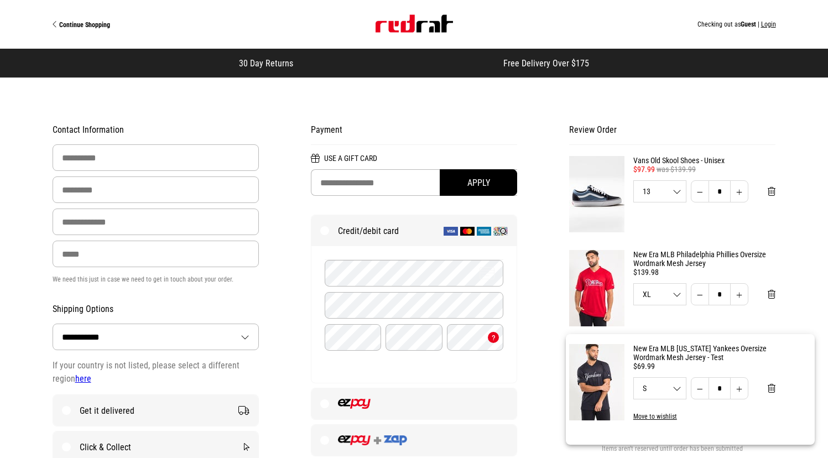
select select "**********"
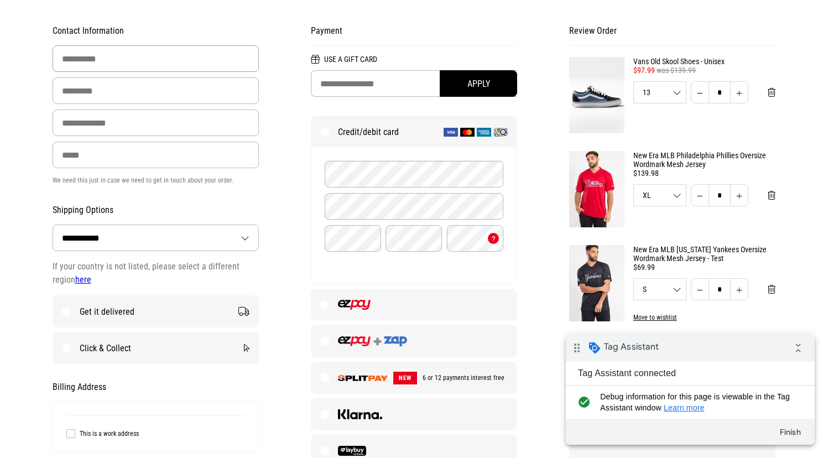
click at [158, 59] on input "First Name" at bounding box center [156, 58] width 207 height 27
type input "******"
drag, startPoint x: 121, startPoint y: 92, endPoint x: 119, endPoint y: 99, distance: 7.0
click at [120, 93] on input "Last Name" at bounding box center [156, 90] width 207 height 27
type input "****"
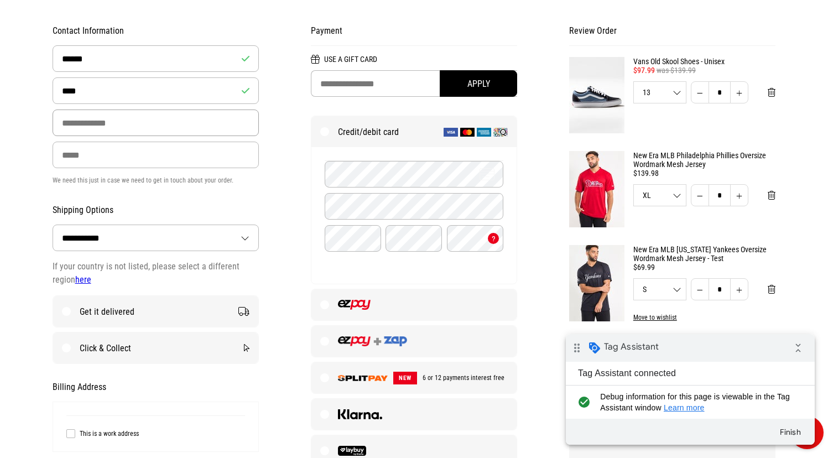
click at [99, 132] on input "Email Address" at bounding box center [156, 123] width 207 height 27
type input "**********"
drag, startPoint x: 102, startPoint y: 155, endPoint x: 111, endPoint y: 166, distance: 13.7
click at [102, 155] on input "Phone" at bounding box center [156, 155] width 207 height 27
type input "**********"
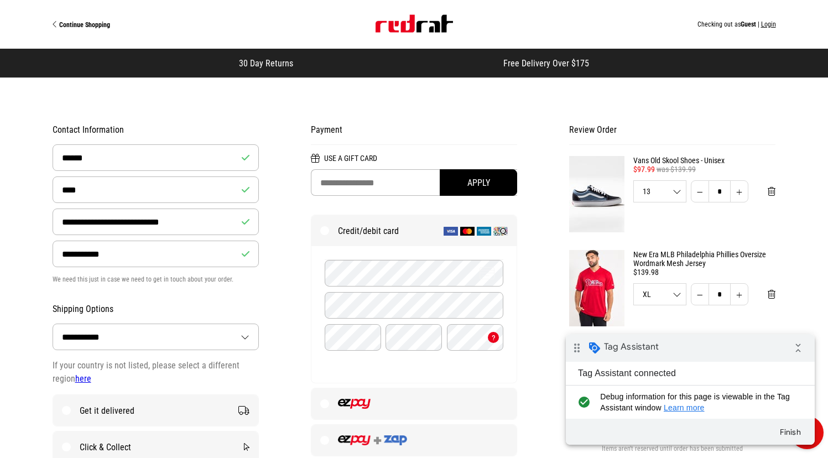
click at [600, 201] on img at bounding box center [596, 194] width 55 height 76
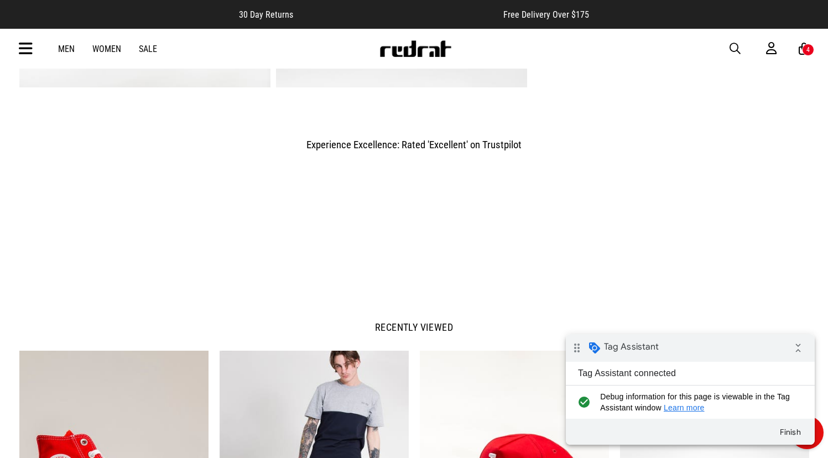
scroll to position [1067, 0]
